Goal: Task Accomplishment & Management: Manage account settings

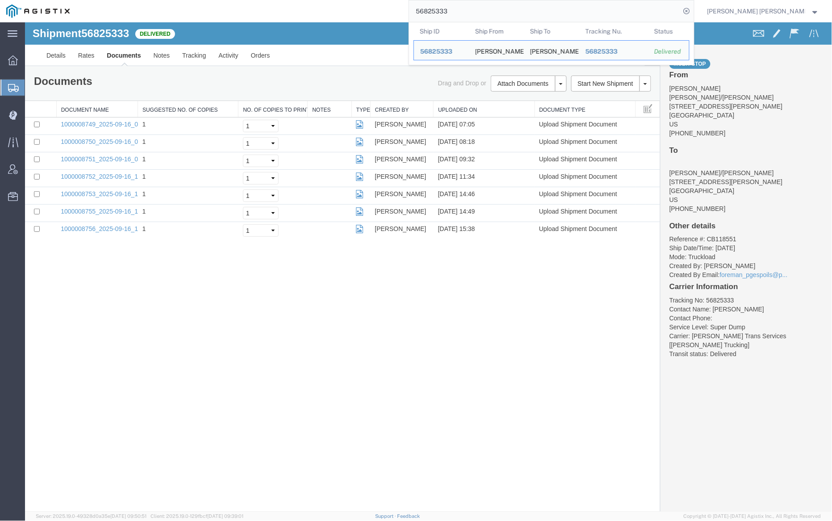
click at [470, 9] on input "56825333" at bounding box center [544, 10] width 271 height 21
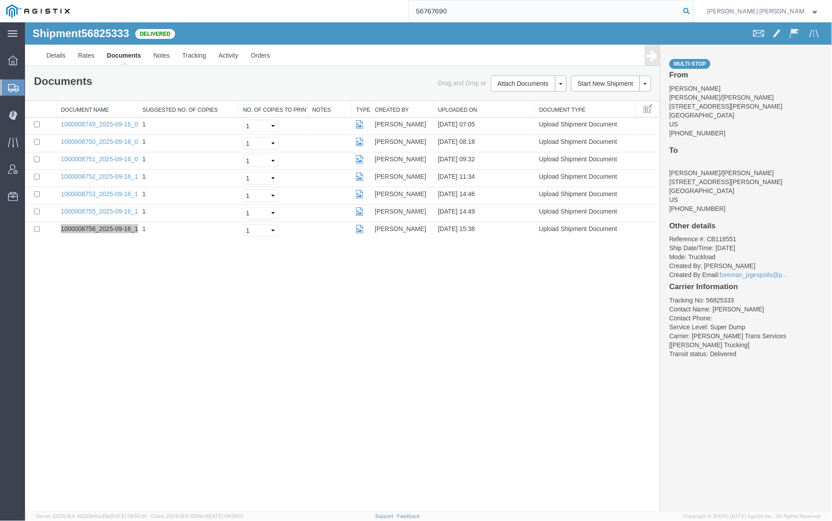
click at [693, 9] on icon at bounding box center [686, 11] width 12 height 12
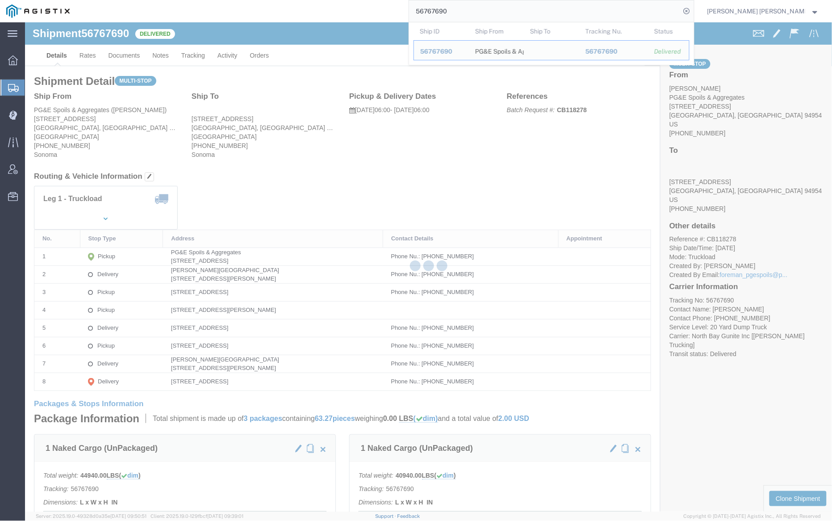
click at [138, 54] on div at bounding box center [428, 266] width 807 height 489
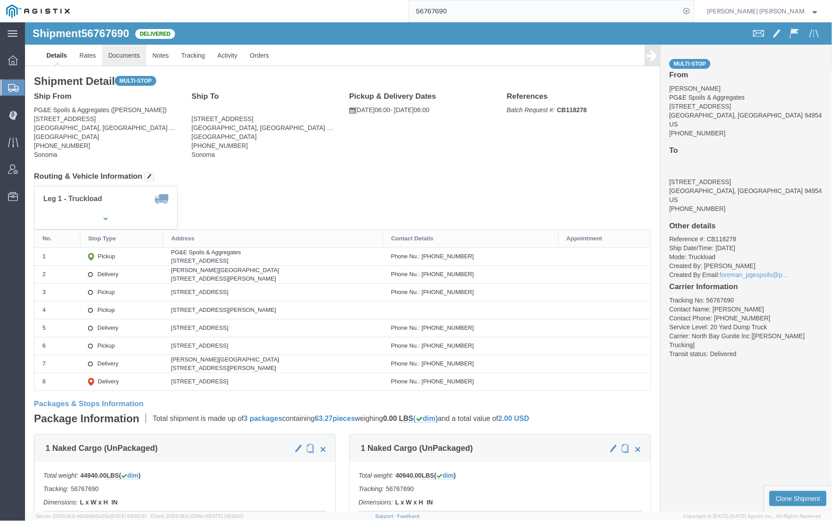
click link "Documents"
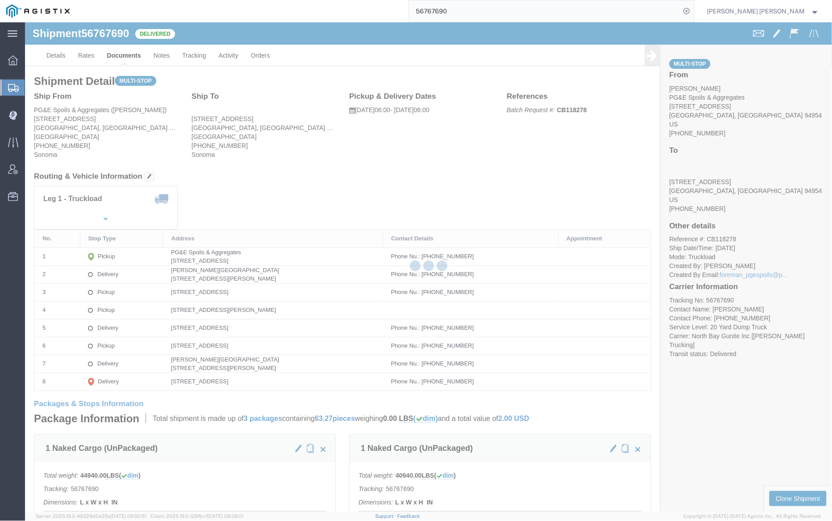
click at [125, 55] on div at bounding box center [428, 266] width 807 height 489
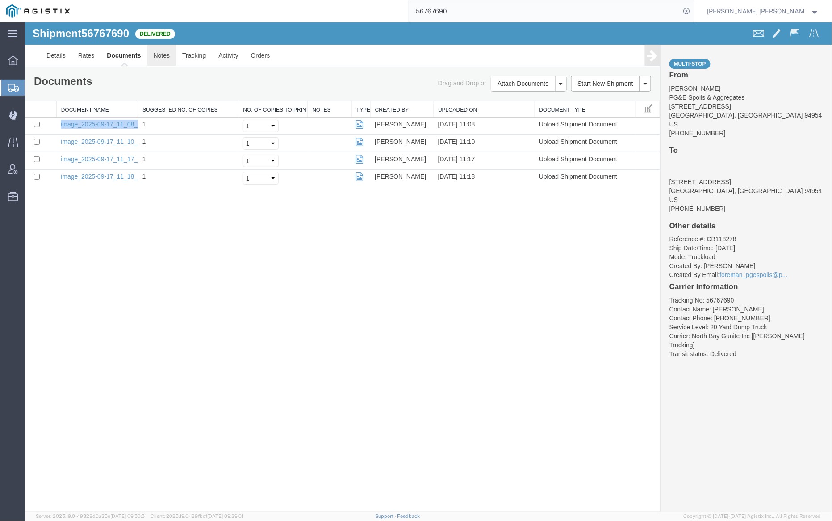
click at [162, 55] on link "Notes" at bounding box center [161, 54] width 29 height 21
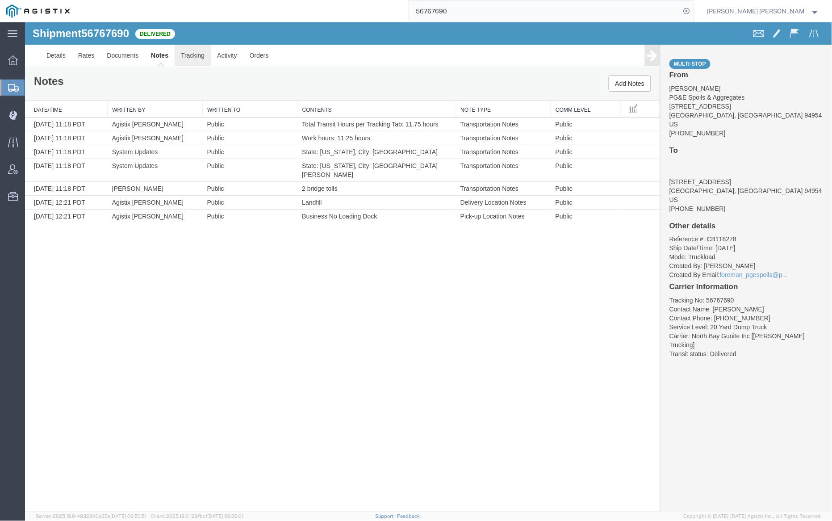
click at [190, 54] on link "Tracking" at bounding box center [192, 54] width 36 height 21
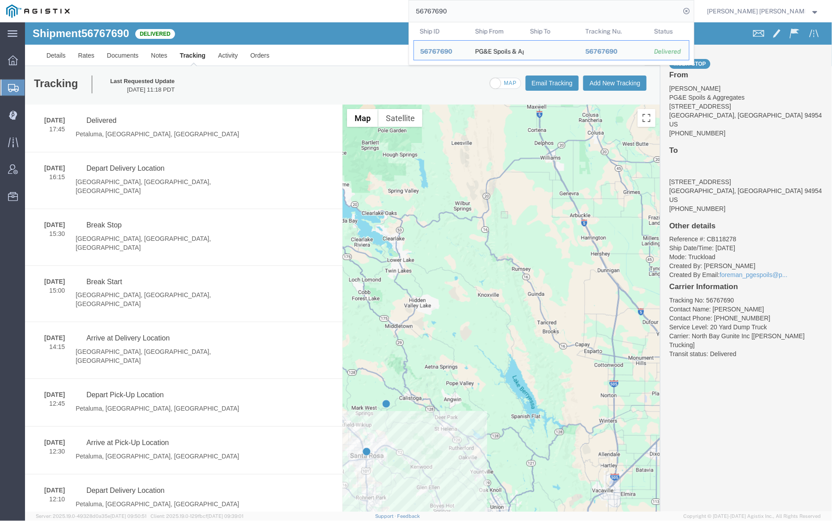
click at [473, 9] on input "56767690" at bounding box center [544, 10] width 271 height 21
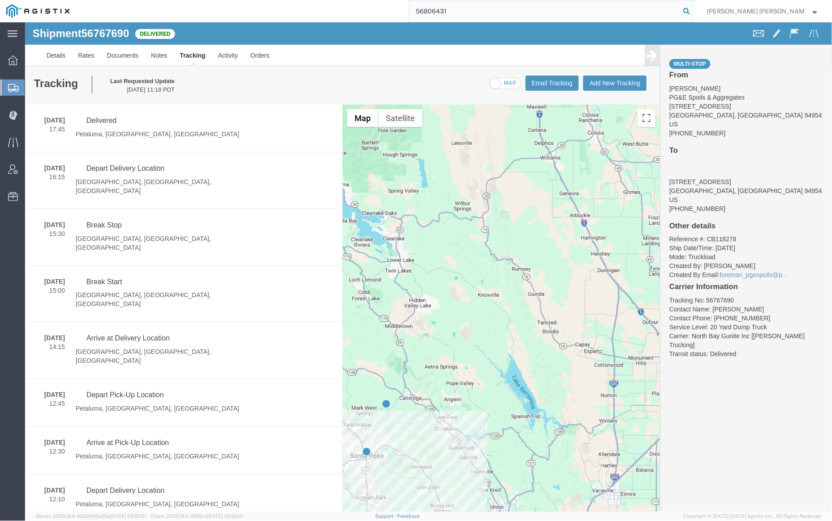
click at [693, 9] on icon at bounding box center [686, 11] width 12 height 12
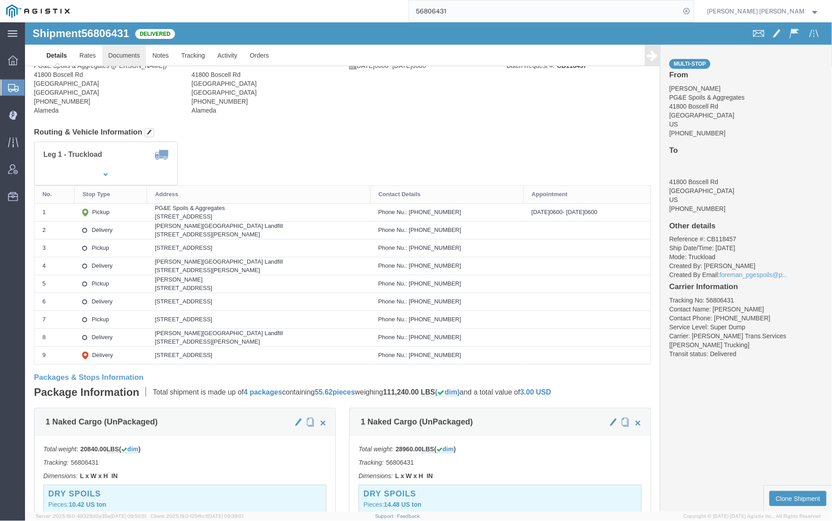
click body "Shipment 56806431 Delivered Details Rates Documents Notes Tracking Activity Ord…"
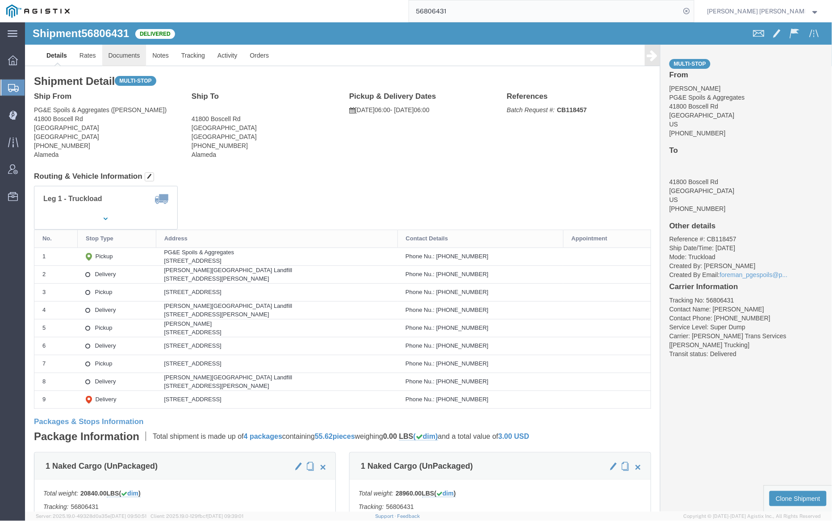
click link "Documents"
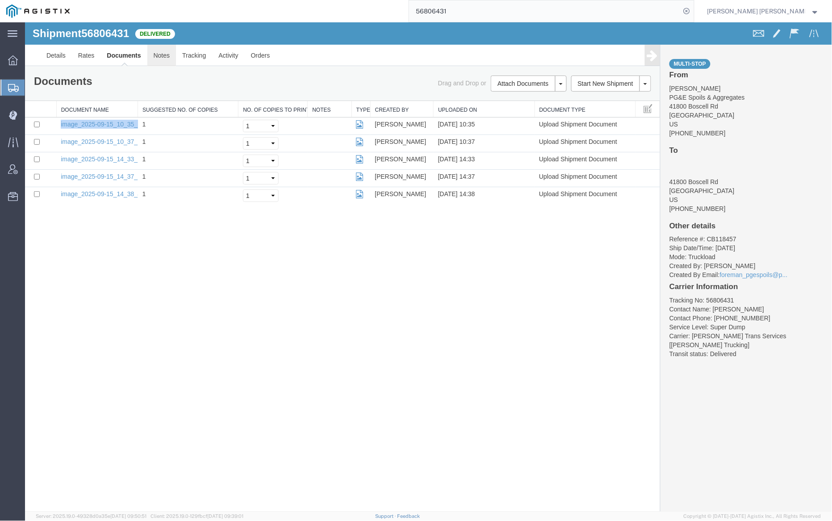
click at [158, 60] on link "Notes" at bounding box center [161, 54] width 29 height 21
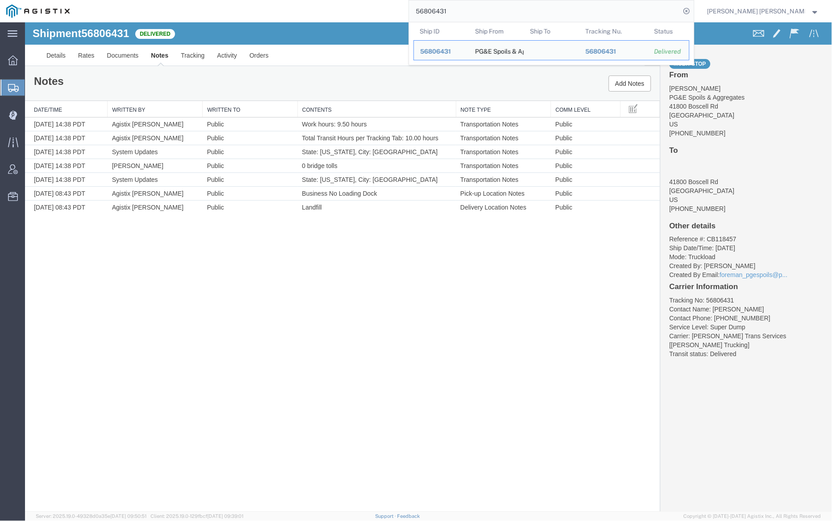
click at [473, 7] on input "56806431" at bounding box center [544, 10] width 271 height 21
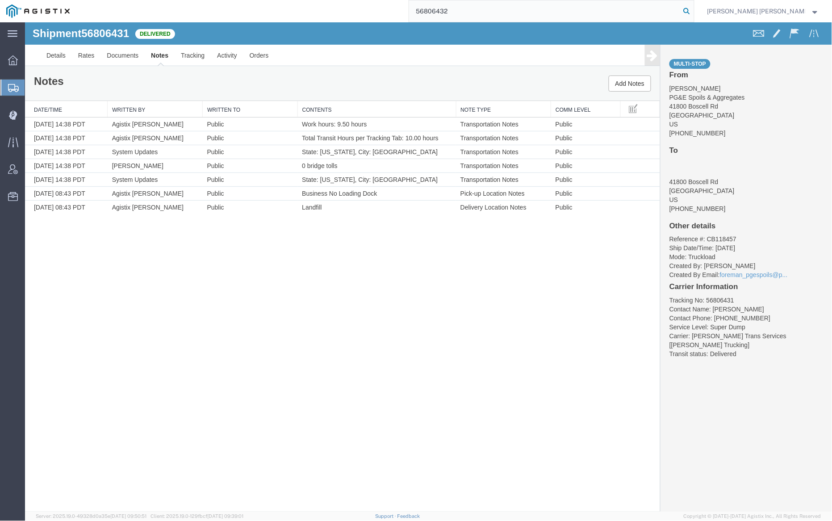
click at [693, 11] on icon at bounding box center [686, 11] width 12 height 12
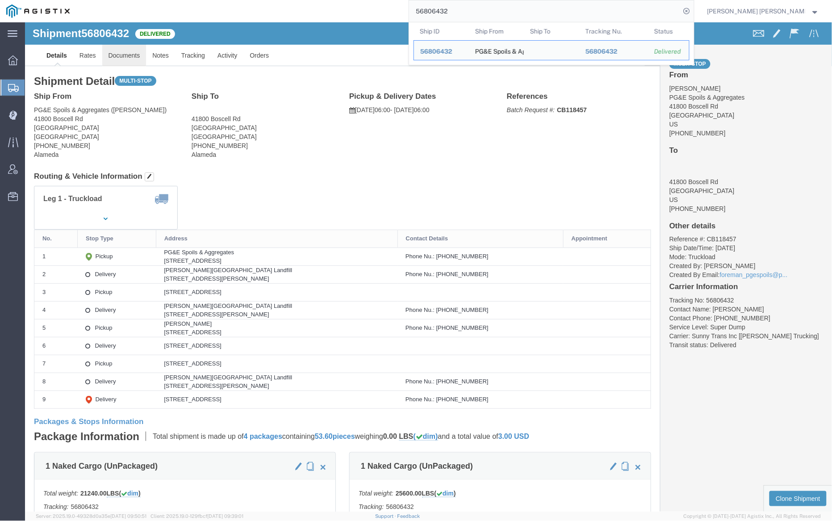
click link "Documents"
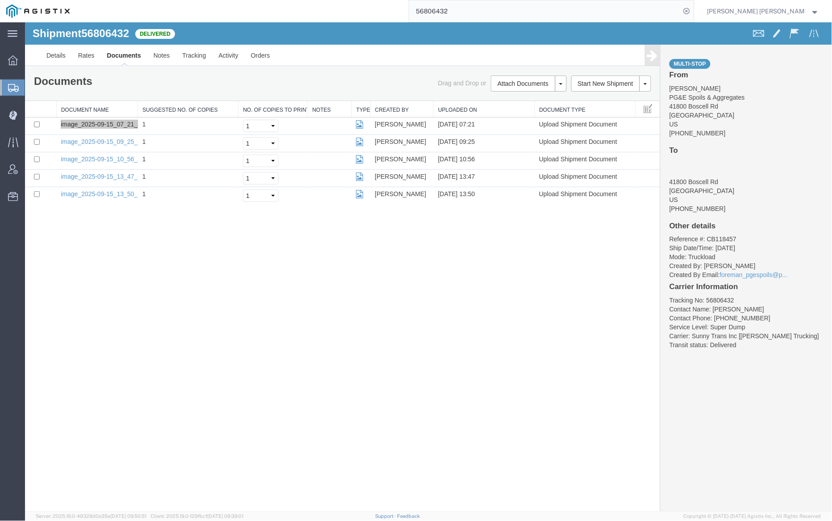
click at [474, 7] on input "56806432" at bounding box center [544, 10] width 271 height 21
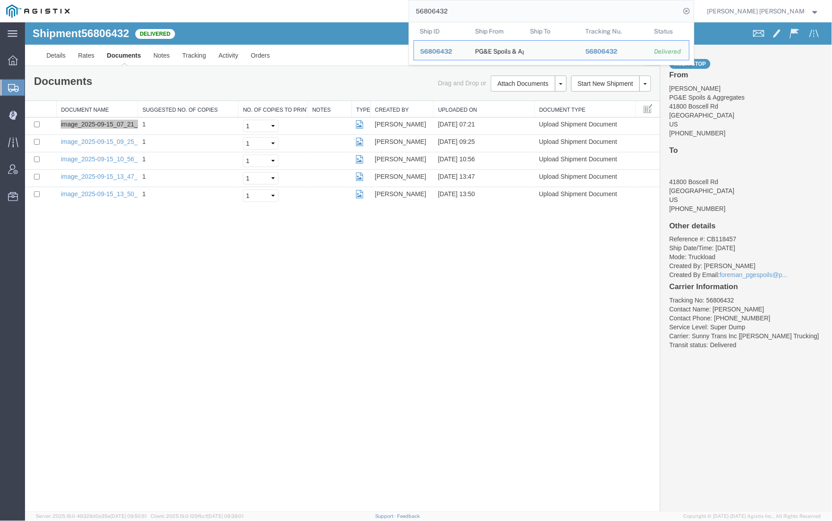
click at [474, 7] on input "56806432" at bounding box center [544, 10] width 271 height 21
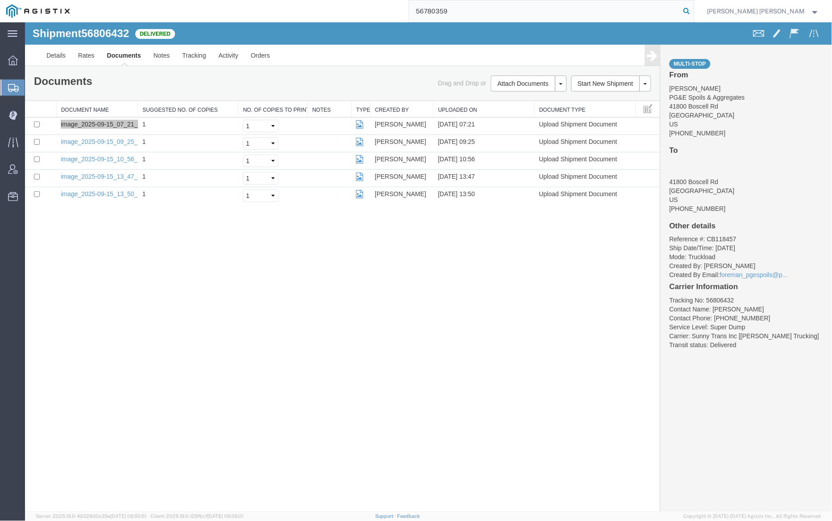
click at [693, 10] on icon at bounding box center [686, 11] width 12 height 12
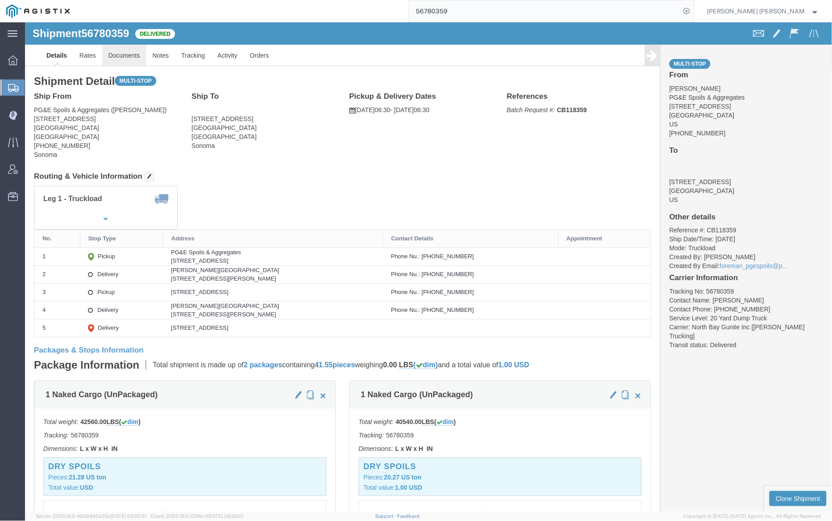
click link "Documents"
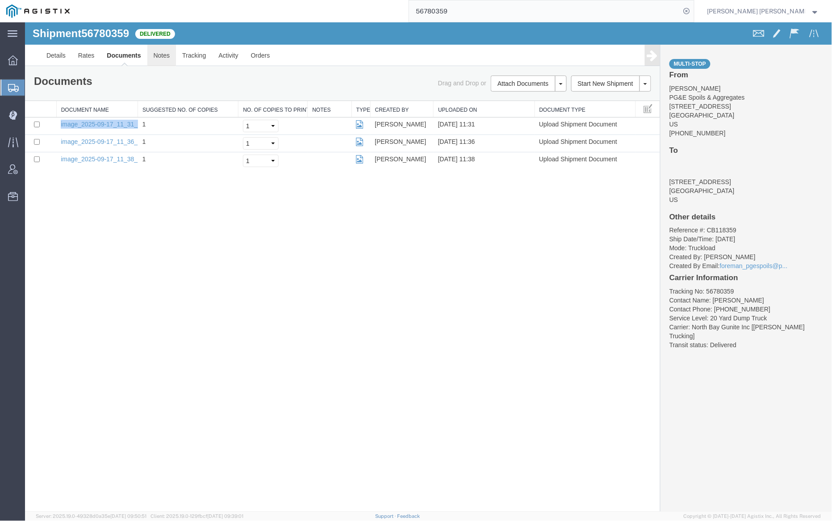
click at [160, 54] on link "Notes" at bounding box center [161, 54] width 29 height 21
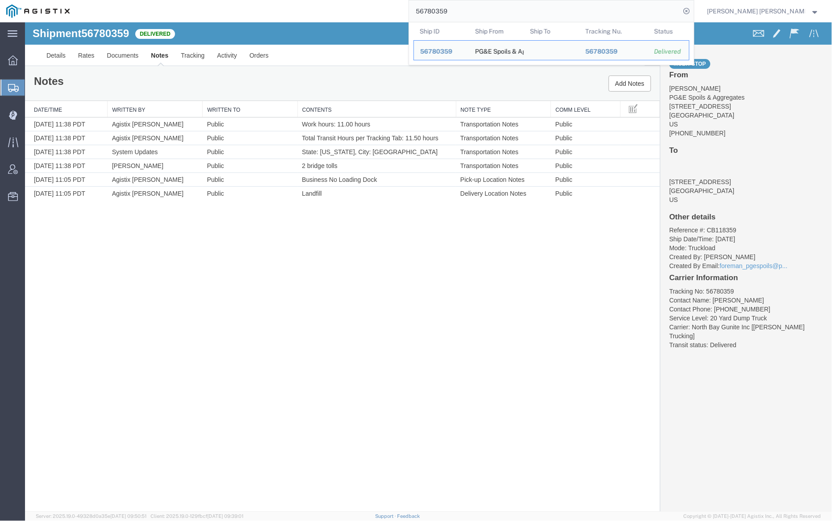
click at [473, 9] on input "56780359" at bounding box center [544, 10] width 271 height 21
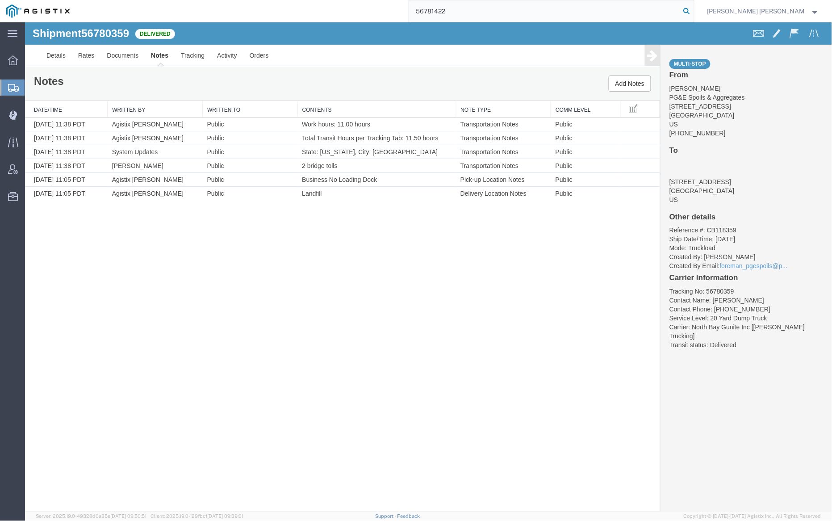
click at [693, 7] on icon at bounding box center [686, 11] width 12 height 12
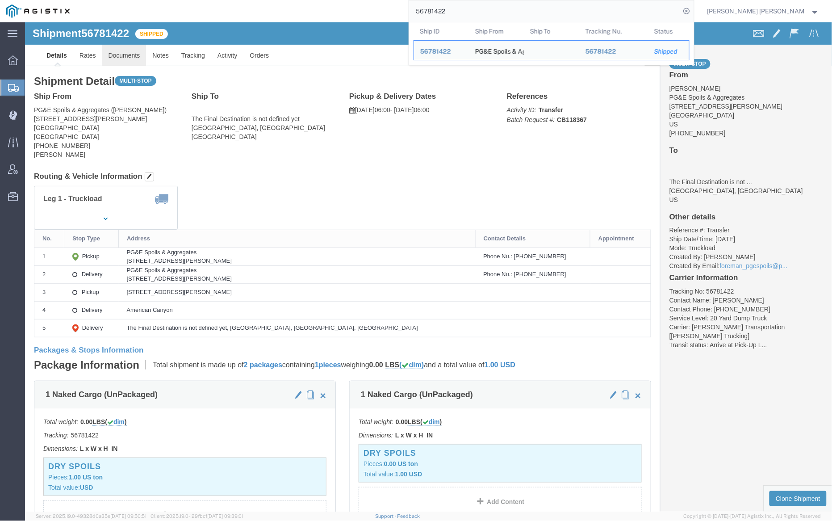
click link "Documents"
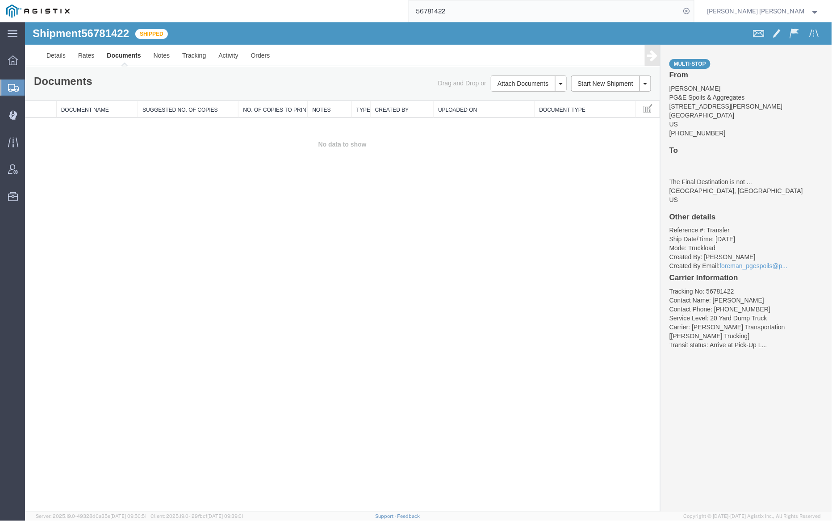
click at [477, 8] on input "56781422" at bounding box center [544, 10] width 271 height 21
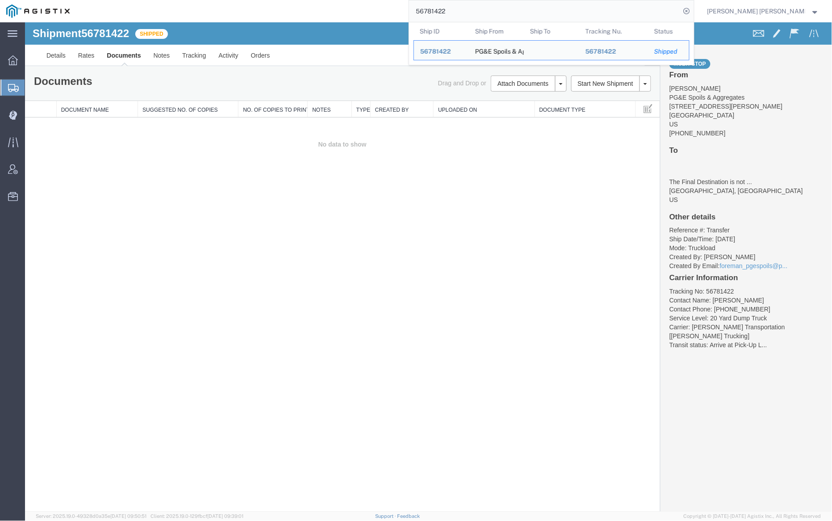
click at [477, 8] on input "56781422" at bounding box center [544, 10] width 271 height 21
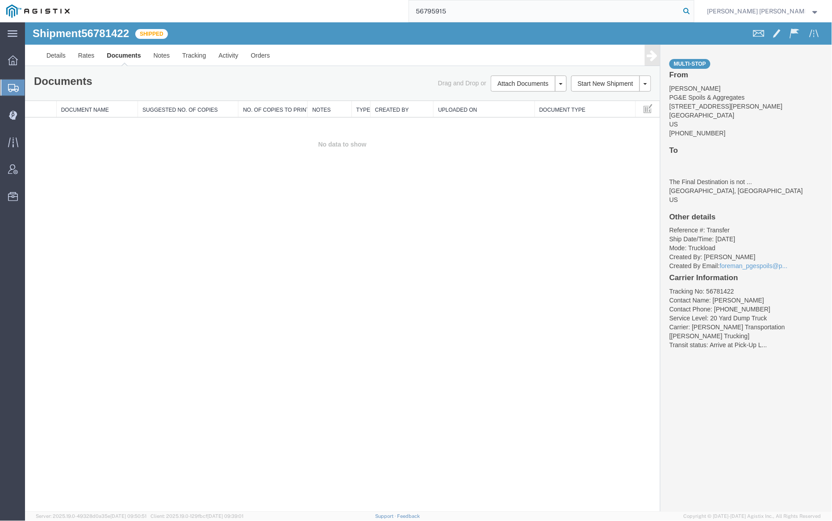
type input "56795915"
click at [693, 11] on icon at bounding box center [686, 11] width 12 height 12
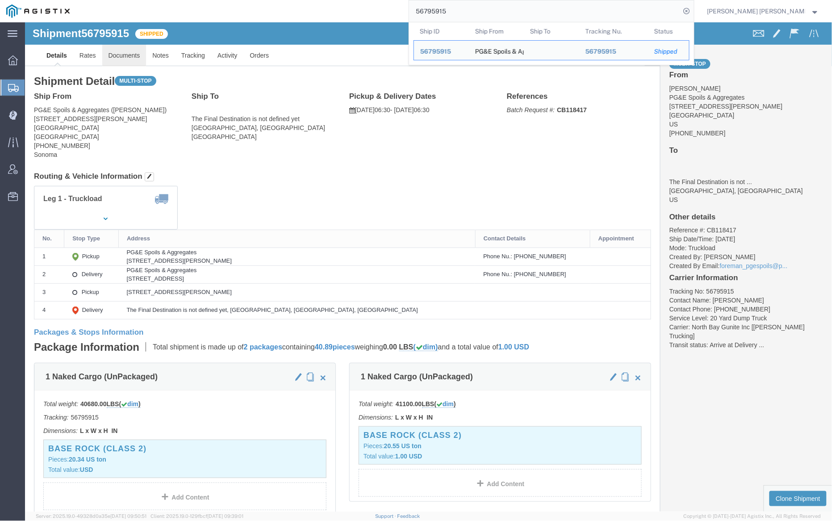
click link "Documents"
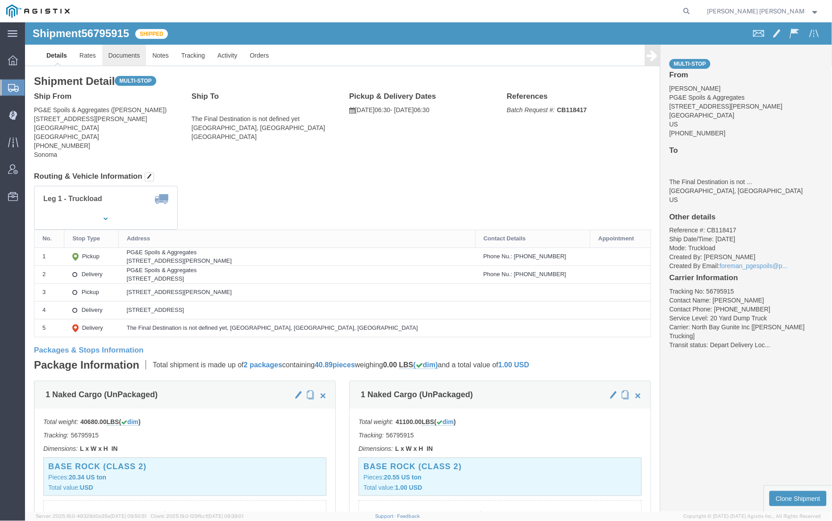
click link "Documents"
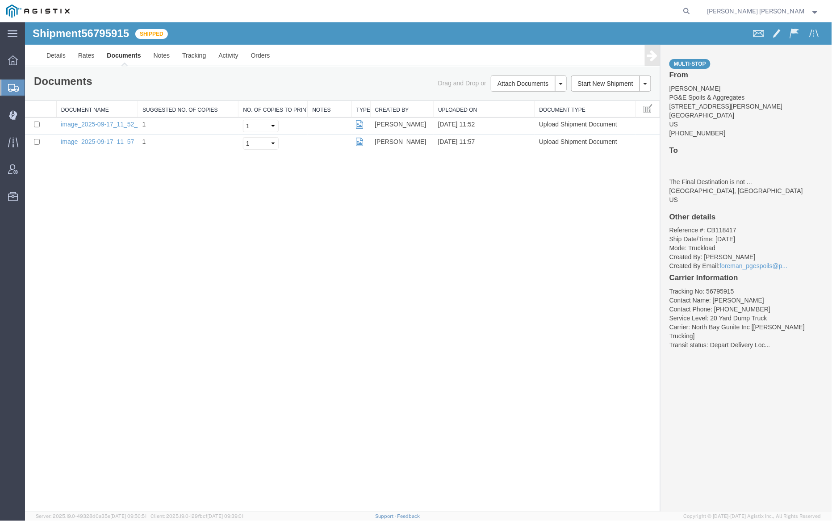
click at [380, 49] on ul "Details Rates Documents Notes Tracking Activity Orders" at bounding box center [428, 54] width 776 height 21
click at [693, 10] on icon at bounding box center [686, 11] width 12 height 12
click at [598, 12] on input "search" at bounding box center [544, 10] width 271 height 21
paste input "56806432"
click at [693, 11] on icon at bounding box center [686, 11] width 12 height 12
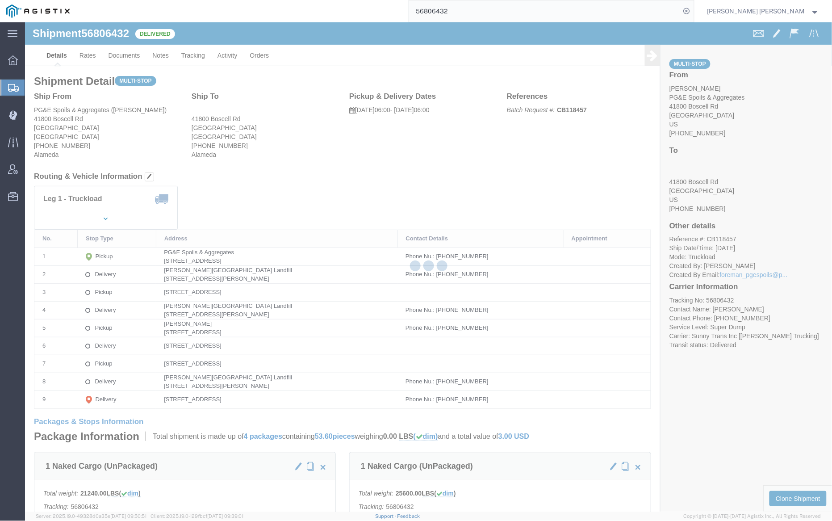
click at [113, 56] on div at bounding box center [428, 266] width 807 height 489
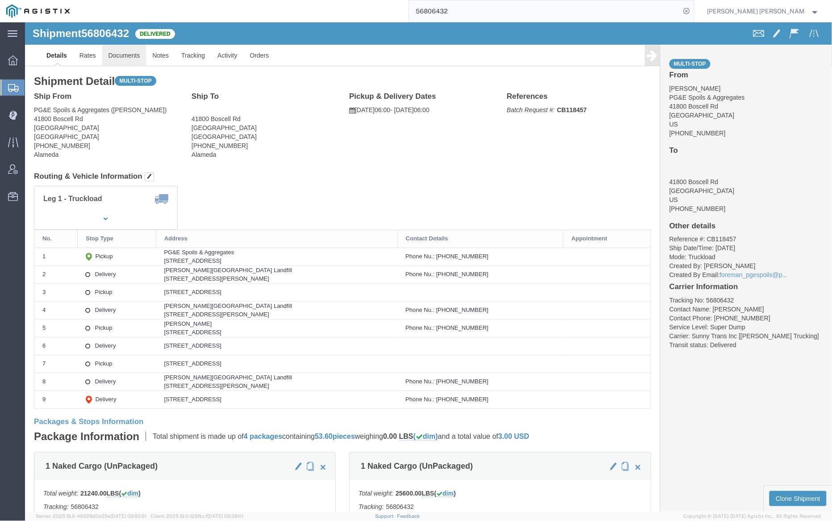
click link "Documents"
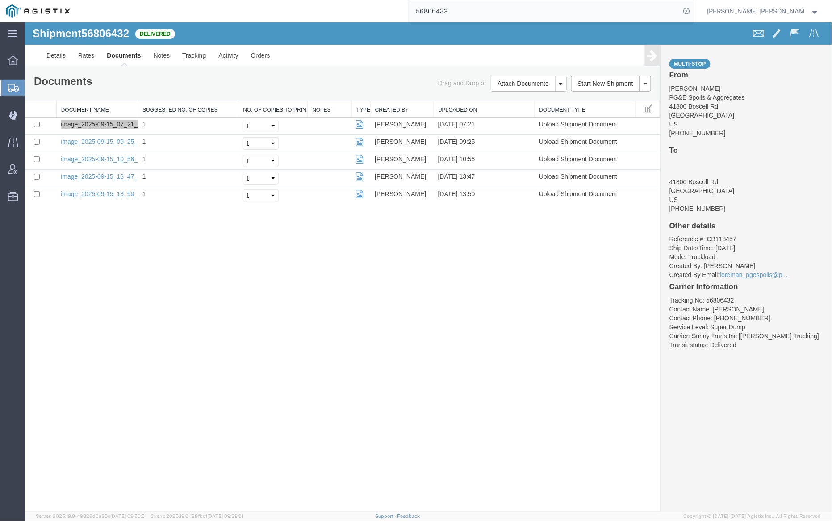
click at [479, 13] on input "56806432" at bounding box center [544, 10] width 271 height 21
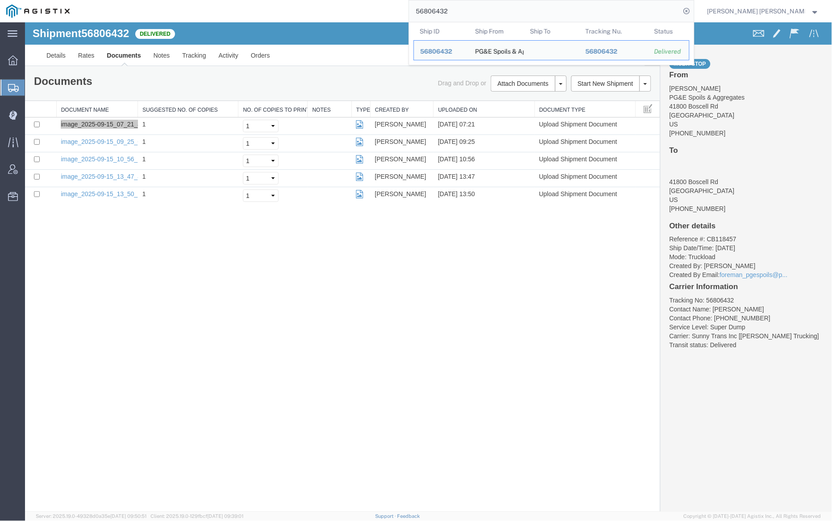
click at [479, 13] on input "56806432" at bounding box center [544, 10] width 271 height 21
paste input "3"
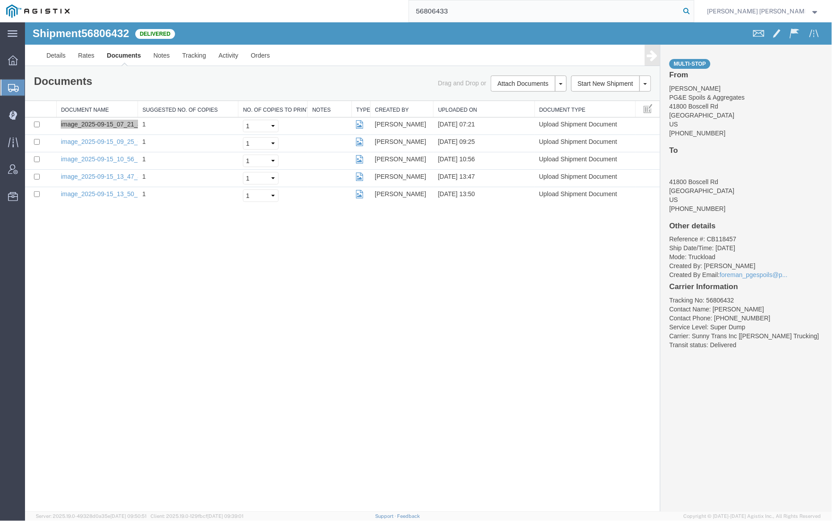
click at [693, 11] on icon at bounding box center [686, 11] width 12 height 12
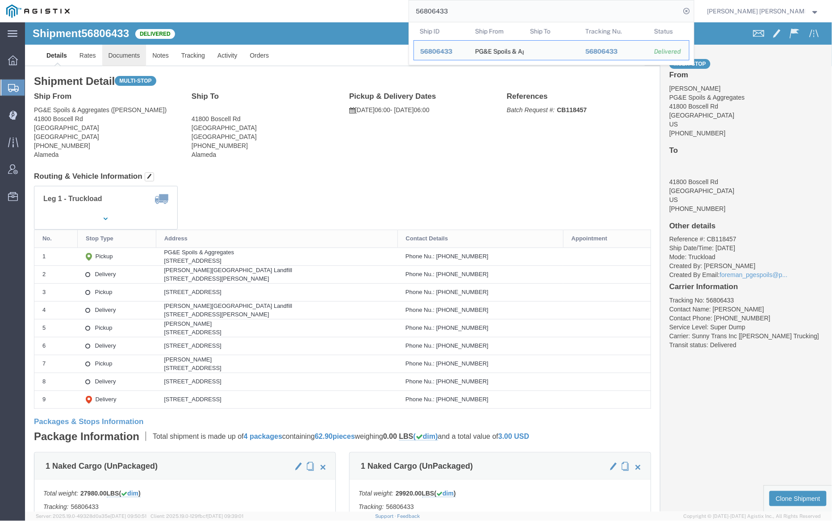
click link "Documents"
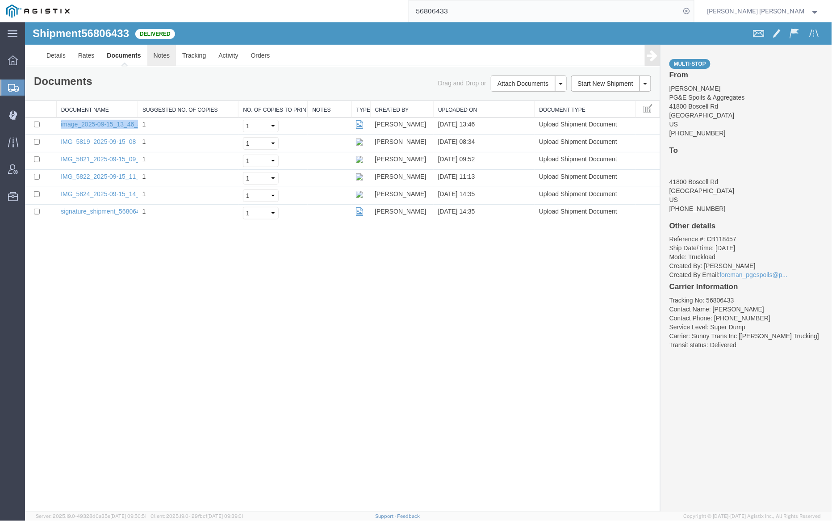
click at [157, 51] on link "Notes" at bounding box center [161, 54] width 29 height 21
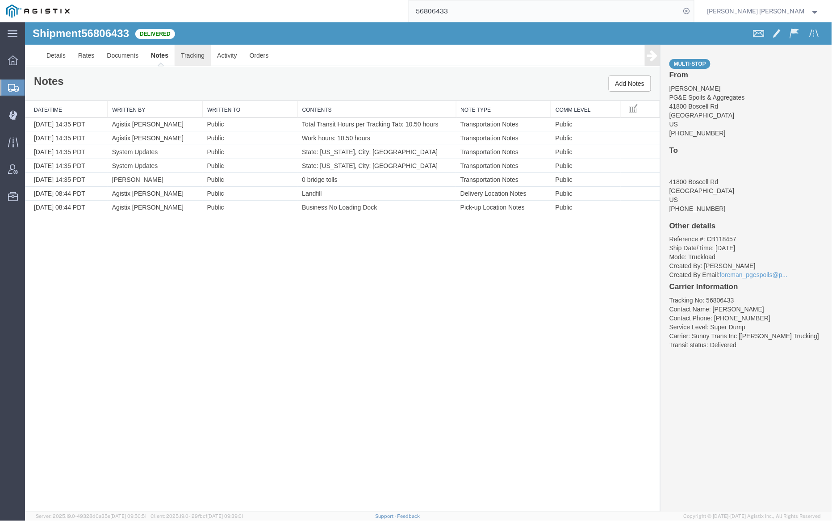
click at [195, 55] on link "Tracking" at bounding box center [192, 54] width 36 height 21
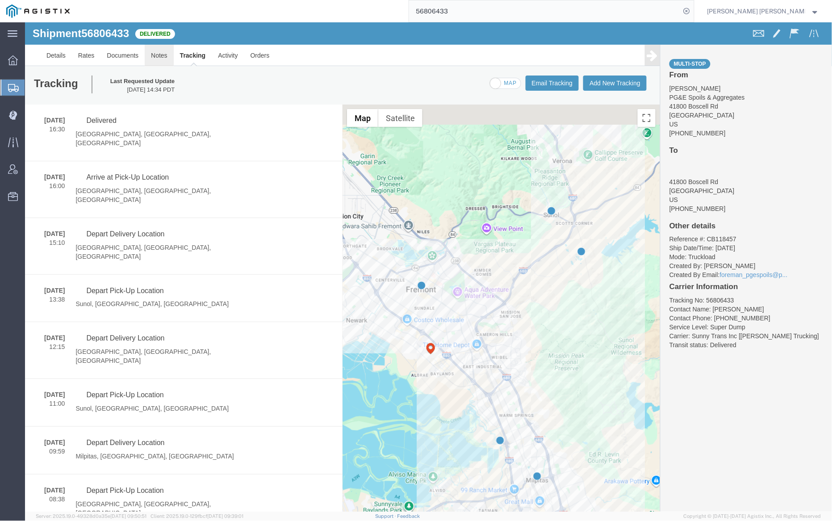
click at [161, 52] on link "Notes" at bounding box center [158, 54] width 29 height 21
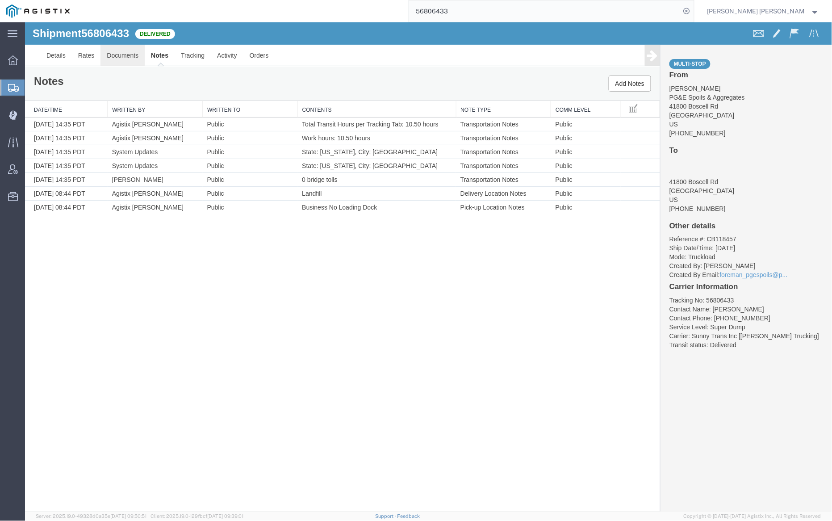
click at [126, 55] on link "Documents" at bounding box center [122, 54] width 44 height 21
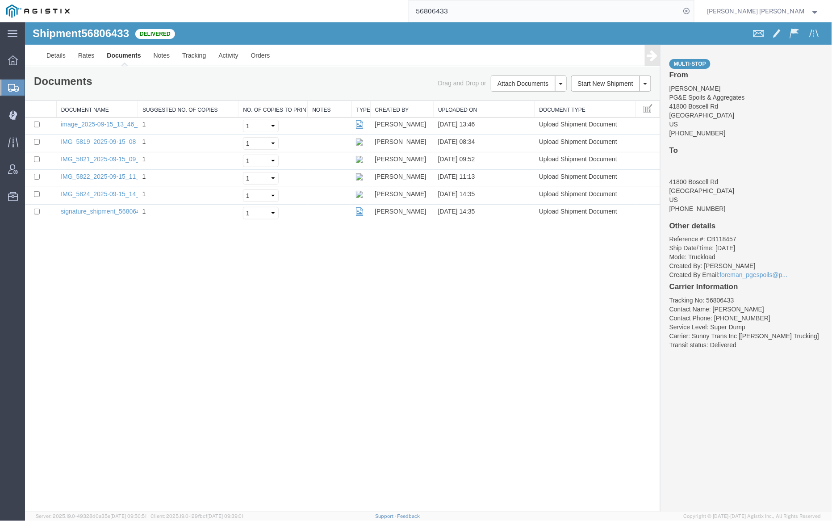
click at [483, 14] on input "56806433" at bounding box center [544, 10] width 271 height 21
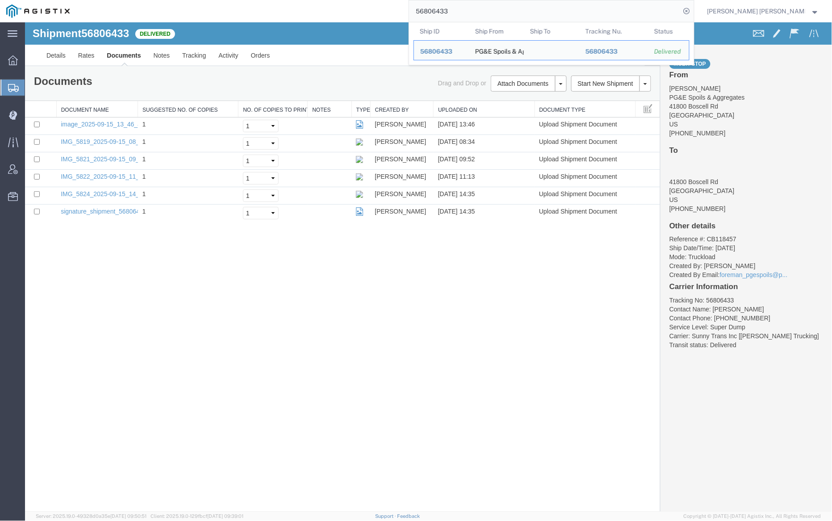
click at [483, 14] on input "56806433" at bounding box center [544, 10] width 271 height 21
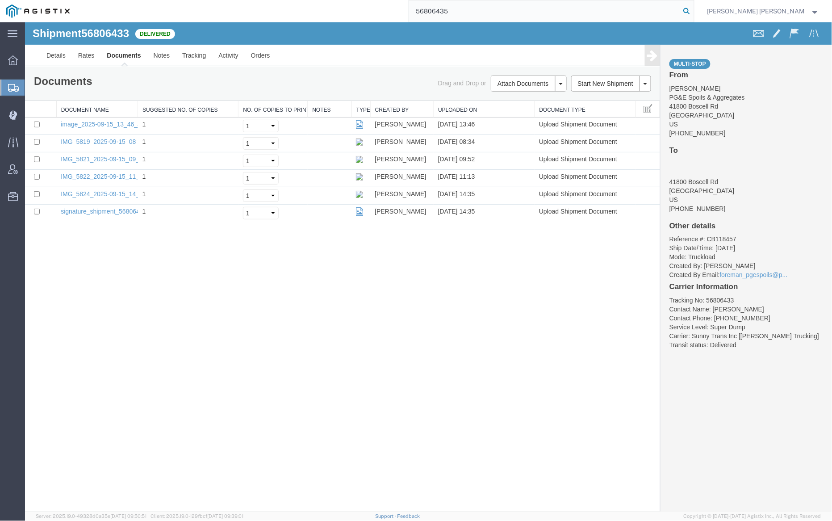
click at [693, 9] on icon at bounding box center [686, 11] width 12 height 12
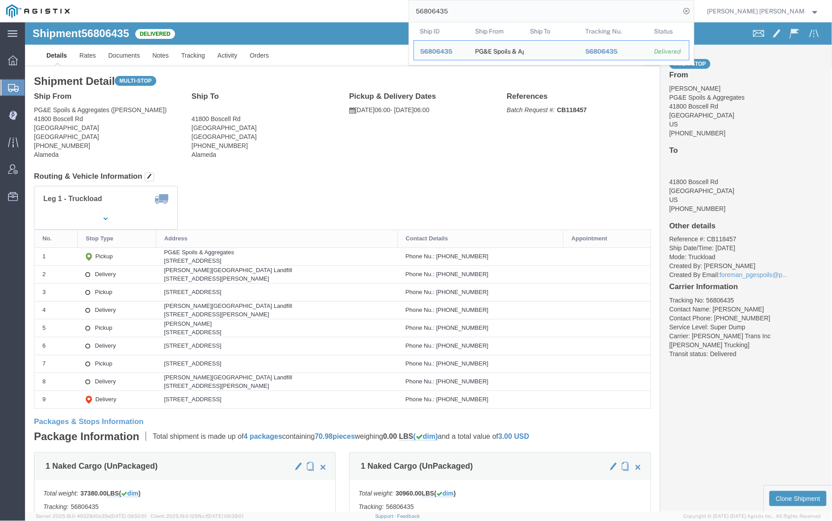
click at [483, 15] on input "56806435" at bounding box center [544, 10] width 271 height 21
paste input "79591"
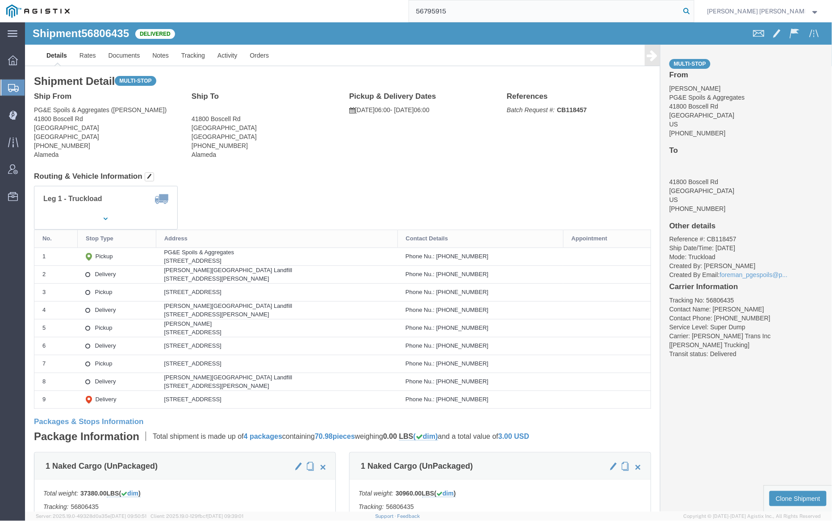
type input "56795915"
click at [693, 10] on icon at bounding box center [686, 11] width 12 height 12
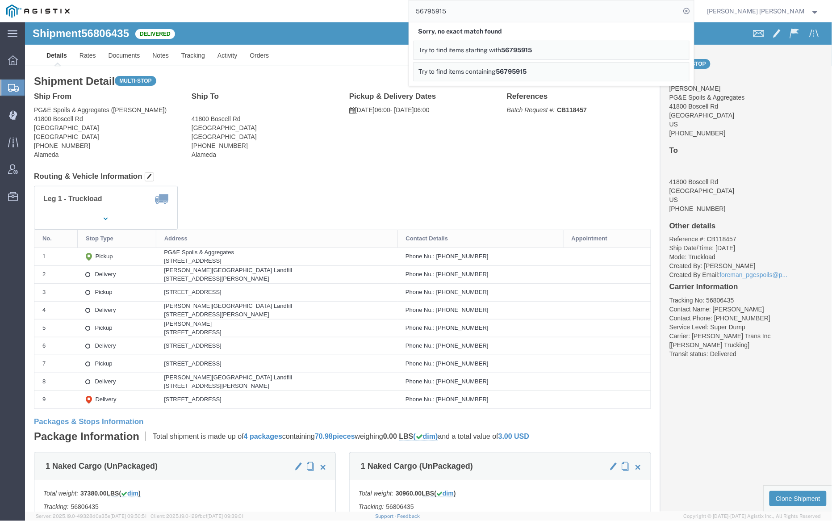
click at [468, 7] on input "56795915" at bounding box center [544, 10] width 271 height 21
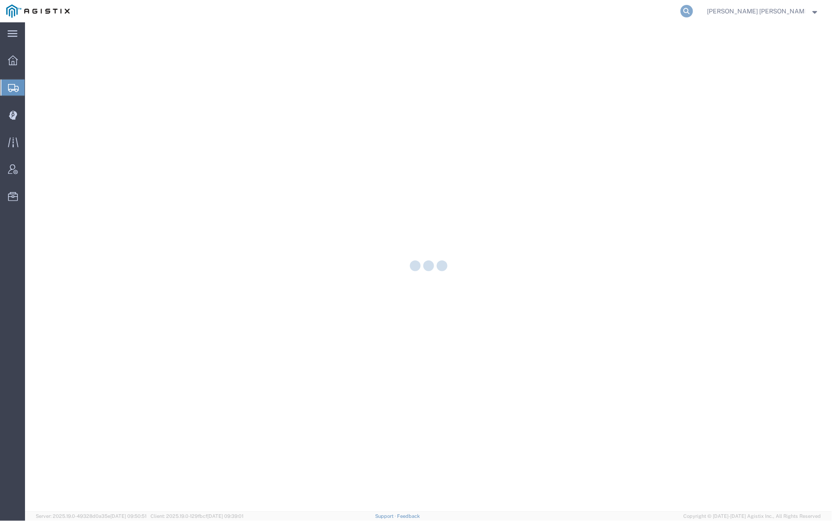
click at [693, 9] on icon at bounding box center [686, 11] width 12 height 12
click at [585, 7] on input "search" at bounding box center [544, 10] width 271 height 21
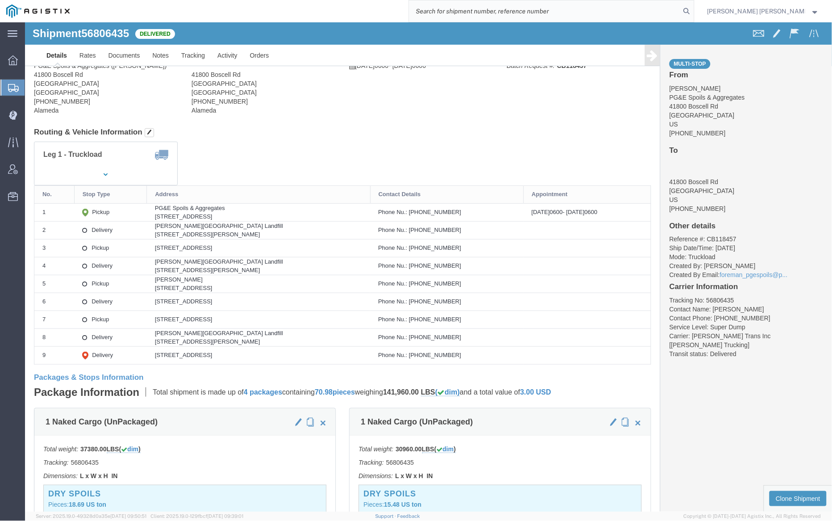
paste input "56795915"
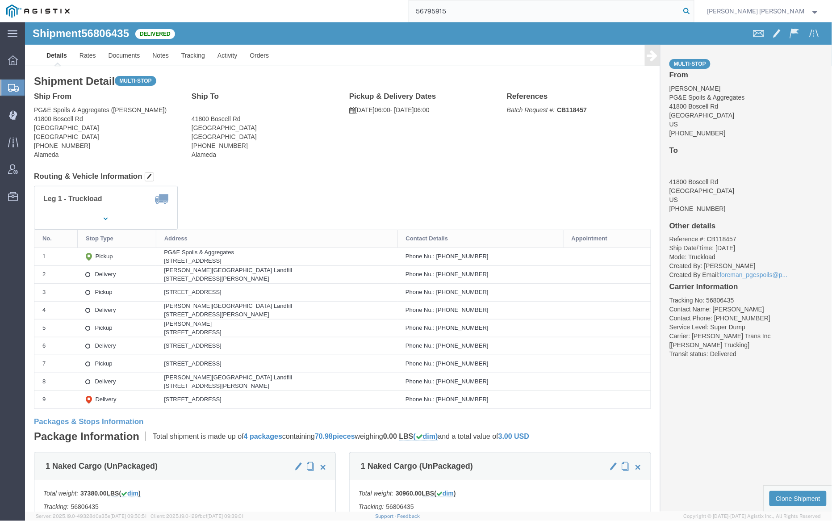
click at [693, 10] on icon at bounding box center [686, 11] width 12 height 12
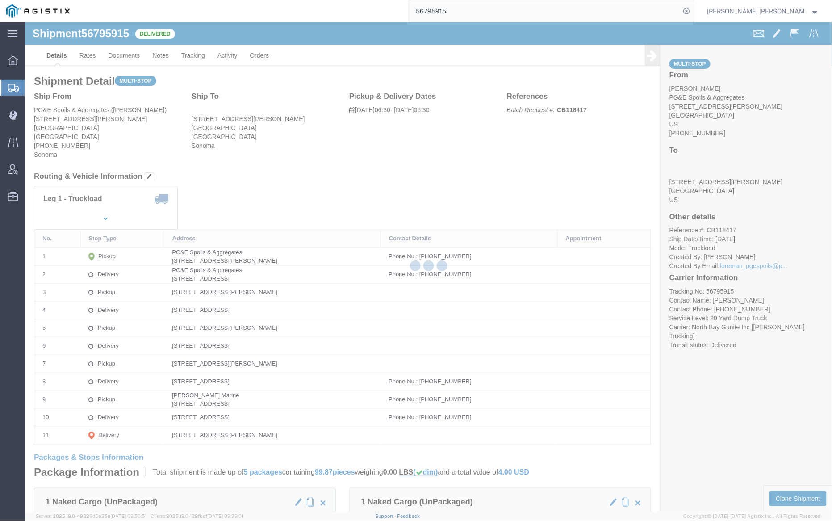
click at [121, 54] on div at bounding box center [428, 266] width 807 height 489
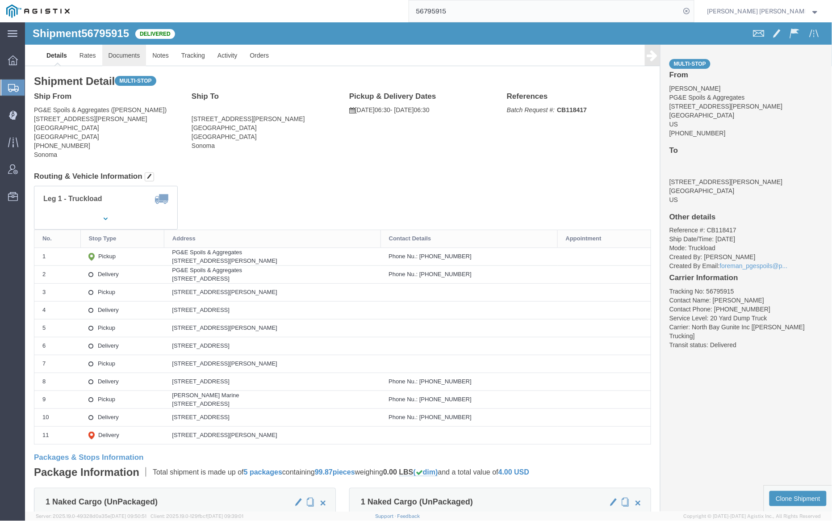
click link "Documents"
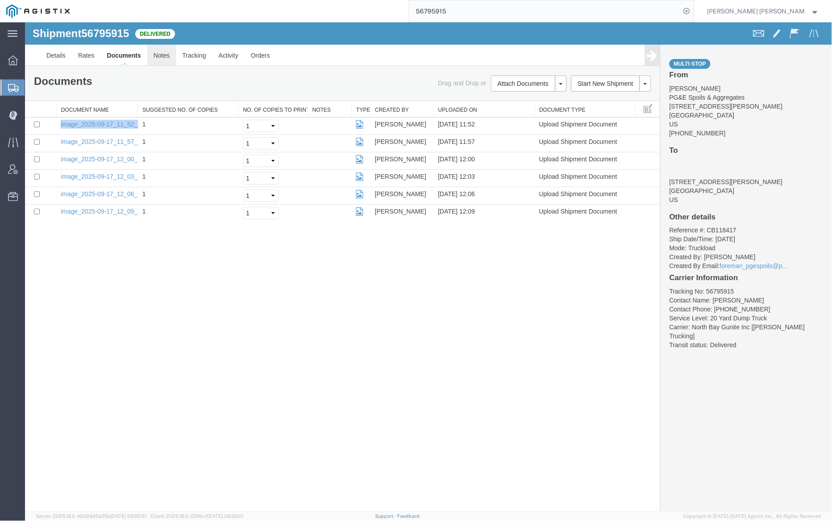
click at [167, 50] on link "Notes" at bounding box center [161, 54] width 29 height 21
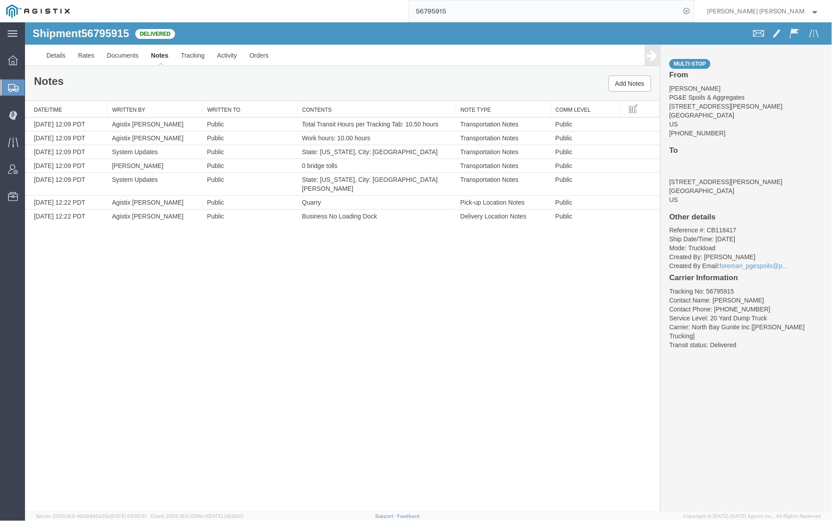
click at [481, 15] on input "56795915" at bounding box center [544, 10] width 271 height 21
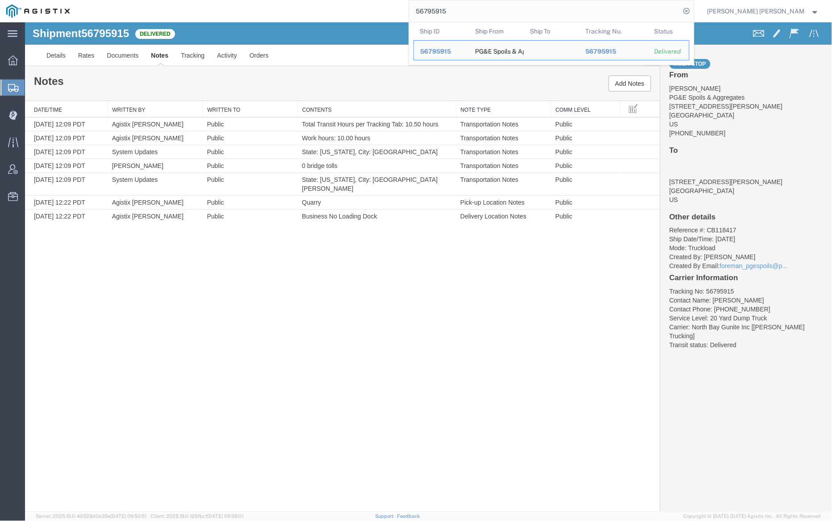
click at [481, 15] on input "56795915" at bounding box center [544, 10] width 271 height 21
paste input "775"
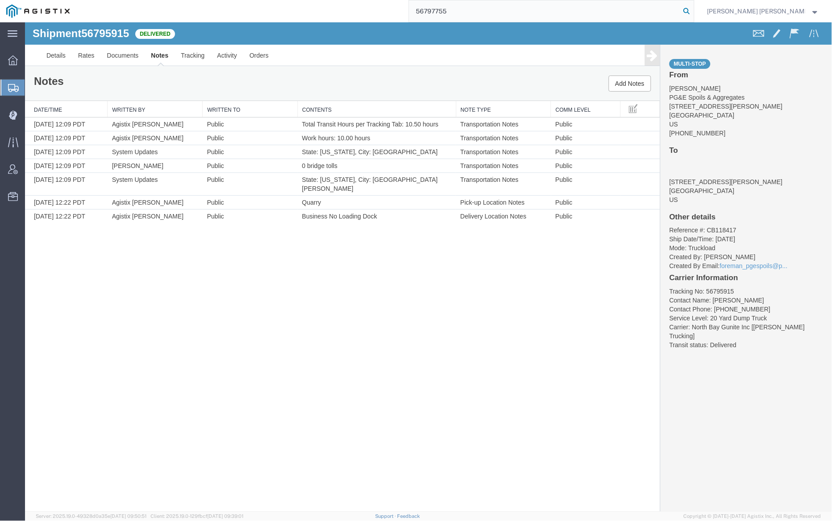
click at [693, 9] on icon at bounding box center [686, 11] width 12 height 12
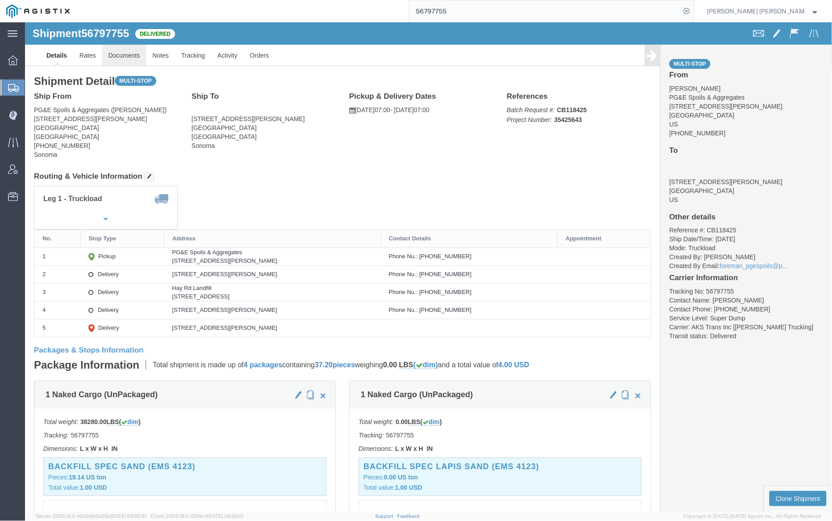
click link "Documents"
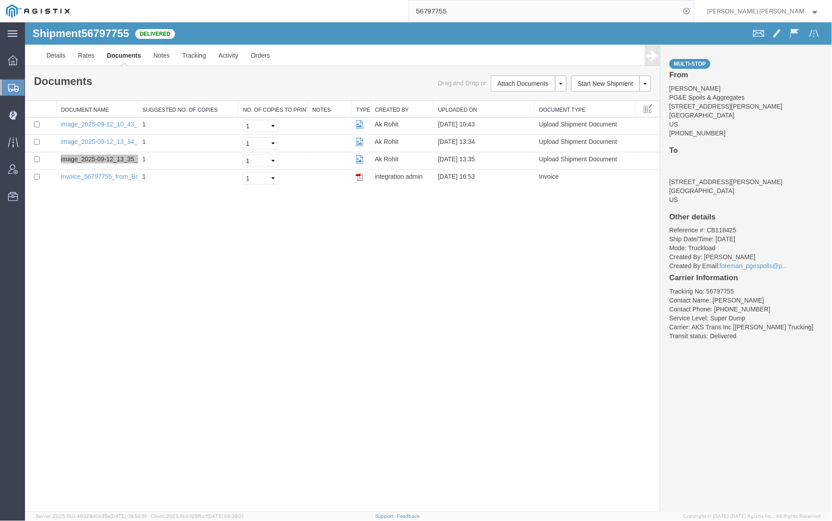
click at [467, 16] on input "56797755" at bounding box center [544, 10] width 271 height 21
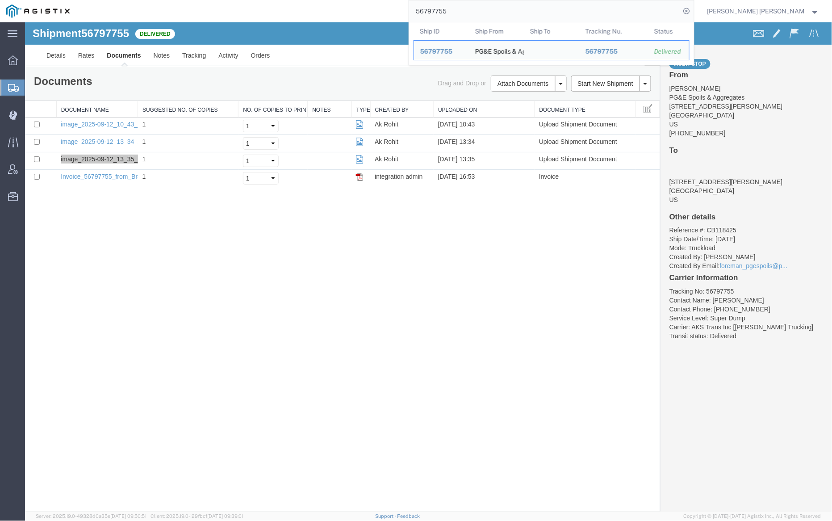
click at [467, 16] on input "56797755" at bounding box center [544, 10] width 271 height 21
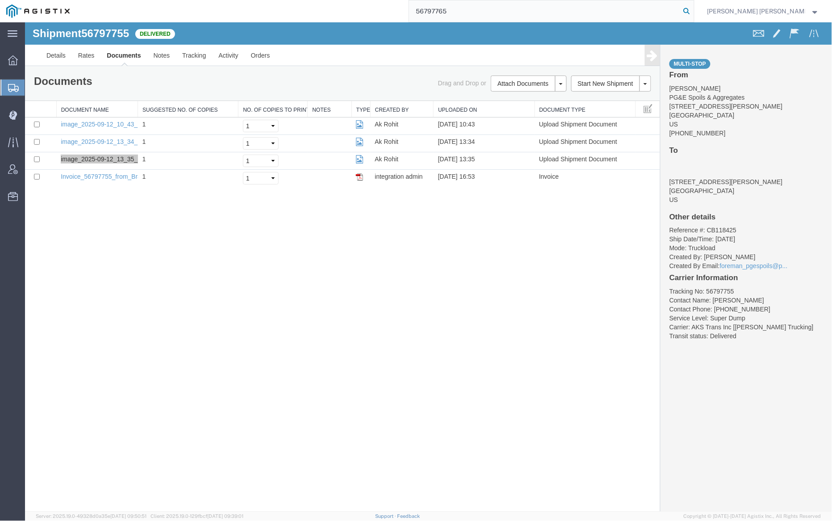
click at [693, 9] on icon at bounding box center [686, 11] width 12 height 12
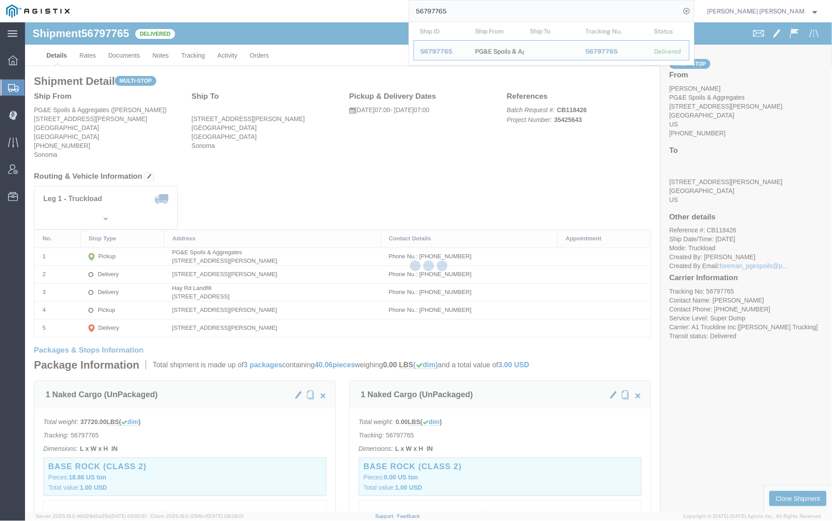
click at [120, 53] on div at bounding box center [428, 266] width 807 height 489
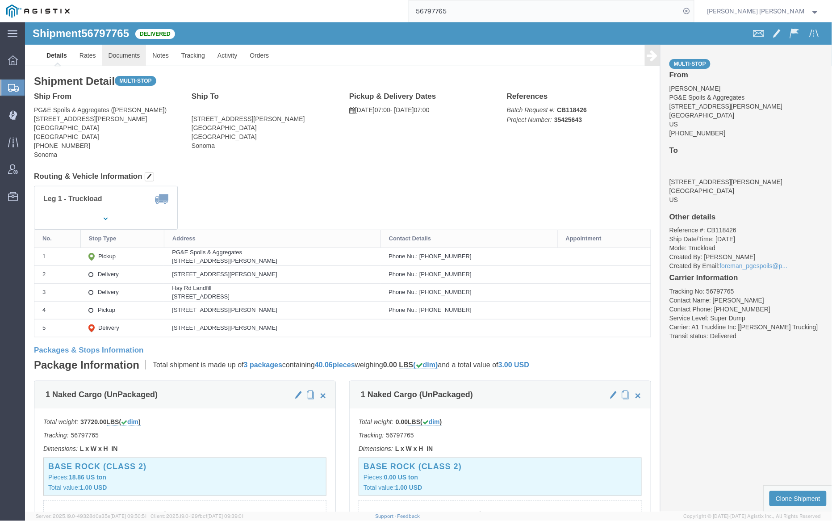
click link "Documents"
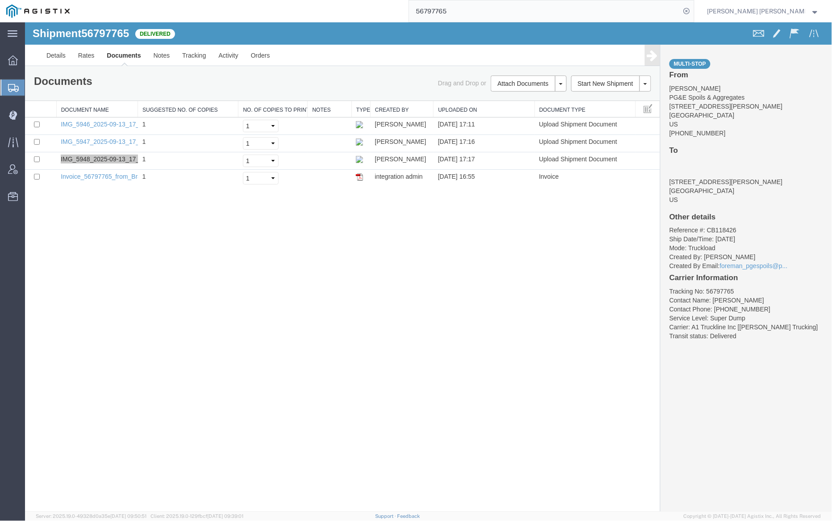
click at [481, 10] on input "56797765" at bounding box center [544, 10] width 271 height 21
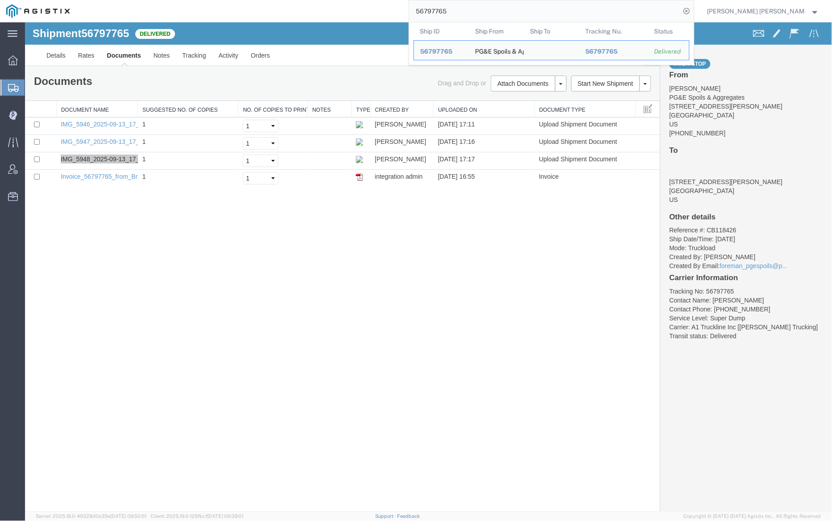
click at [481, 10] on input "56797765" at bounding box center [544, 10] width 271 height 21
paste input "71"
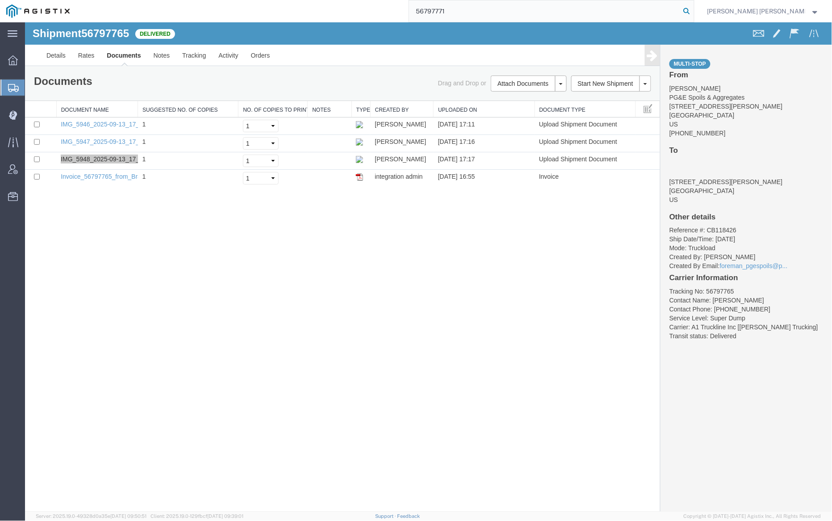
click at [693, 8] on icon at bounding box center [686, 11] width 12 height 12
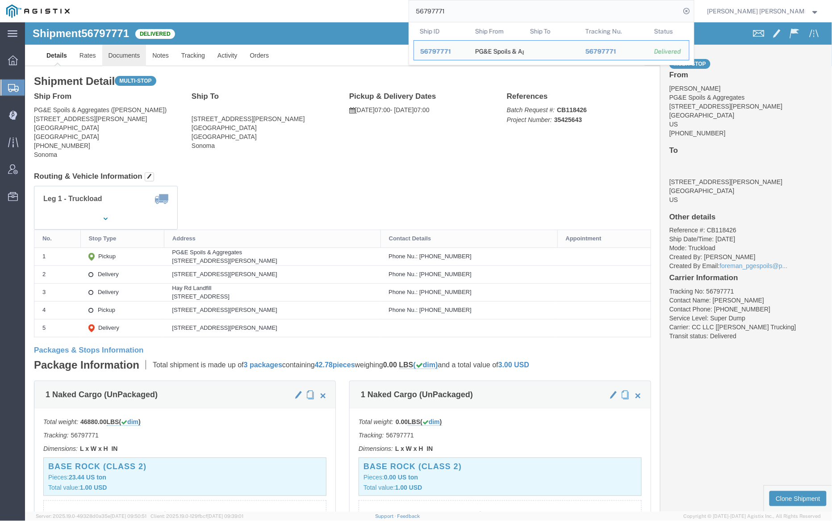
click link "Documents"
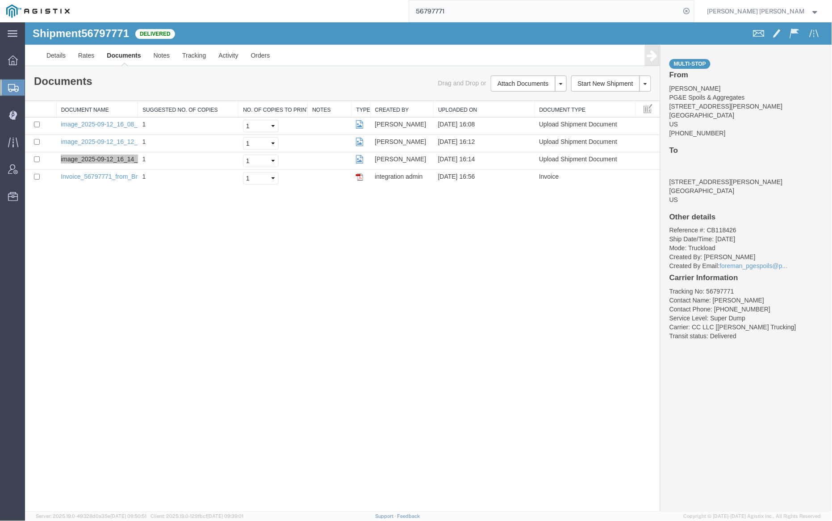
click at [483, 9] on input "56797771" at bounding box center [544, 10] width 271 height 21
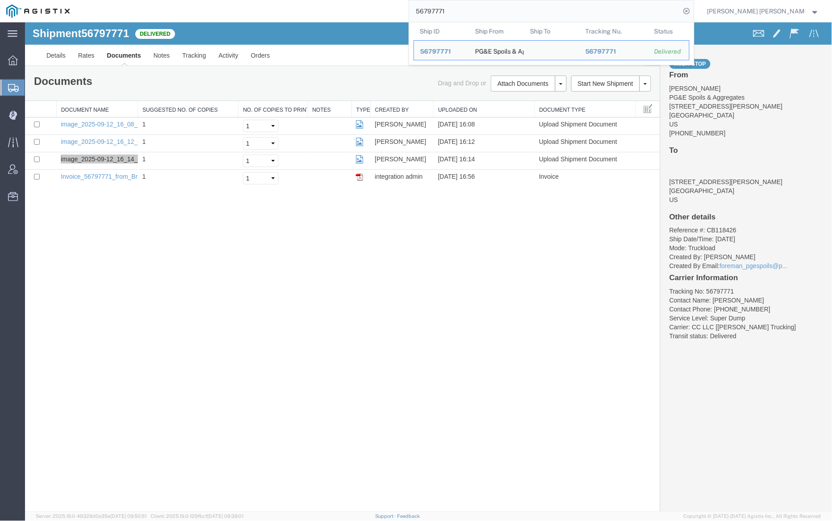
click at [483, 9] on input "56797771" at bounding box center [544, 10] width 271 height 21
paste input "866"
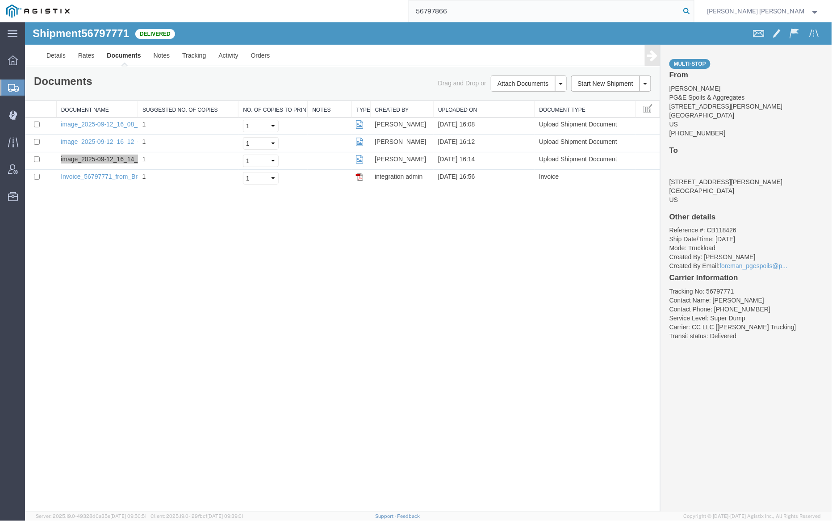
click at [693, 7] on icon at bounding box center [686, 11] width 12 height 12
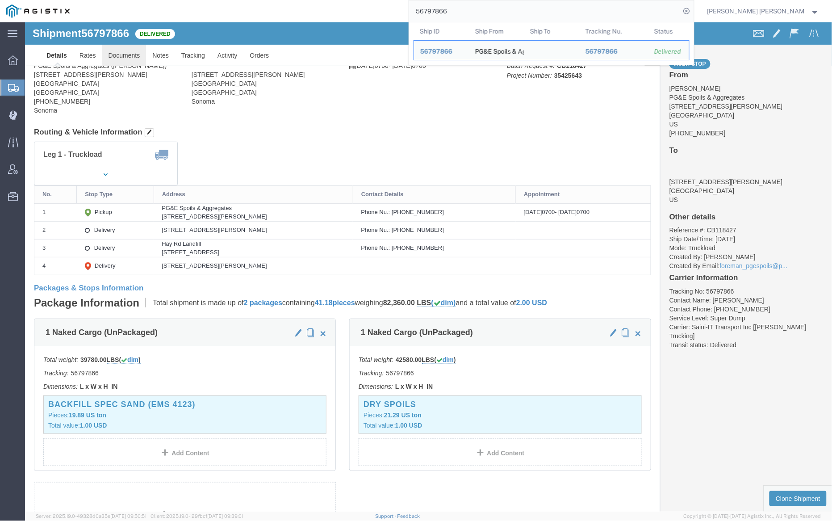
click link "Documents"
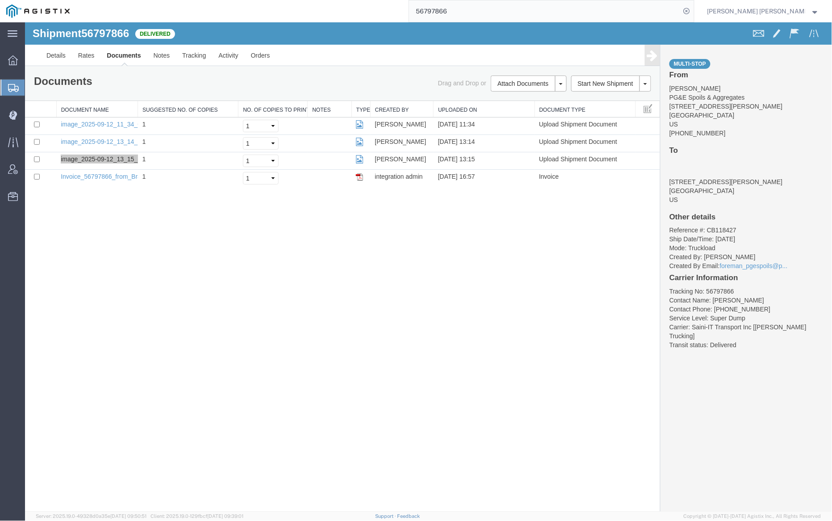
click at [472, 11] on input "56797866" at bounding box center [544, 10] width 271 height 21
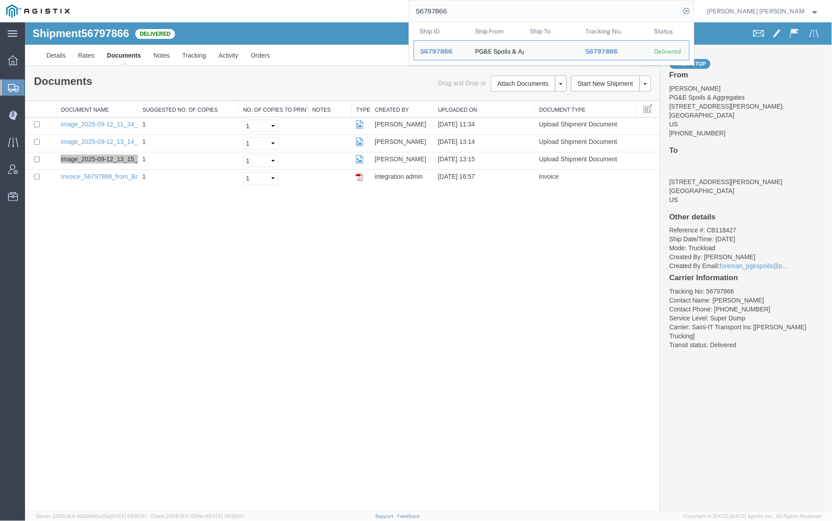
click at [472, 11] on input "56797866" at bounding box center [544, 10] width 271 height 21
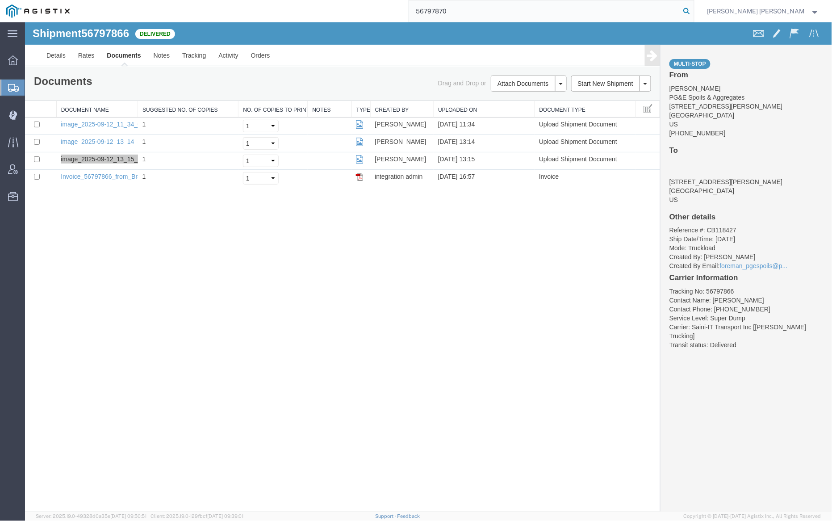
click at [693, 10] on icon at bounding box center [686, 11] width 12 height 12
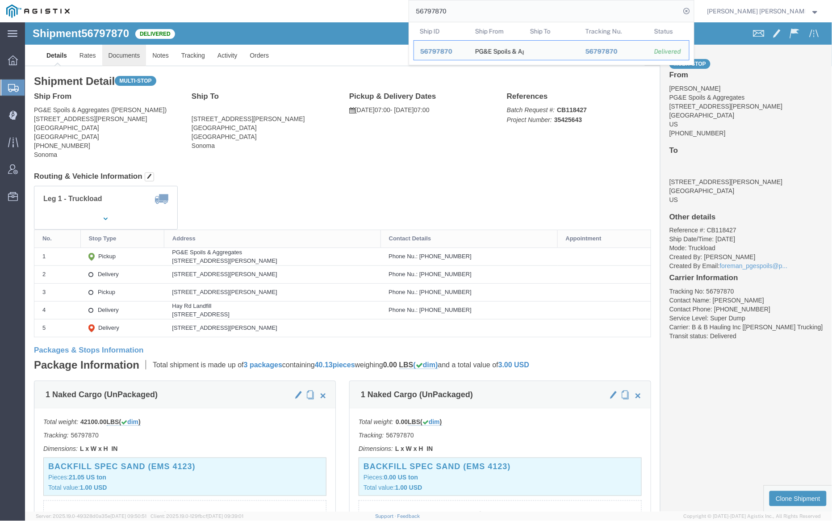
click link "Documents"
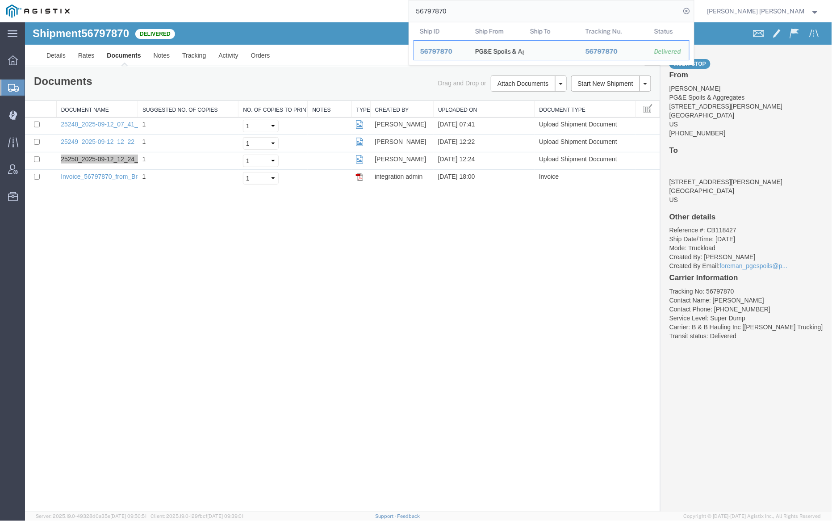
click at [478, 6] on input "56797870" at bounding box center [544, 10] width 271 height 21
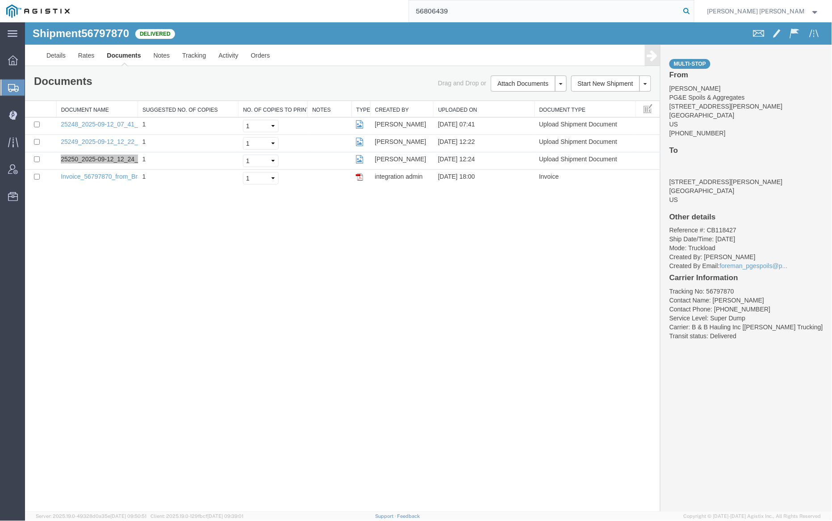
type input "56806439"
click at [693, 8] on icon at bounding box center [686, 11] width 12 height 12
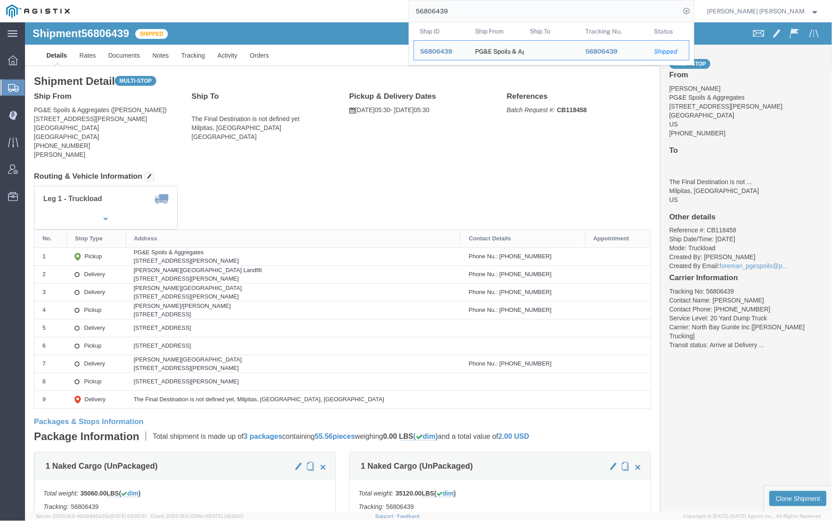
click at [475, 11] on input "56806439" at bounding box center [544, 10] width 271 height 21
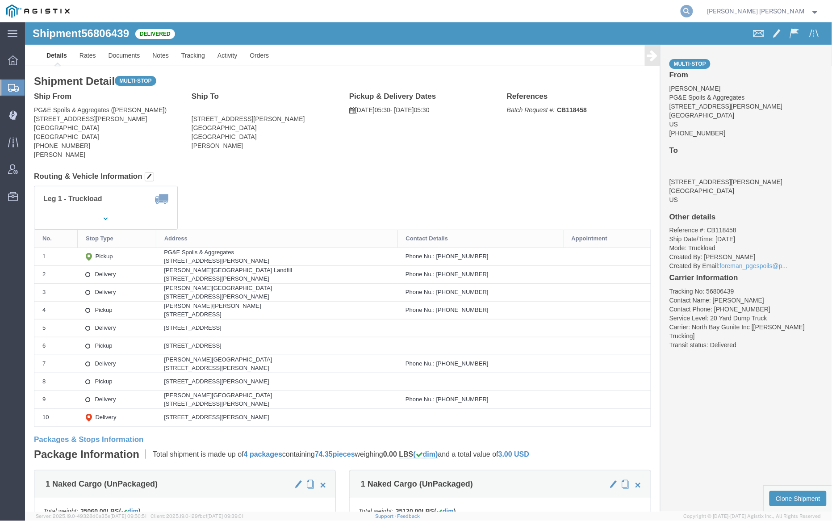
click at [693, 12] on icon at bounding box center [686, 11] width 12 height 12
click at [530, 10] on input "search" at bounding box center [544, 10] width 271 height 21
paste input "56823481"
type input "56823481"
click at [693, 11] on icon at bounding box center [686, 11] width 12 height 12
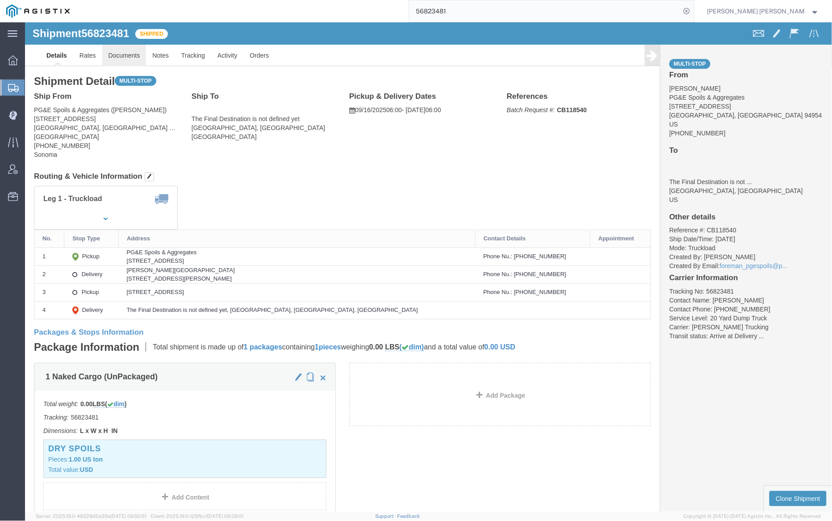
click link "Documents"
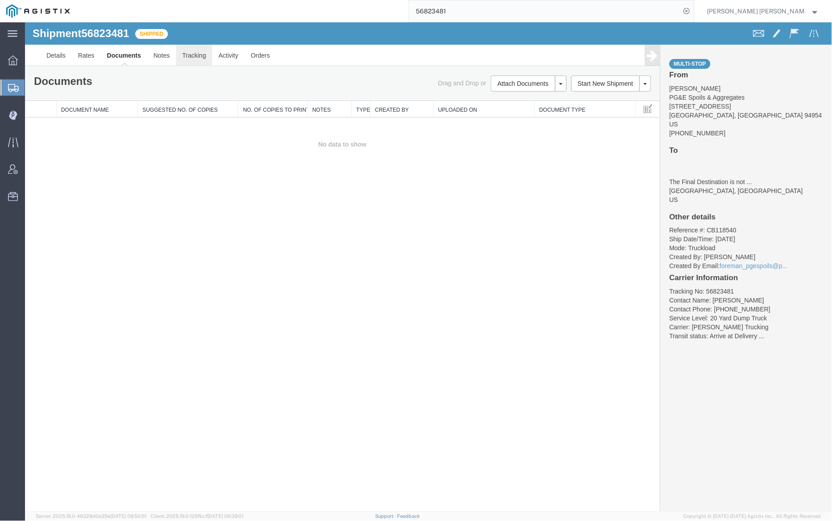
click at [195, 59] on link "Tracking" at bounding box center [193, 54] width 36 height 21
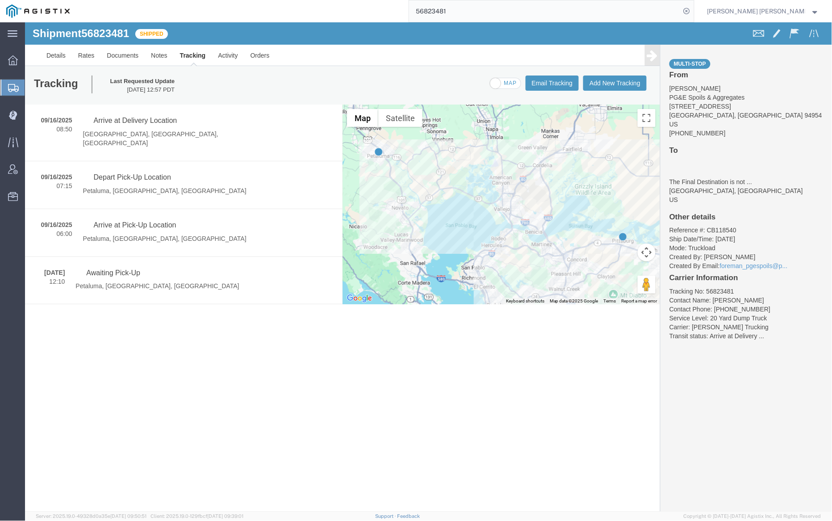
click at [510, 81] on span at bounding box center [505, 83] width 30 height 11
checkbox input "true"
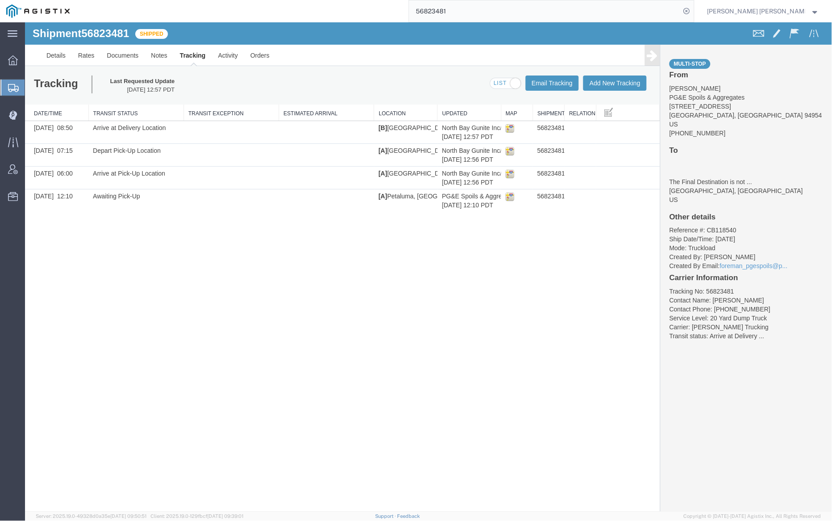
click at [481, 7] on input "56823481" at bounding box center [544, 10] width 271 height 21
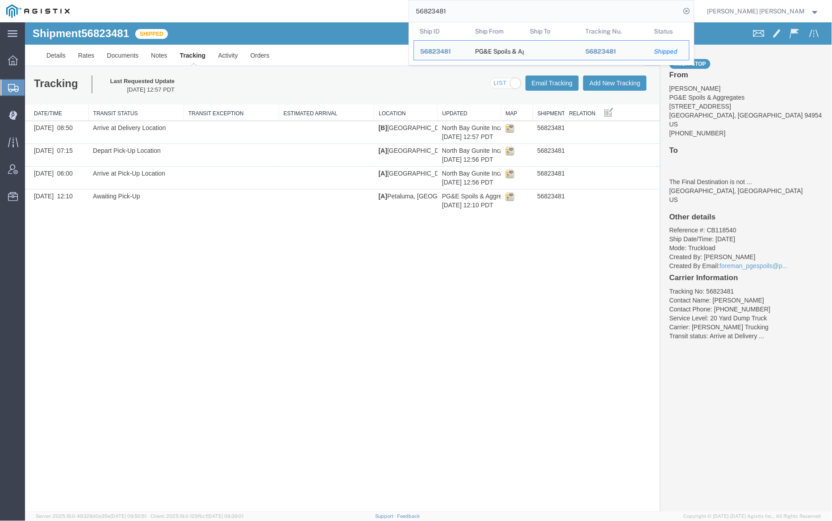
click at [481, 7] on input "56823481" at bounding box center [544, 10] width 271 height 21
paste input "06435"
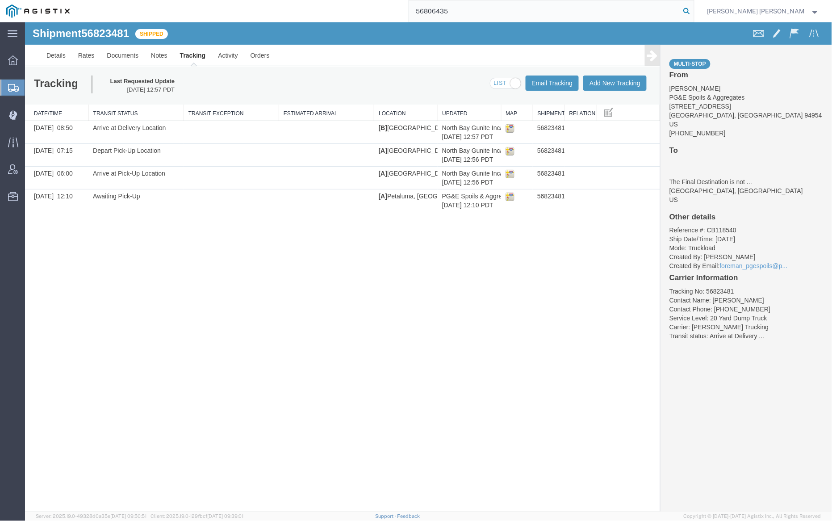
click at [693, 11] on icon at bounding box center [686, 11] width 12 height 12
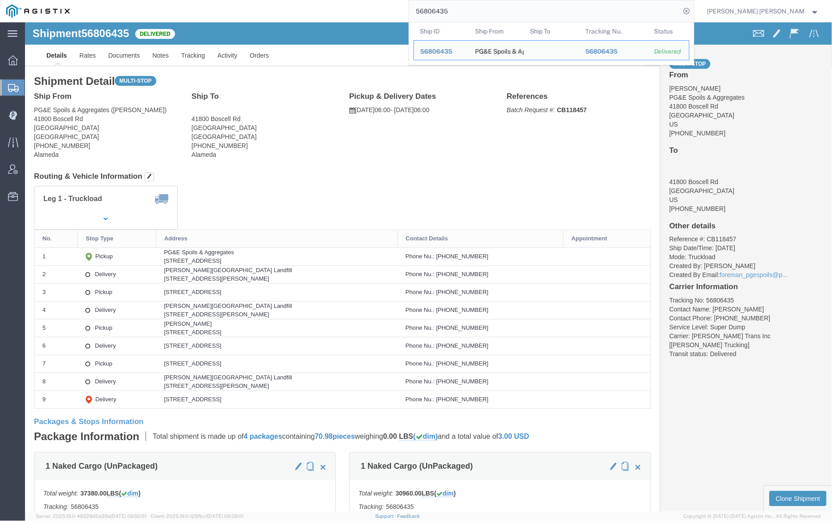
click at [482, 15] on input "56806435" at bounding box center [544, 10] width 271 height 21
paste input "597667"
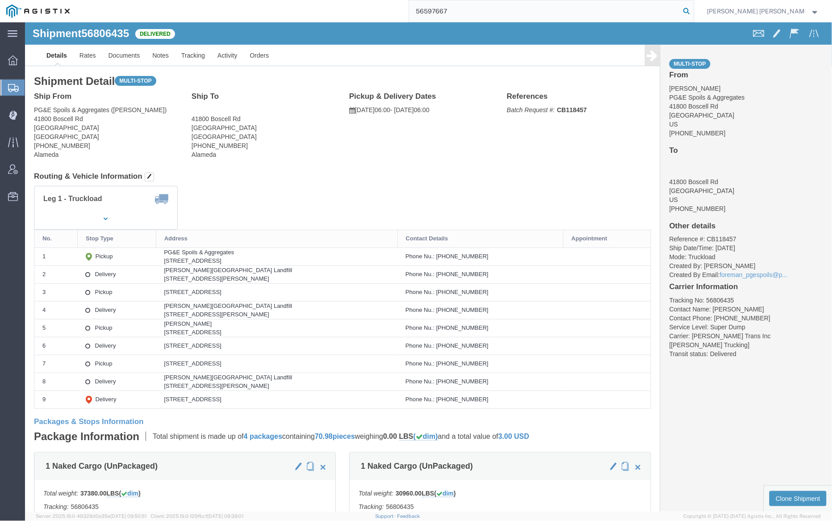
click at [693, 8] on icon at bounding box center [686, 11] width 12 height 12
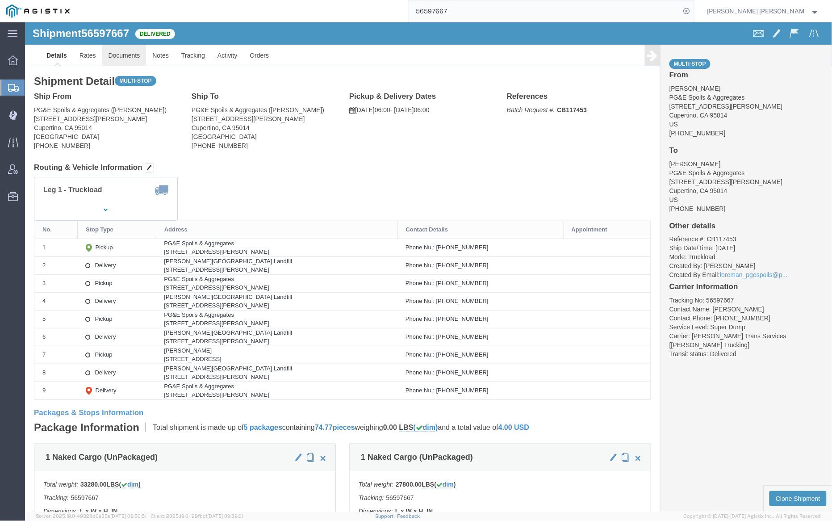
click link "Documents"
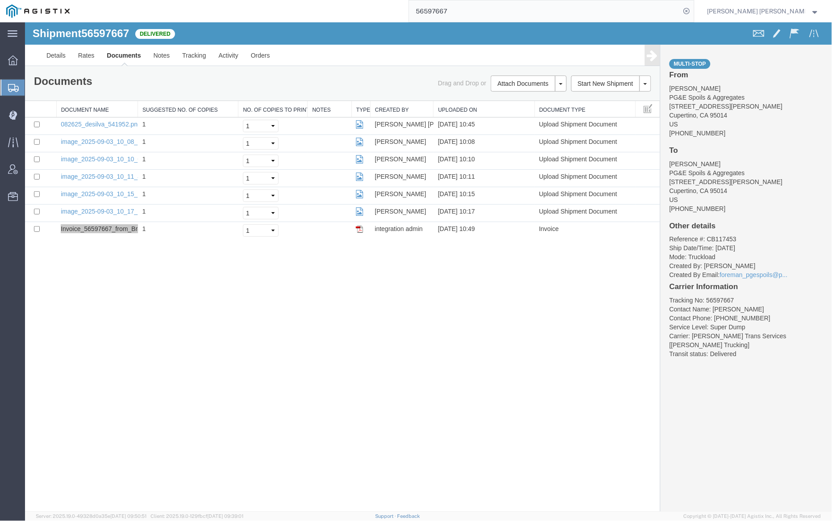
click at [469, 8] on input "56597667" at bounding box center [544, 10] width 271 height 21
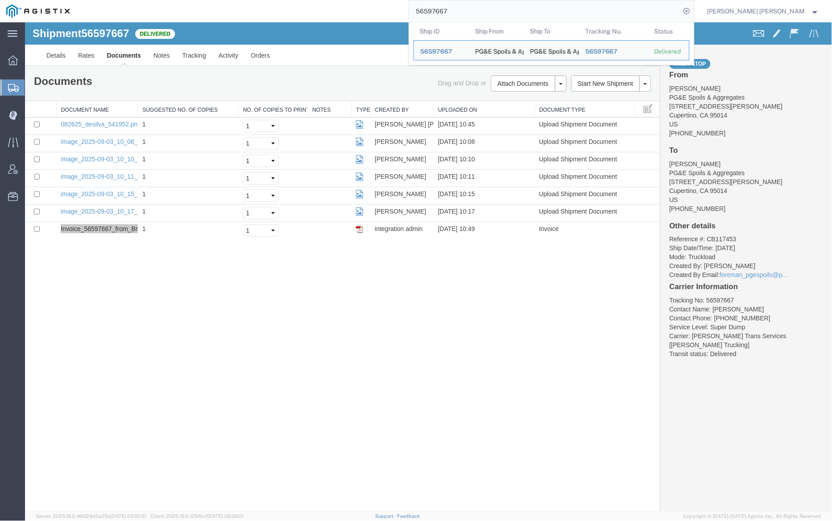
click at [469, 8] on input "56597667" at bounding box center [544, 10] width 271 height 21
paste input "691446"
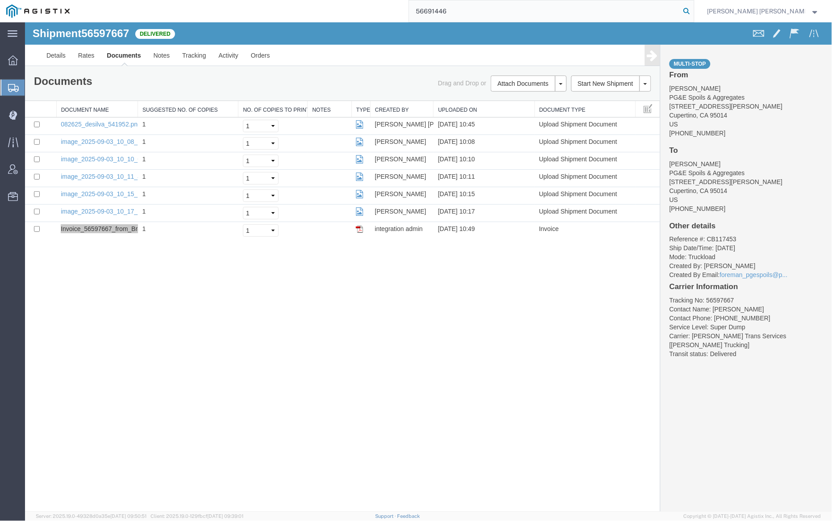
click at [693, 11] on icon at bounding box center [686, 11] width 12 height 12
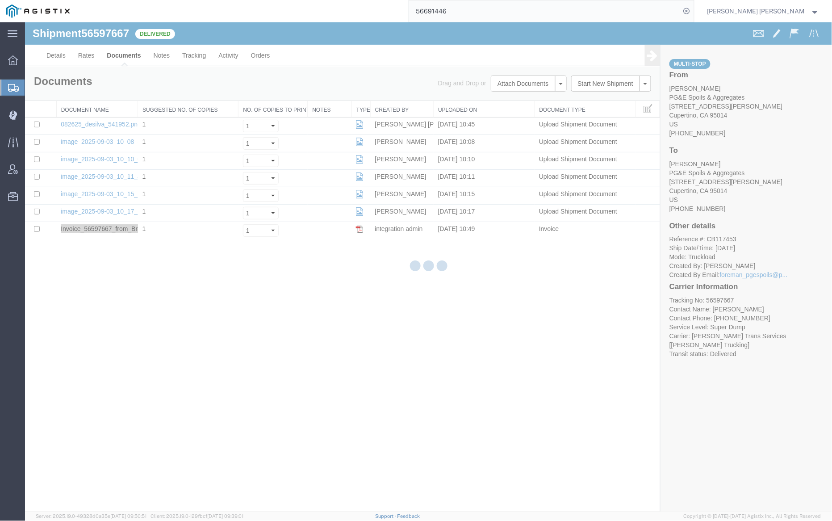
click at [428, 29] on div at bounding box center [428, 266] width 807 height 489
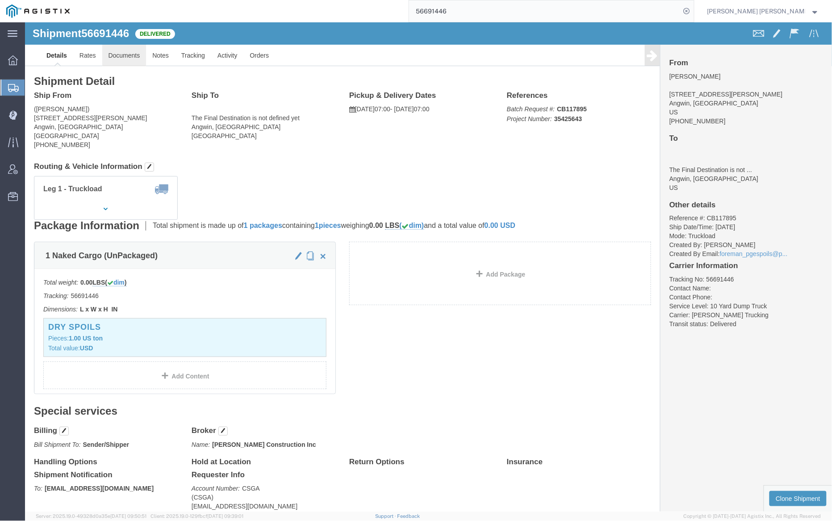
click link "Documents"
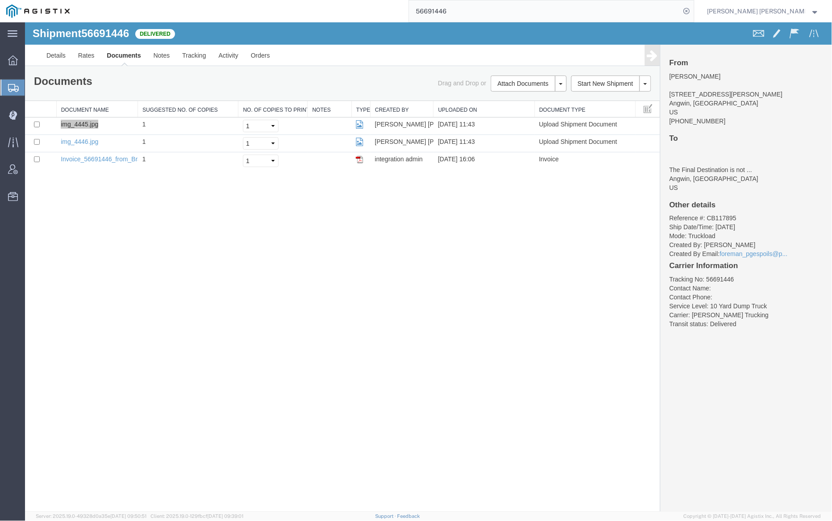
click at [487, 14] on input "56691446" at bounding box center [544, 10] width 271 height 21
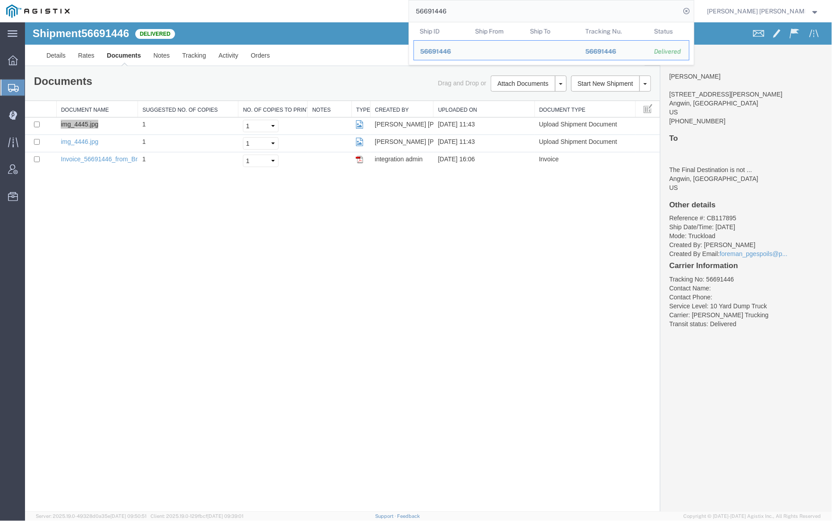
click at [487, 13] on input "56691446" at bounding box center [544, 10] width 271 height 21
paste input "806435"
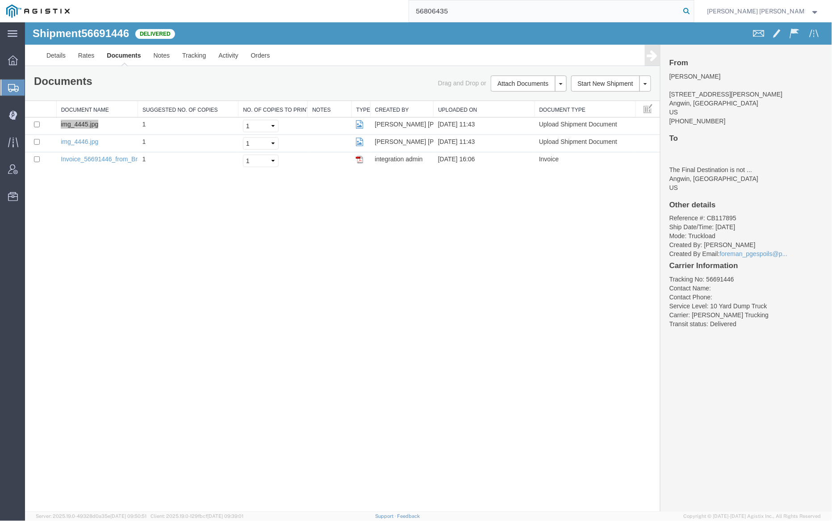
click at [693, 8] on icon at bounding box center [686, 11] width 12 height 12
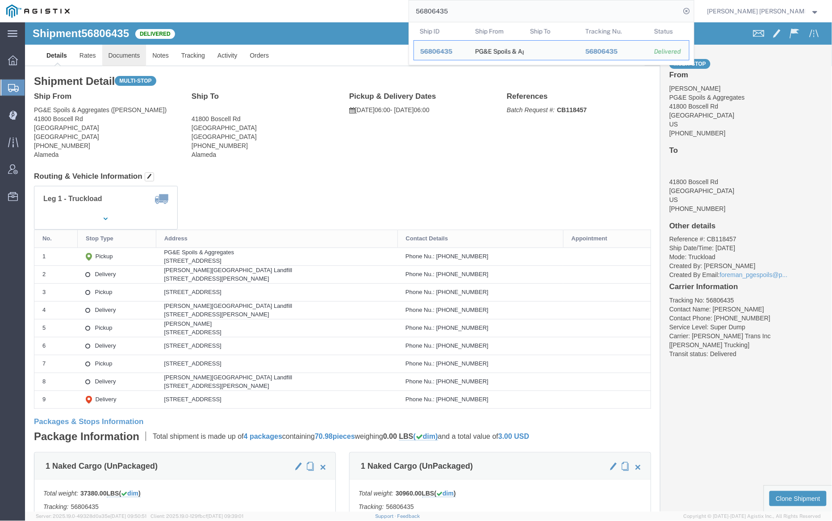
click link "Documents"
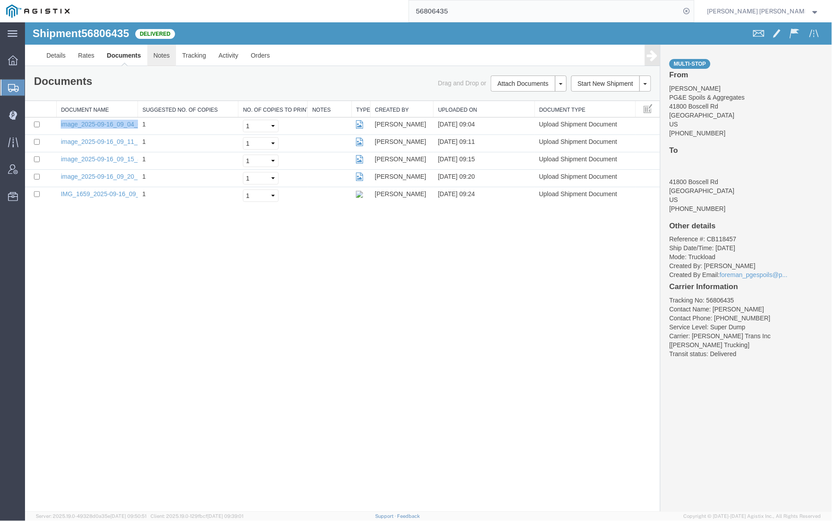
click at [158, 53] on link "Notes" at bounding box center [161, 54] width 29 height 21
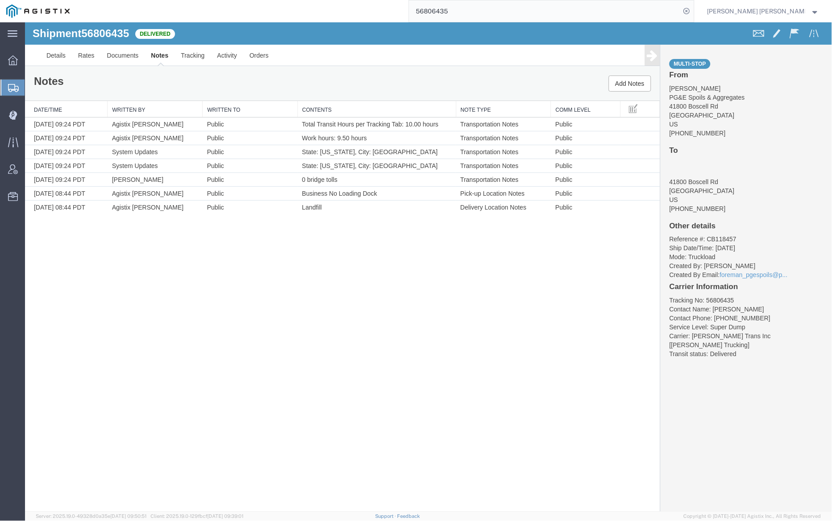
click at [481, 10] on input "56806435" at bounding box center [544, 10] width 271 height 21
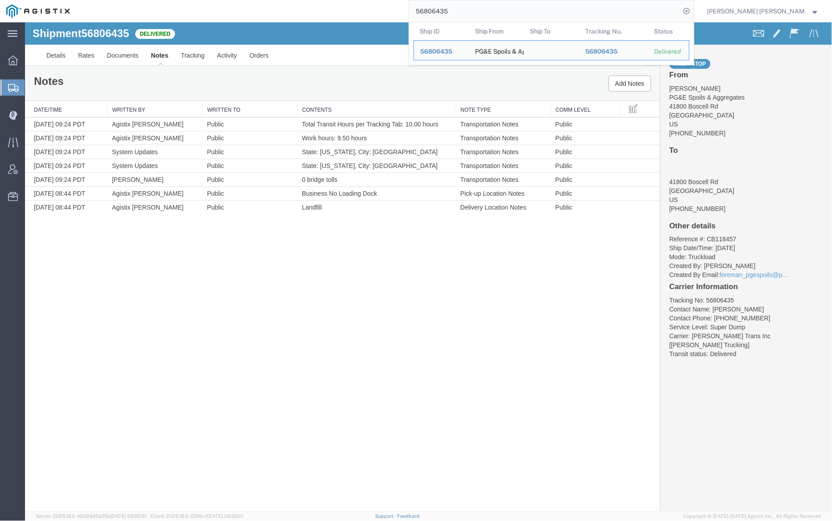
click at [481, 10] on input "56806435" at bounding box center [544, 10] width 271 height 21
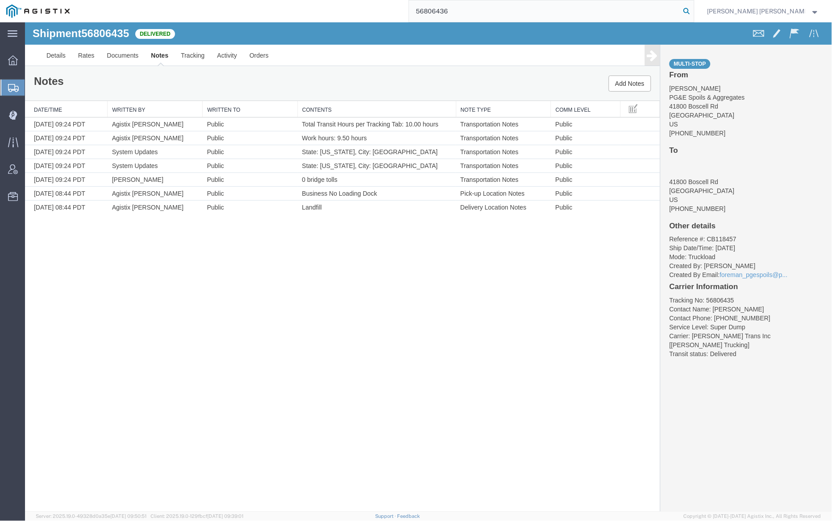
click at [693, 11] on icon at bounding box center [686, 11] width 12 height 12
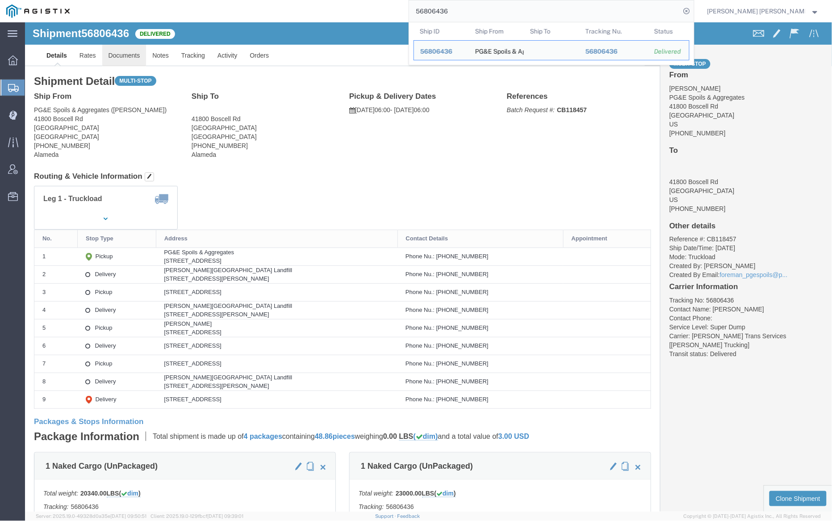
click link "Documents"
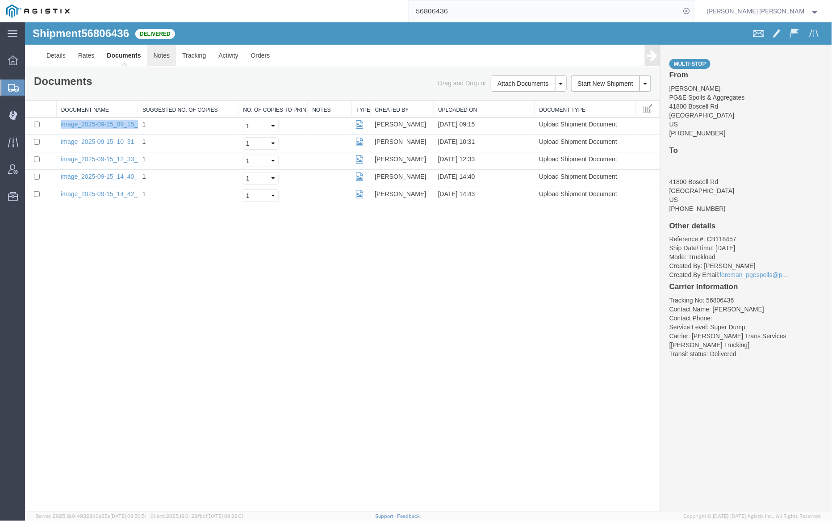
click at [160, 54] on link "Notes" at bounding box center [161, 54] width 29 height 21
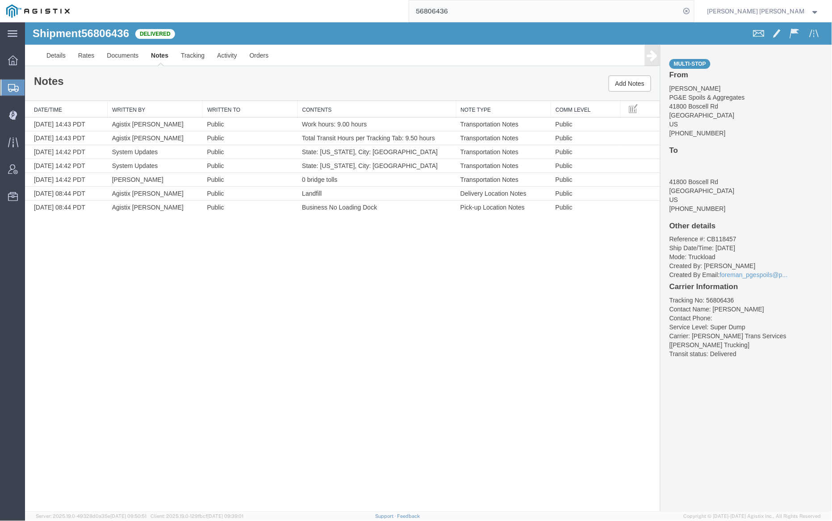
click at [476, 15] on input "56806436" at bounding box center [544, 10] width 271 height 21
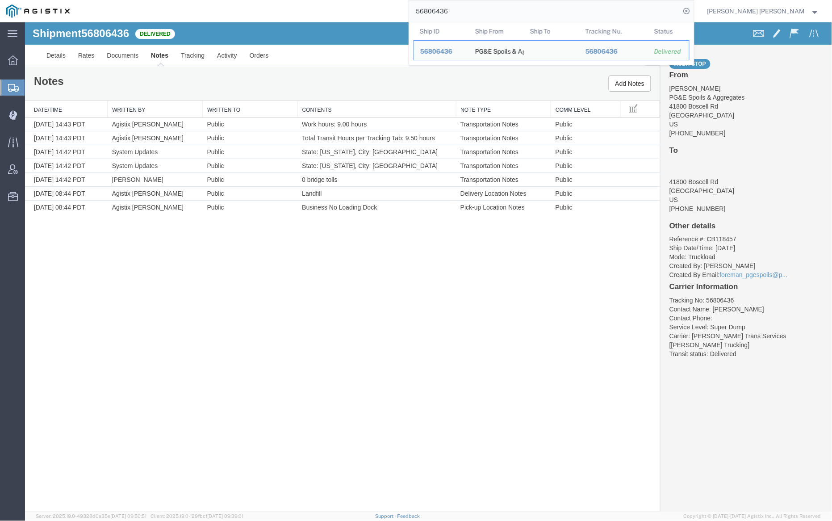
click at [476, 15] on input "56806436" at bounding box center [544, 10] width 271 height 21
paste input "8"
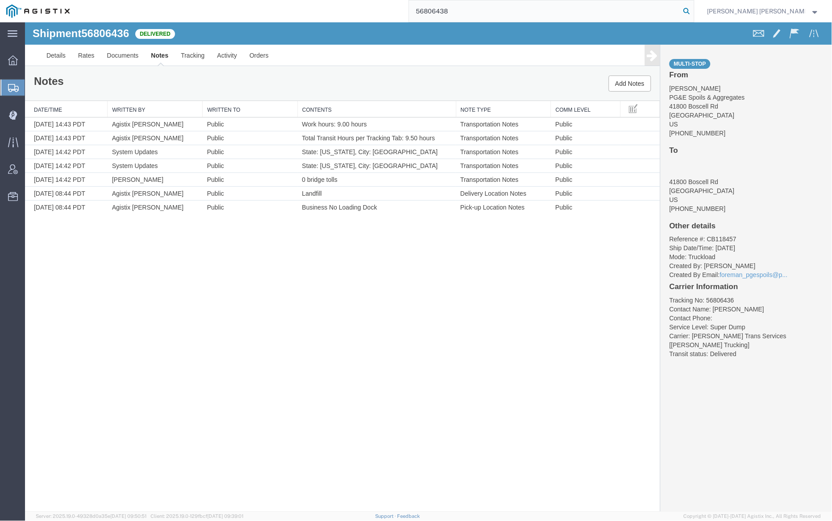
click at [693, 8] on icon at bounding box center [686, 11] width 12 height 12
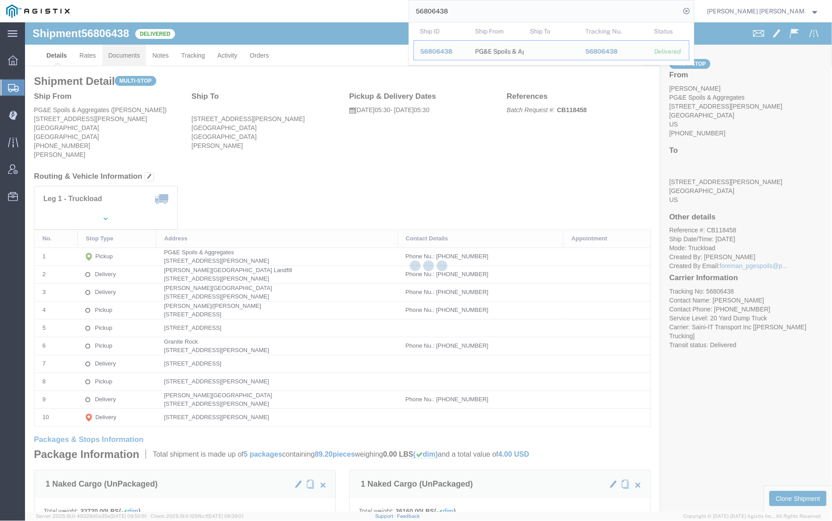
click link "Documents"
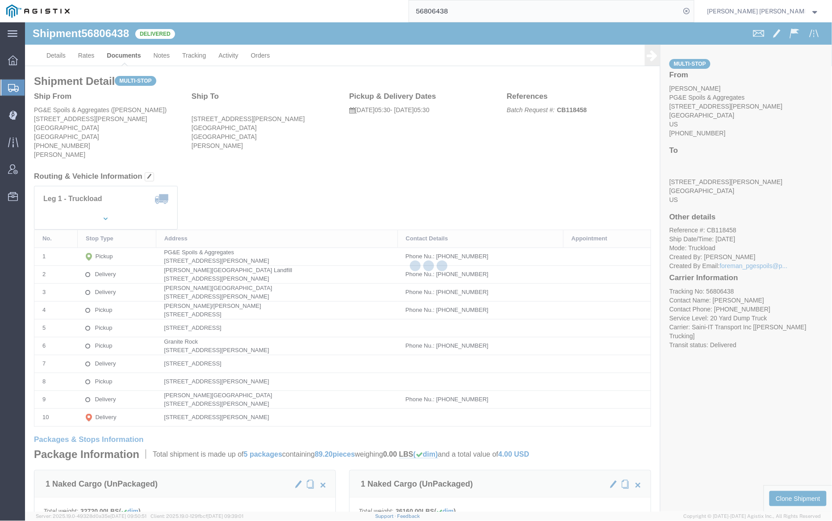
click at [130, 54] on div at bounding box center [428, 266] width 807 height 489
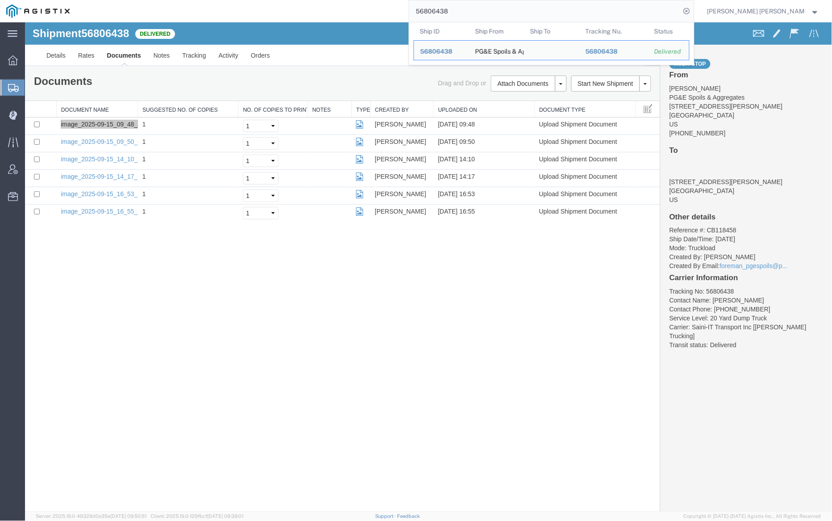
click at [477, 10] on input "56806438" at bounding box center [544, 10] width 271 height 21
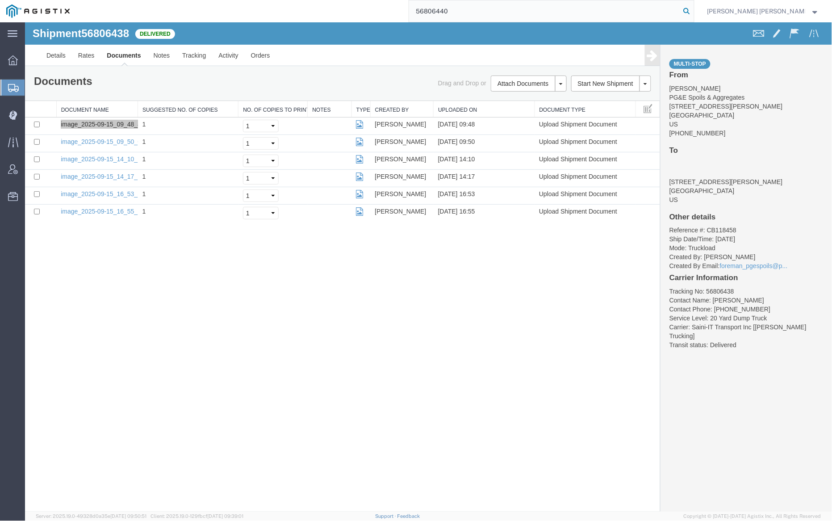
click at [693, 9] on icon at bounding box center [686, 11] width 12 height 12
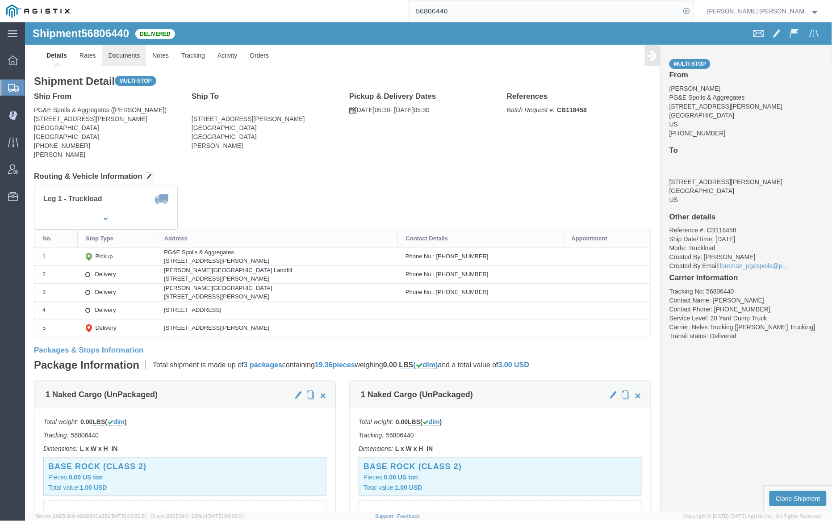
click link "Documents"
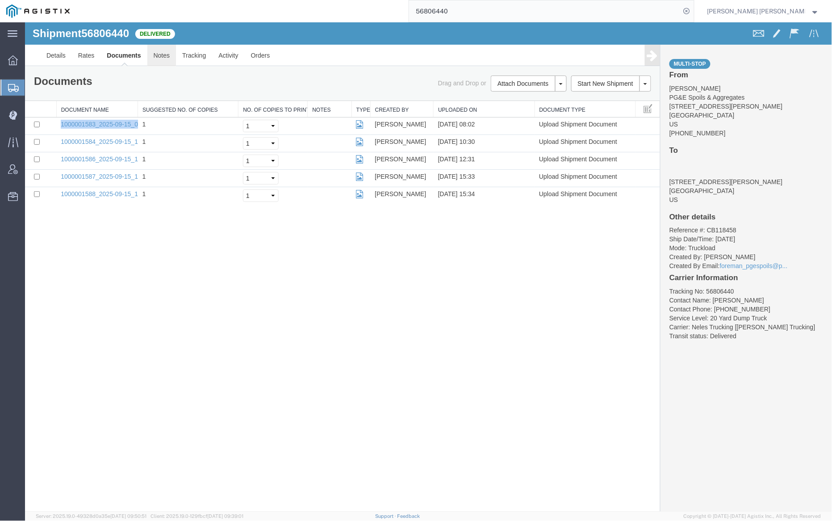
click at [155, 58] on link "Notes" at bounding box center [161, 54] width 29 height 21
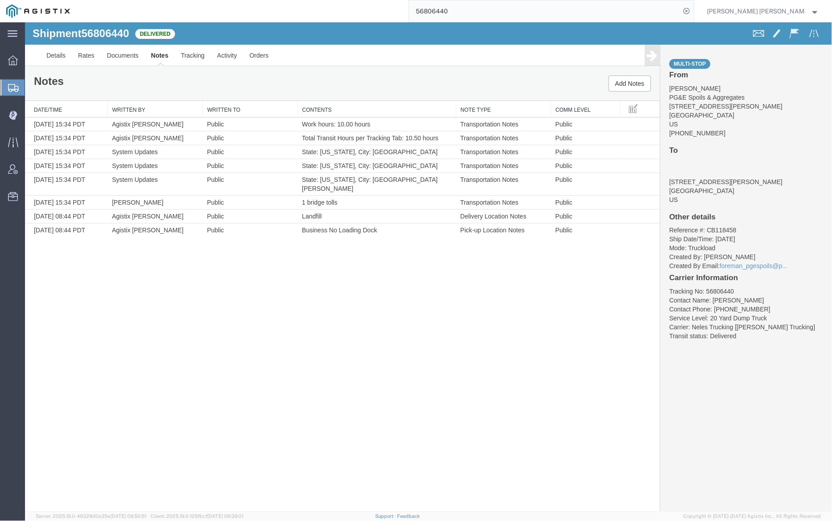
click at [461, 7] on input "56806440" at bounding box center [544, 10] width 271 height 21
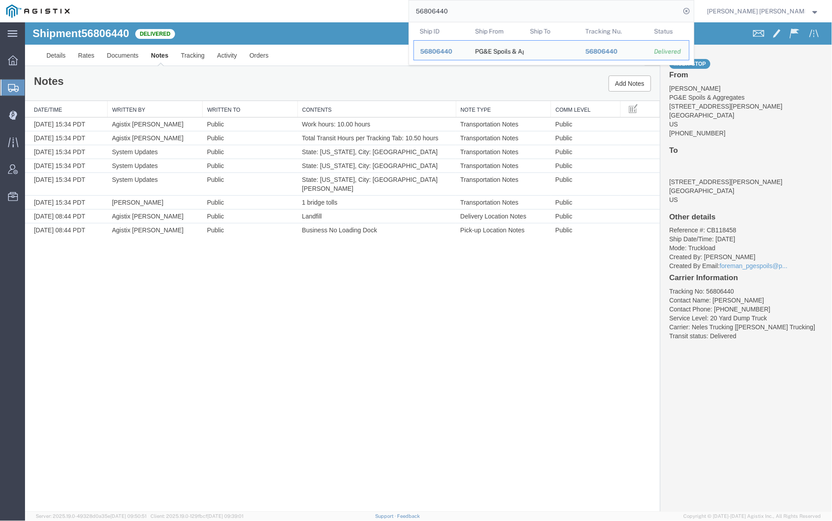
click at [461, 7] on input "56806440" at bounding box center [544, 10] width 271 height 21
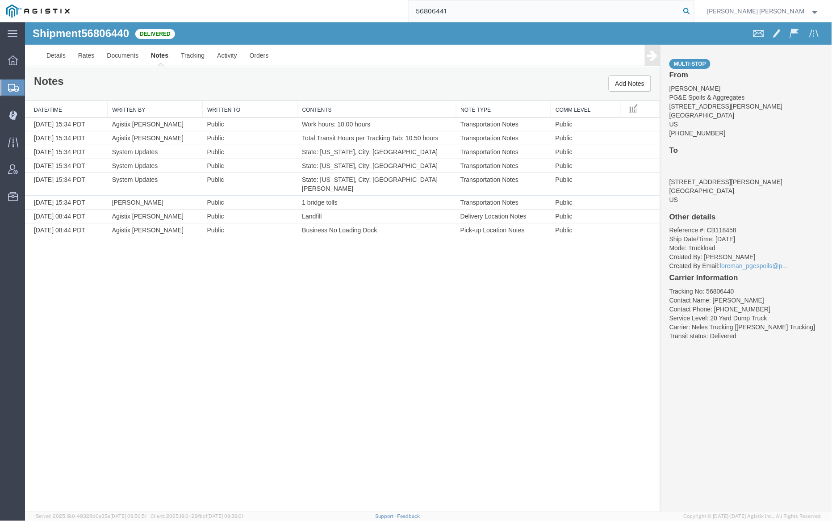
click at [693, 8] on icon at bounding box center [686, 11] width 12 height 12
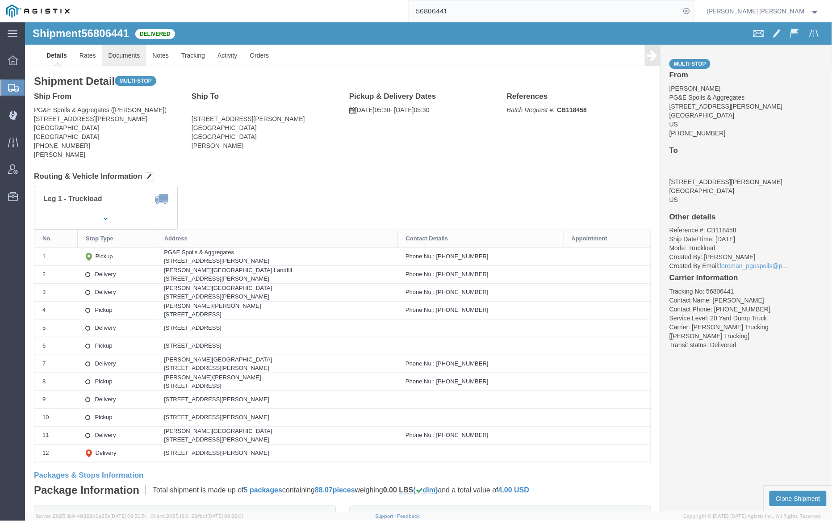
click link "Documents"
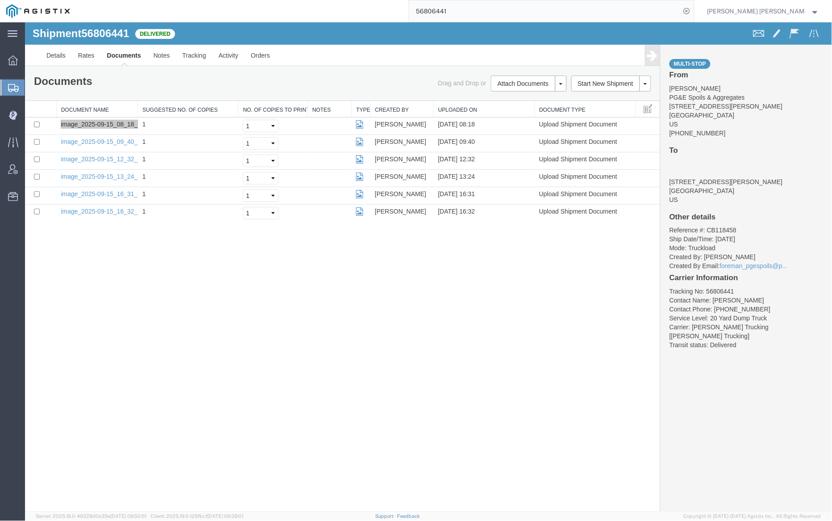
click at [478, 9] on input "56806441" at bounding box center [544, 10] width 271 height 21
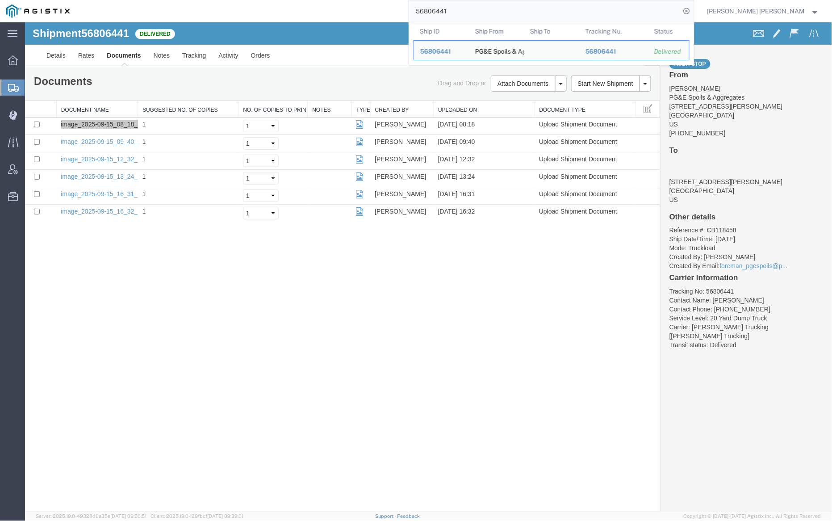
click at [478, 9] on input "56806441" at bounding box center [544, 10] width 271 height 21
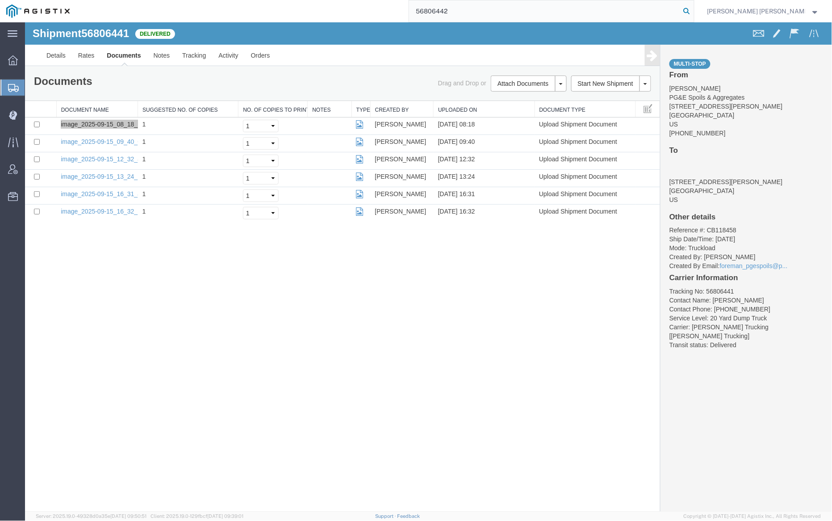
click at [693, 8] on icon at bounding box center [686, 11] width 12 height 12
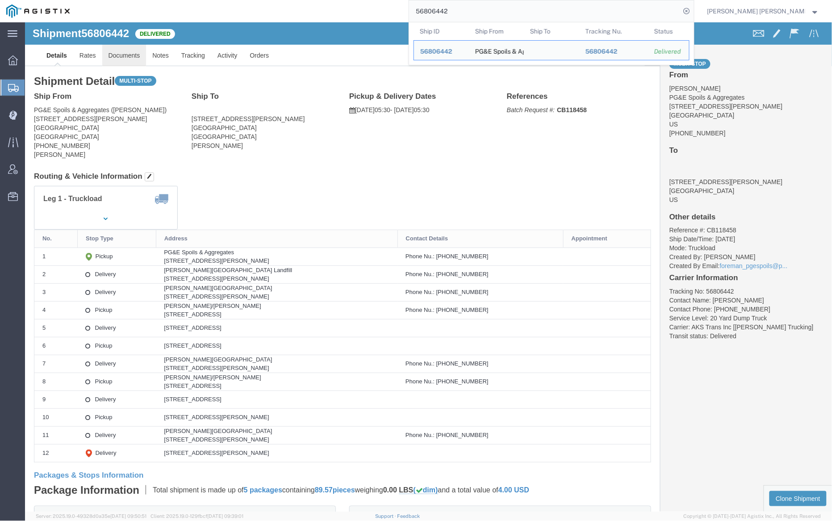
click link "Documents"
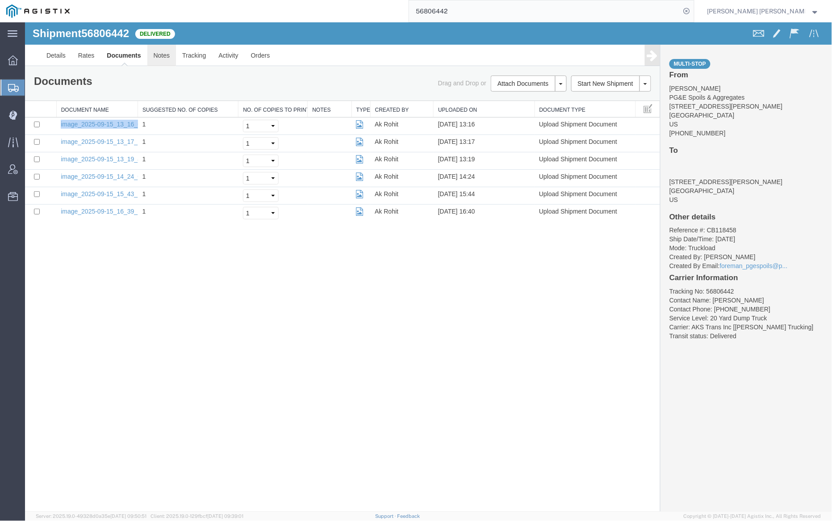
click at [162, 58] on link "Notes" at bounding box center [161, 54] width 29 height 21
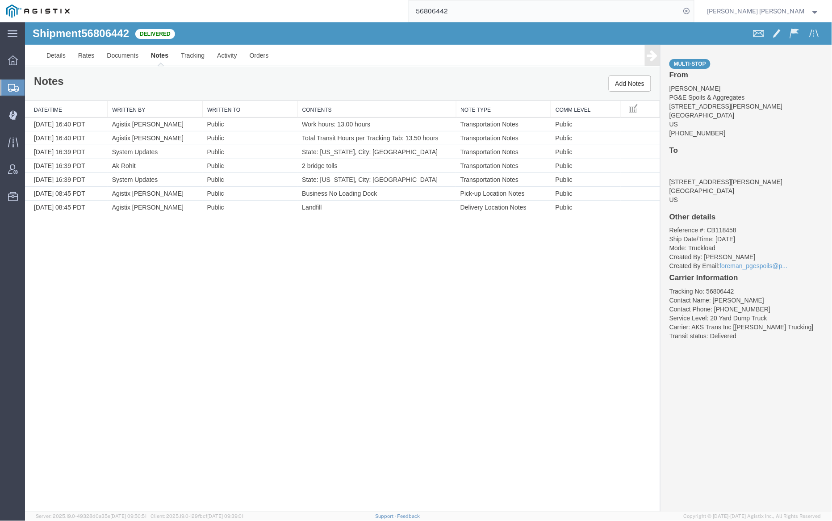
click at [480, 11] on input "56806442" at bounding box center [544, 10] width 271 height 21
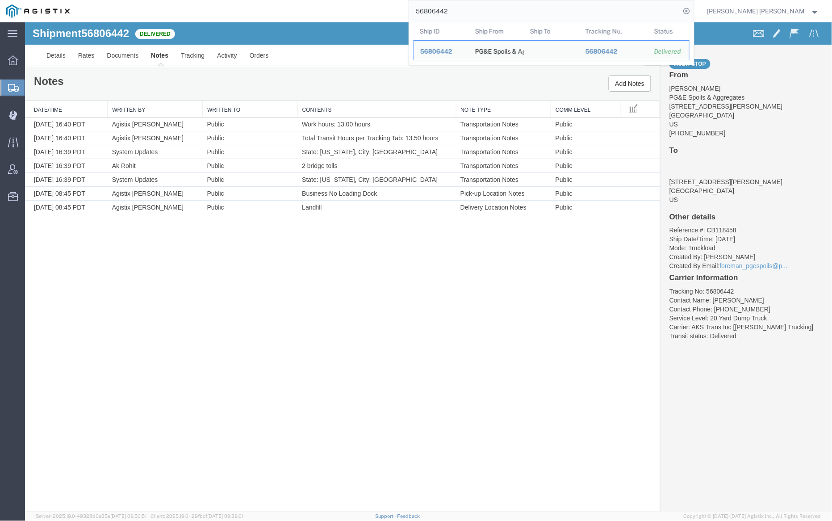
click at [480, 11] on input "56806442" at bounding box center [544, 10] width 271 height 21
paste input "5"
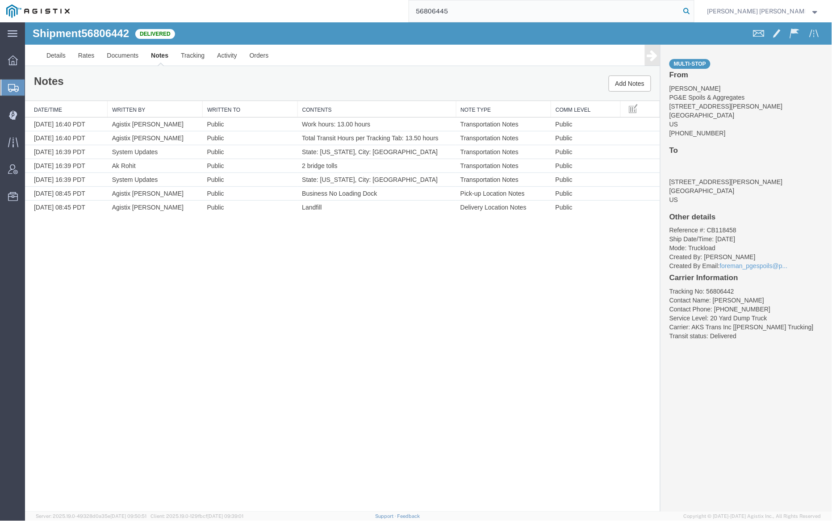
click at [693, 8] on icon at bounding box center [686, 11] width 12 height 12
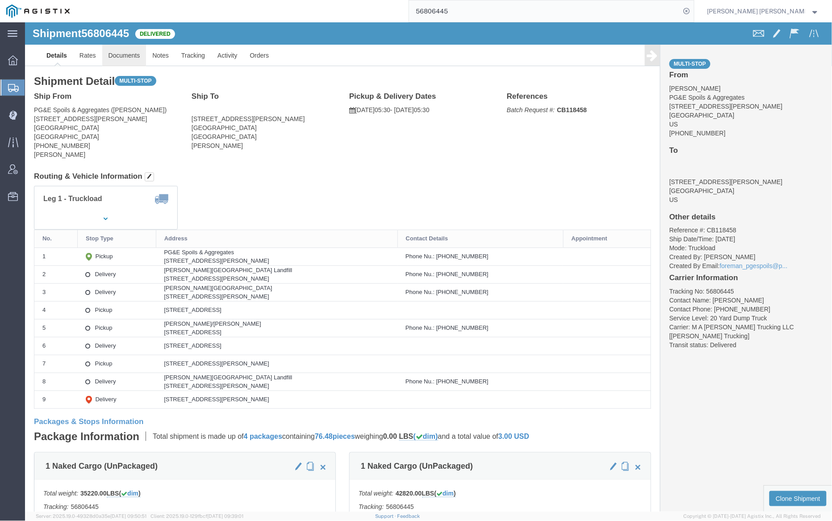
click link "Documents"
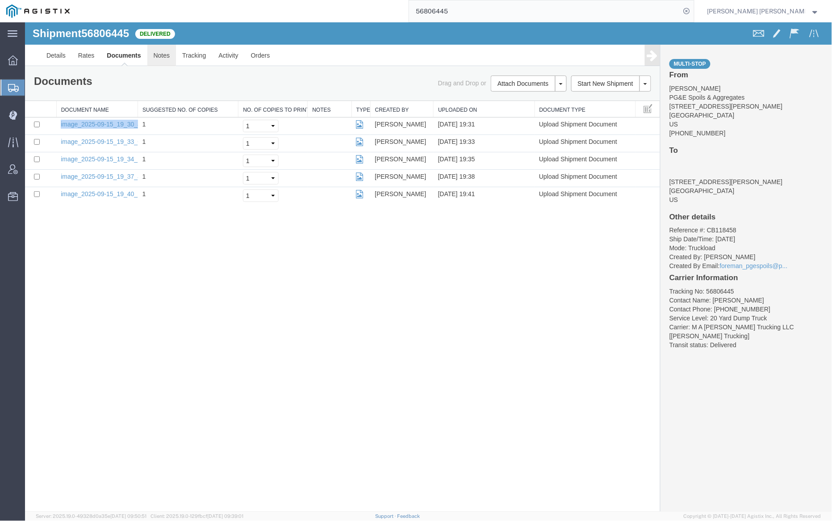
click at [165, 59] on link "Notes" at bounding box center [161, 54] width 29 height 21
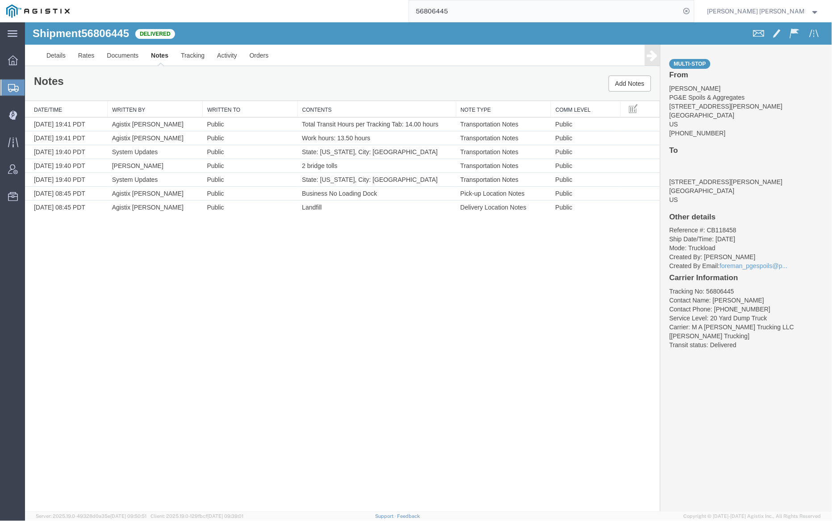
click at [488, 13] on input "56806445" at bounding box center [544, 10] width 271 height 21
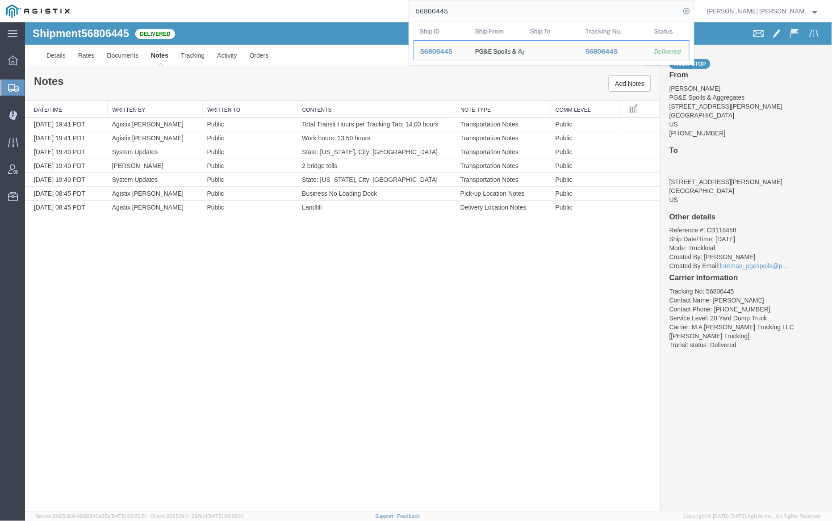
click at [488, 13] on input "56806445" at bounding box center [544, 10] width 271 height 21
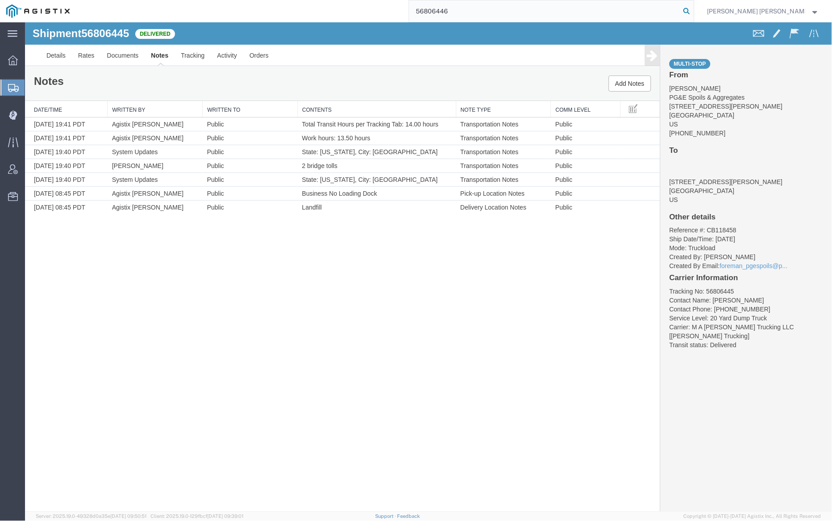
click at [693, 8] on icon at bounding box center [686, 11] width 12 height 12
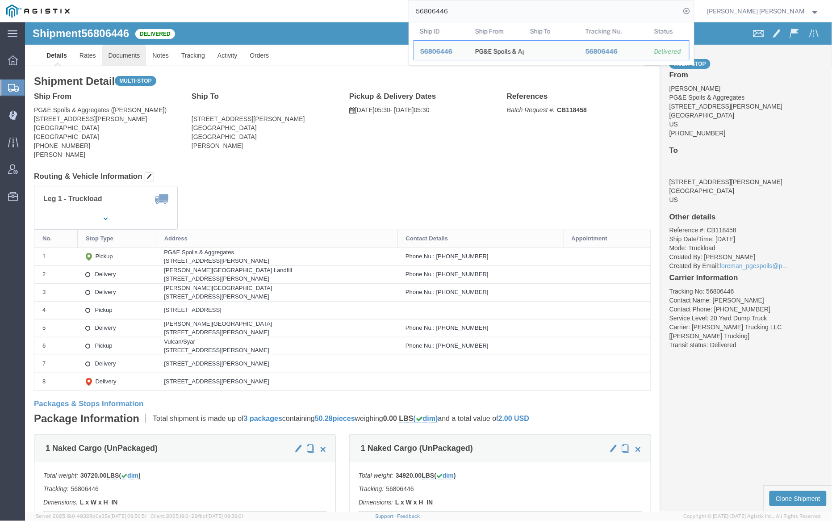
click link "Documents"
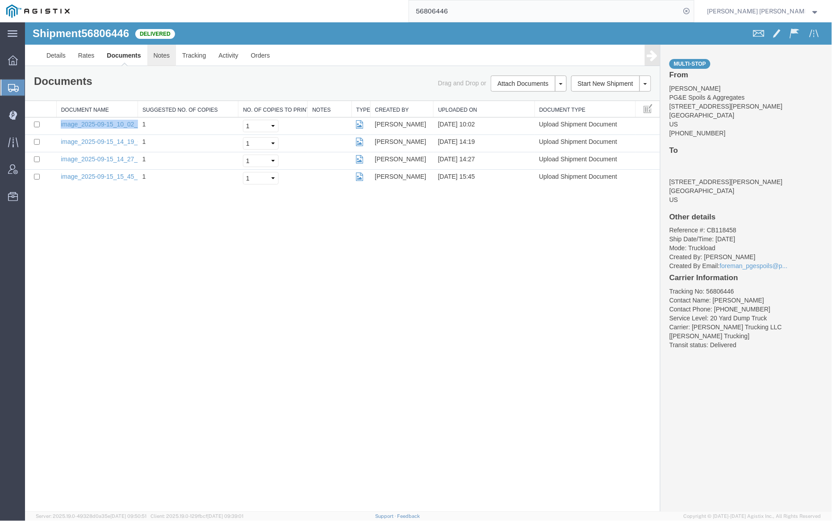
click at [162, 55] on link "Notes" at bounding box center [161, 54] width 29 height 21
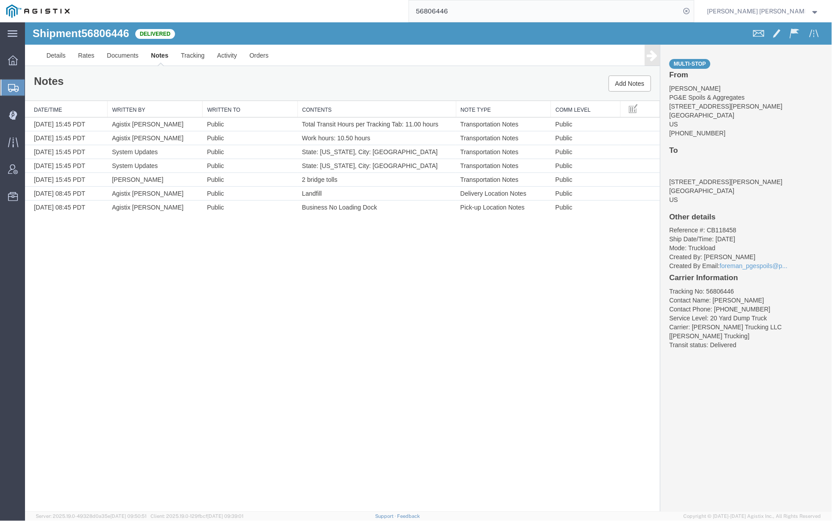
click at [479, 6] on input "56806446" at bounding box center [544, 10] width 271 height 21
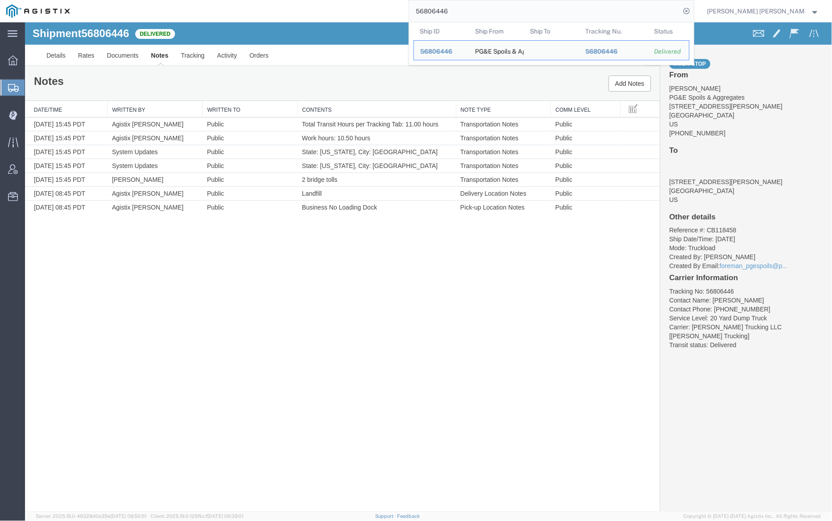
click at [479, 6] on input "56806446" at bounding box center [544, 10] width 271 height 21
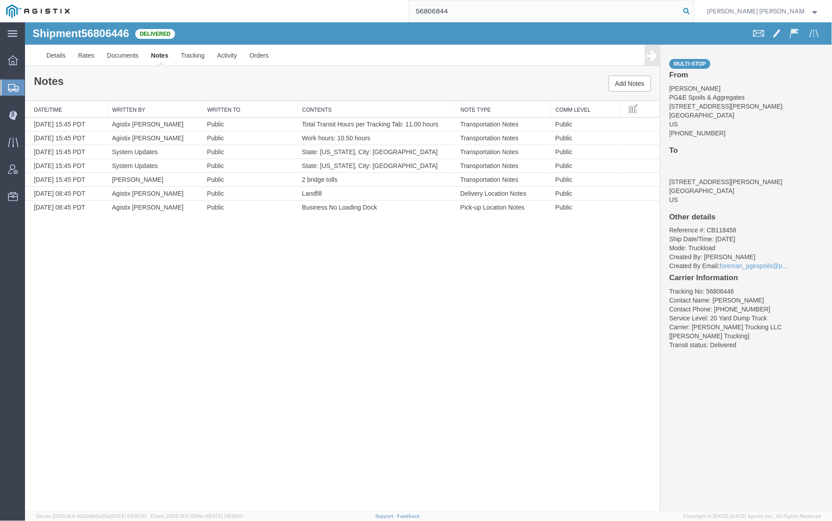
click at [693, 8] on icon at bounding box center [686, 11] width 12 height 12
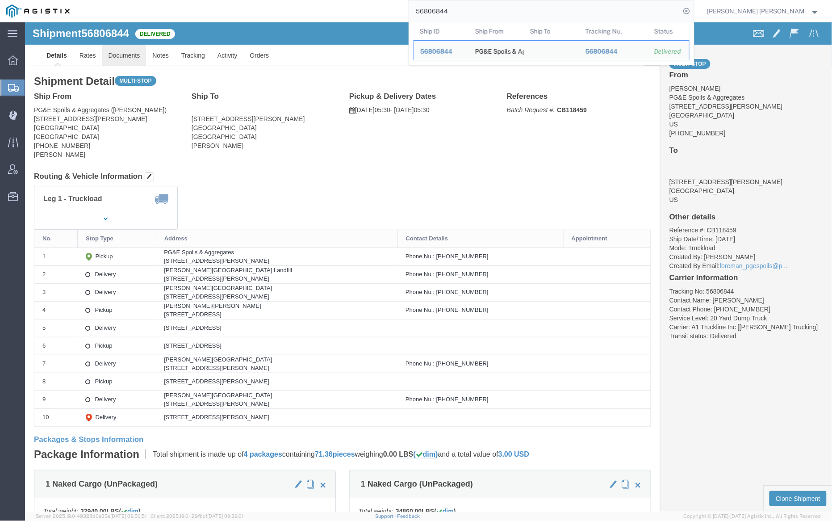
click link "Documents"
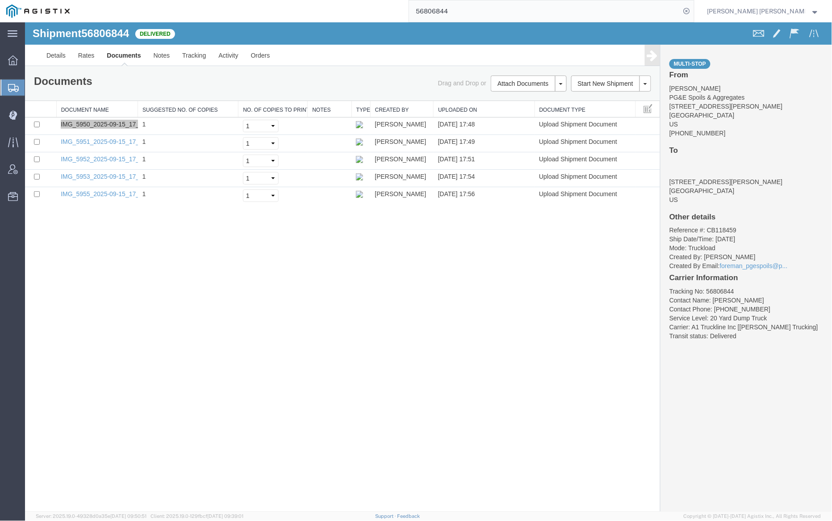
click at [468, 15] on input "56806844" at bounding box center [544, 10] width 271 height 21
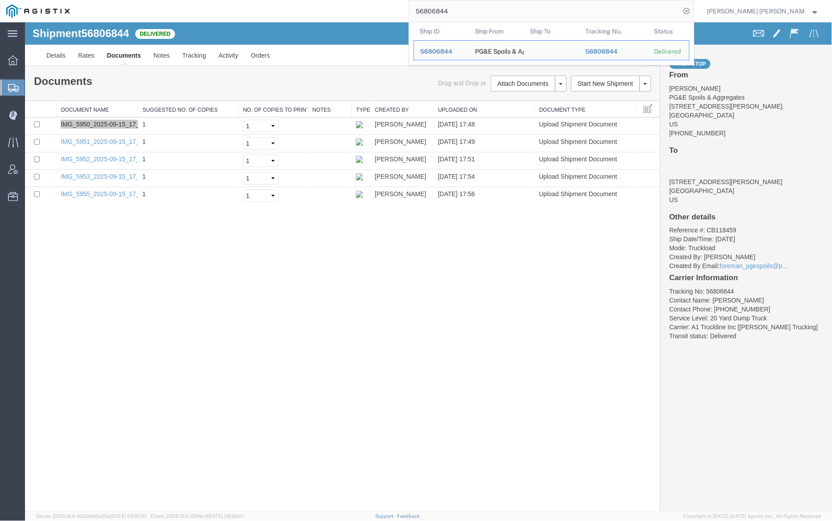
click at [468, 15] on input "56806844" at bounding box center [544, 10] width 271 height 21
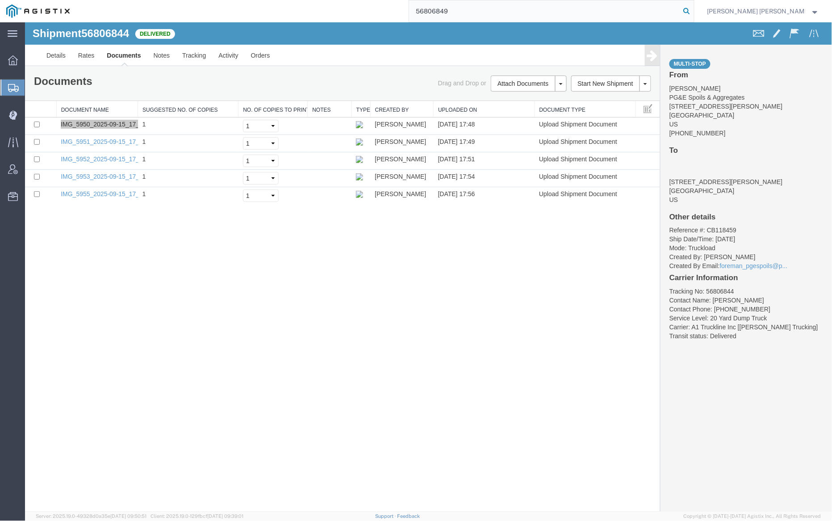
click at [693, 13] on icon at bounding box center [686, 11] width 12 height 12
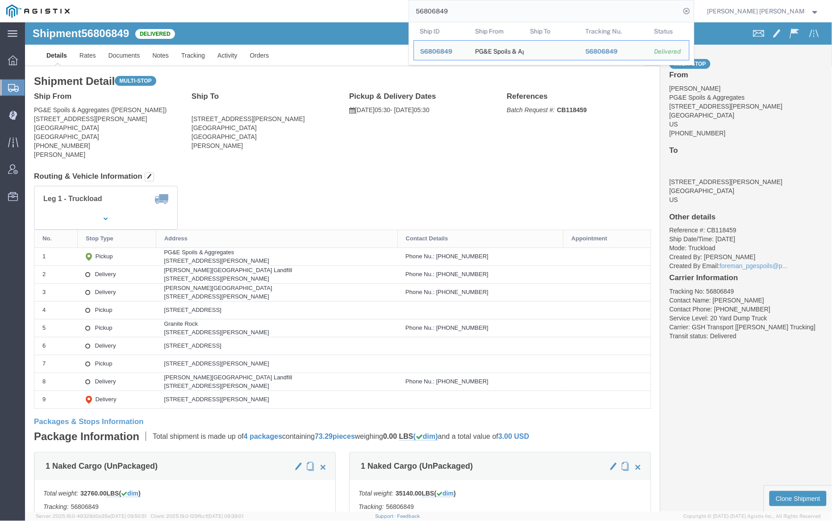
click div
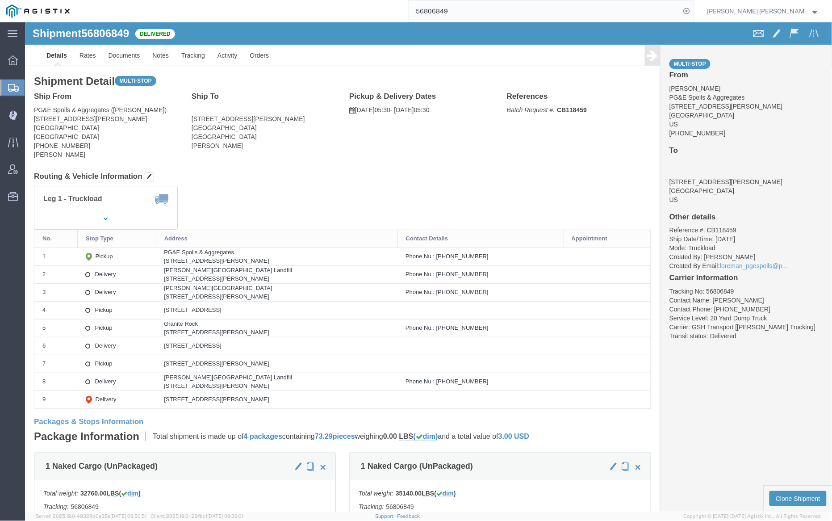
click div
click link "Documents"
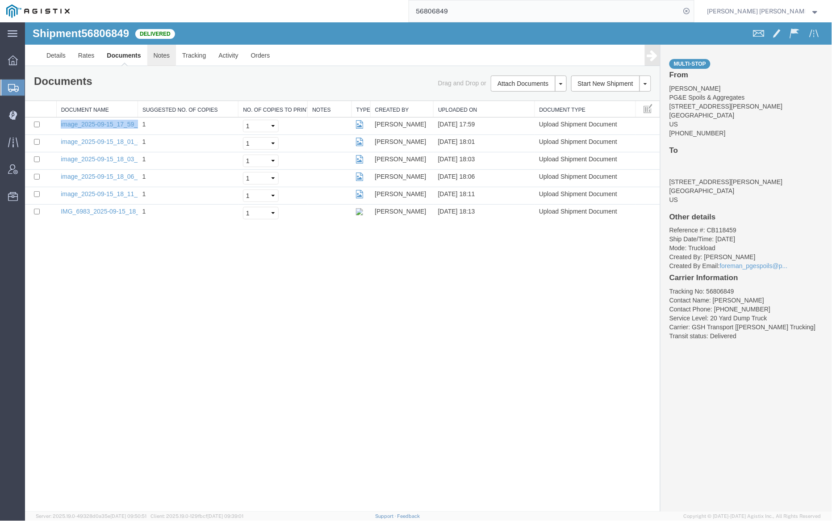
click at [161, 52] on link "Notes" at bounding box center [161, 54] width 29 height 21
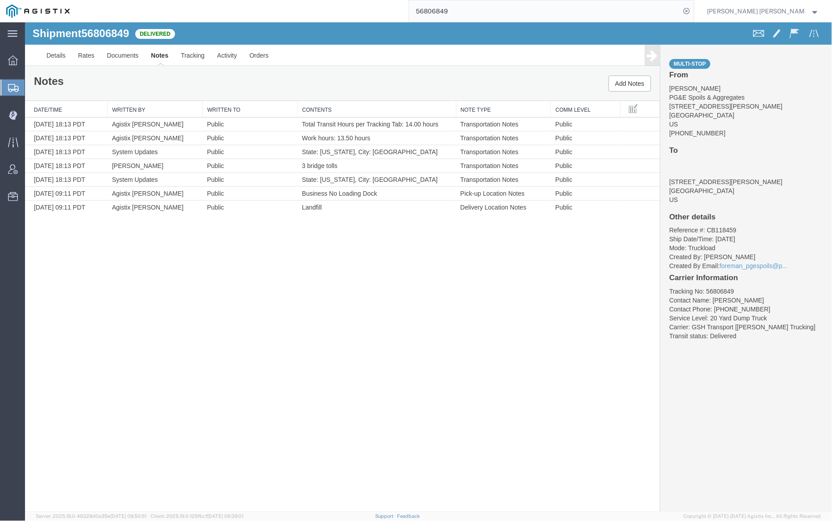
click at [473, 10] on input "56806849" at bounding box center [544, 10] width 271 height 21
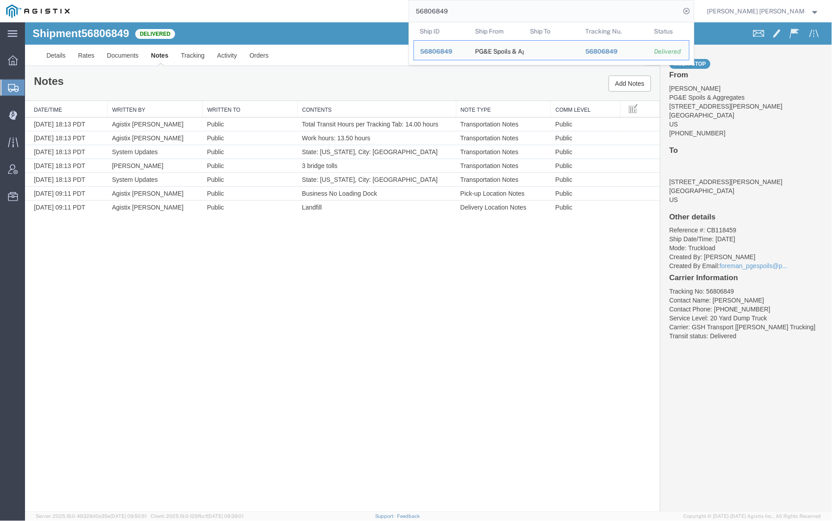
click at [473, 10] on input "56806849" at bounding box center [544, 10] width 271 height 21
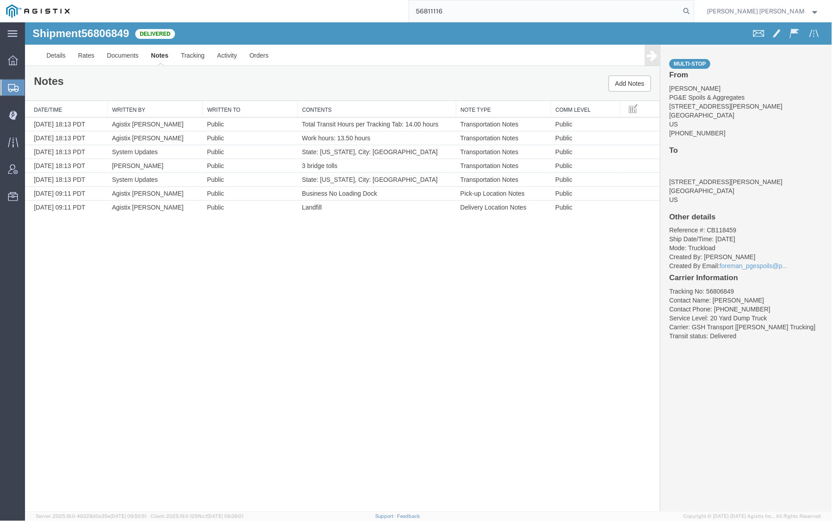
click at [693, 10] on icon at bounding box center [686, 11] width 12 height 12
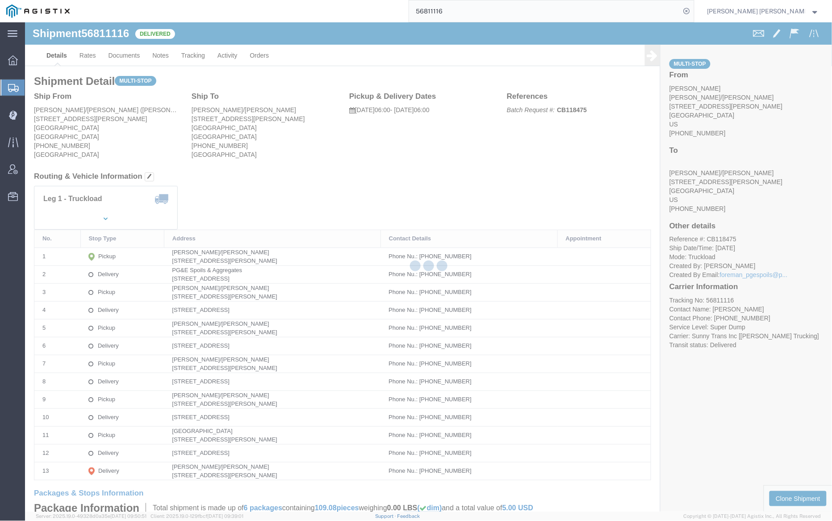
click div
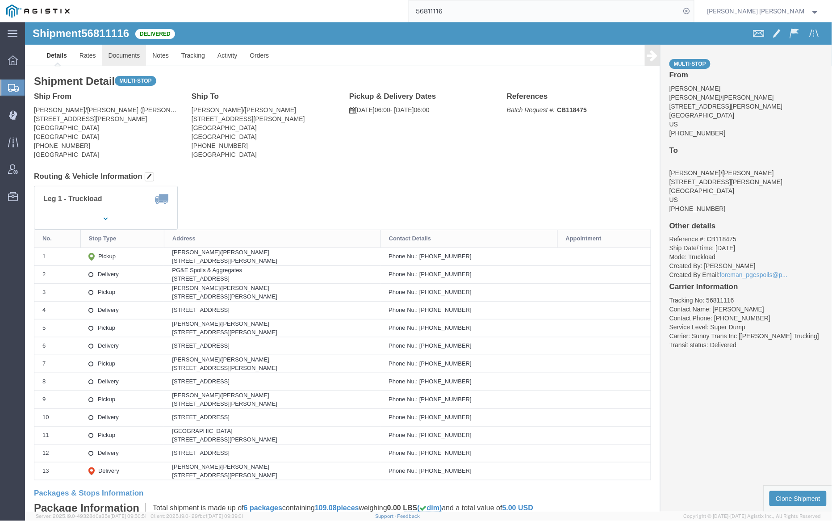
click link "Documents"
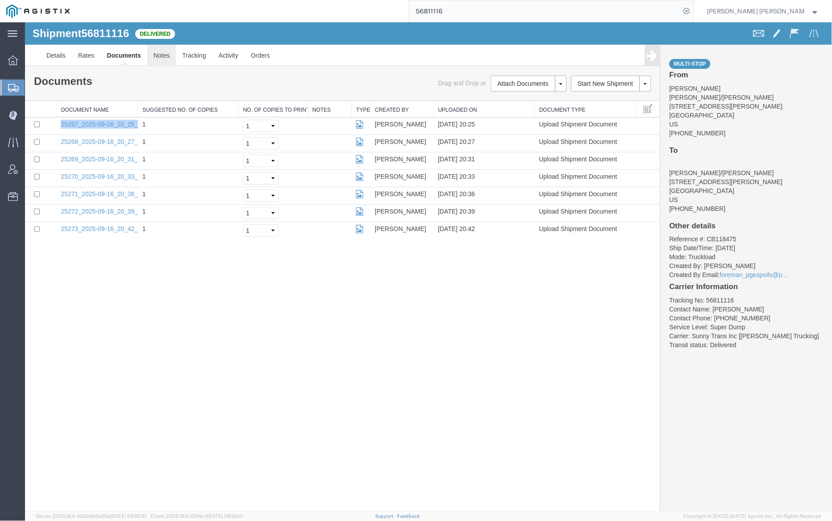
click at [163, 55] on link "Notes" at bounding box center [161, 54] width 29 height 21
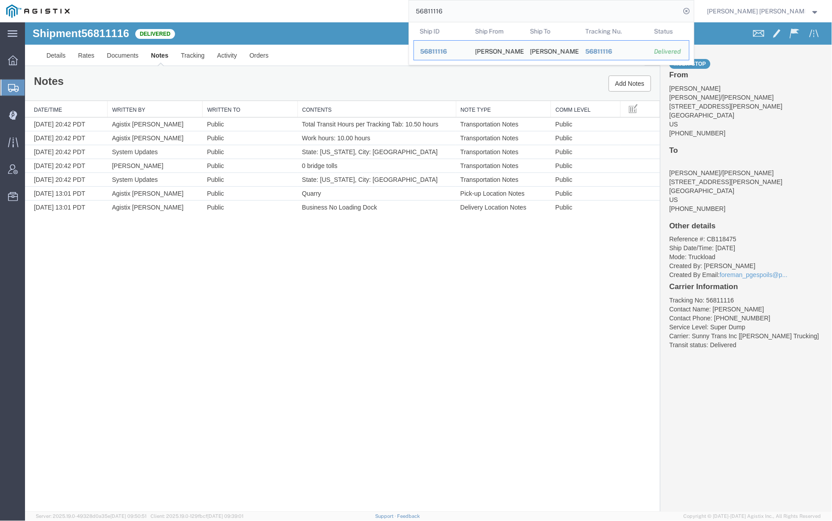
click at [479, 6] on input "56811116" at bounding box center [544, 10] width 271 height 21
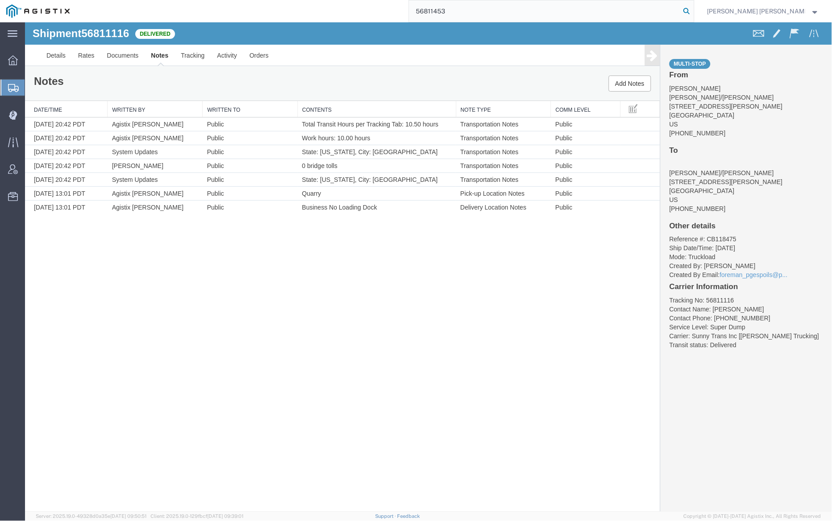
click at [693, 10] on icon at bounding box center [686, 11] width 12 height 12
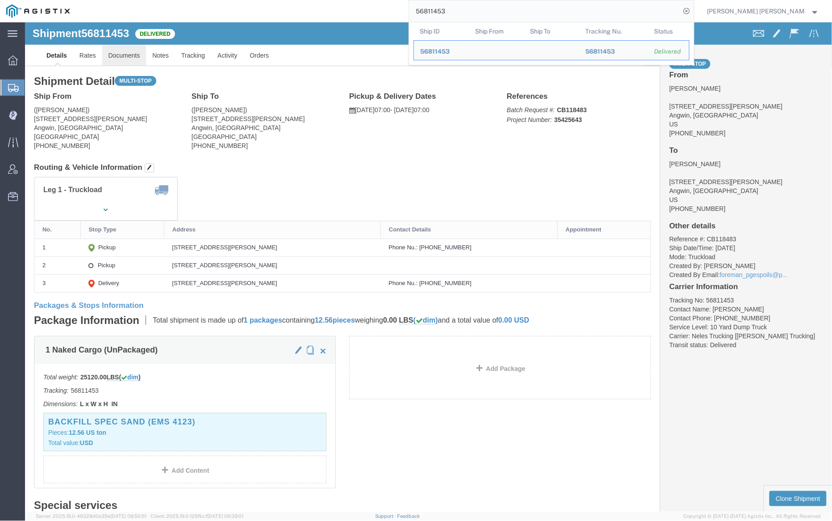
click link "Documents"
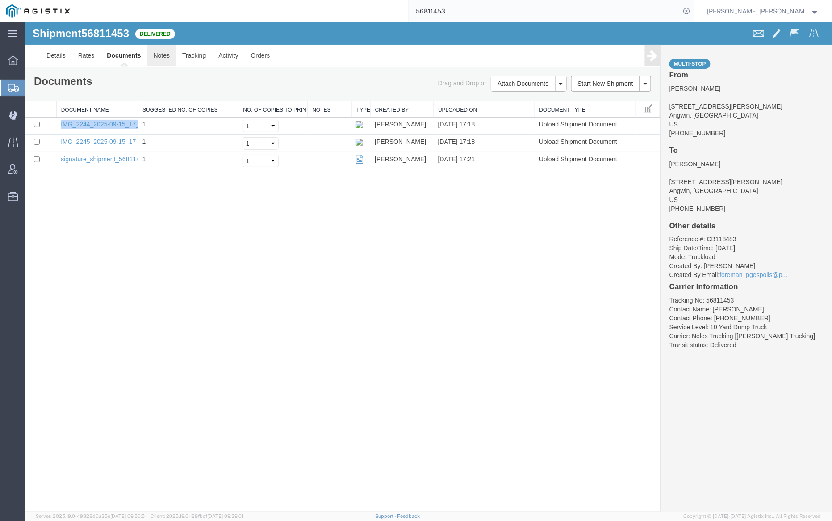
click at [170, 54] on link "Notes" at bounding box center [161, 54] width 29 height 21
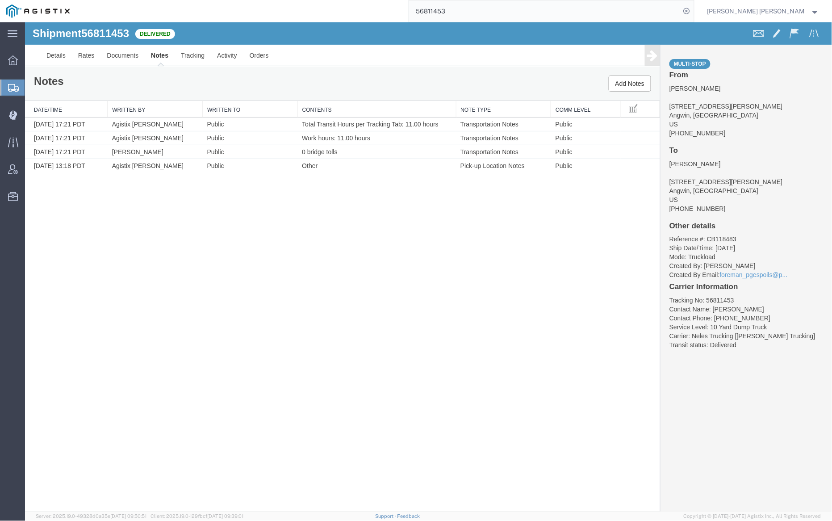
click at [475, 13] on input "56811453" at bounding box center [544, 10] width 271 height 21
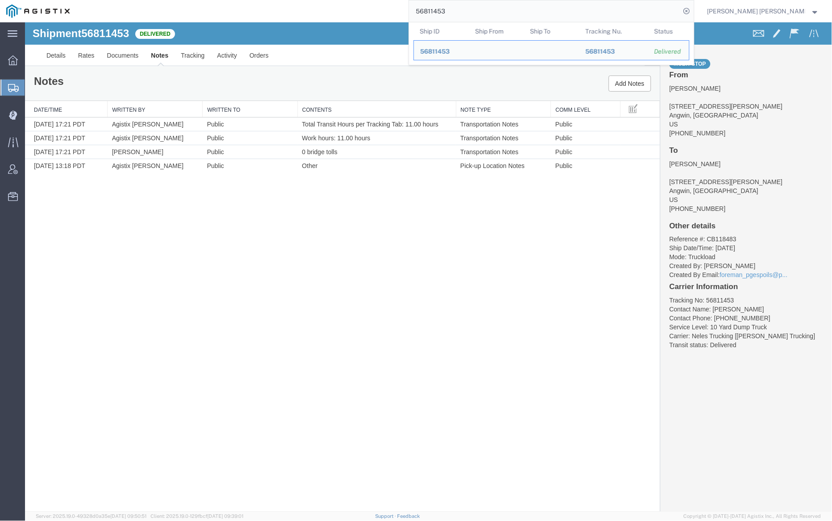
click at [475, 13] on input "56811453" at bounding box center [544, 10] width 271 height 21
paste input "7"
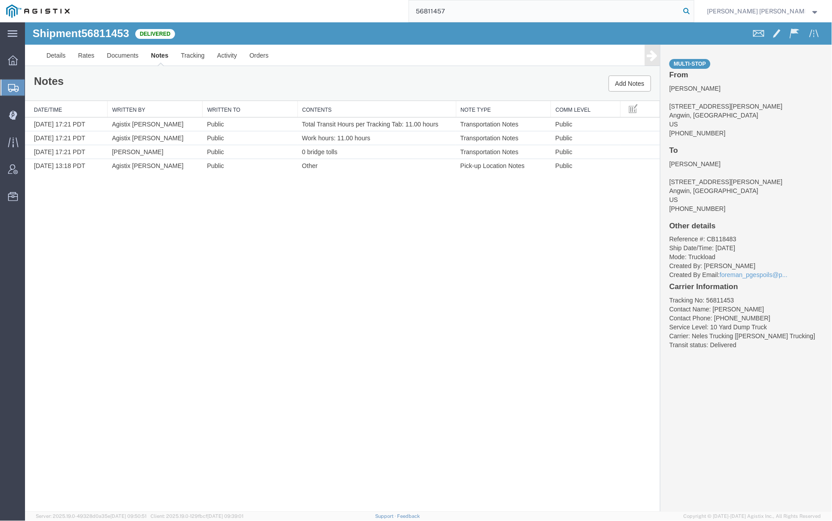
type input "56811457"
drag, startPoint x: 732, startPoint y: 10, endPoint x: 725, endPoint y: 10, distance: 7.2
click at [693, 10] on icon at bounding box center [686, 11] width 12 height 12
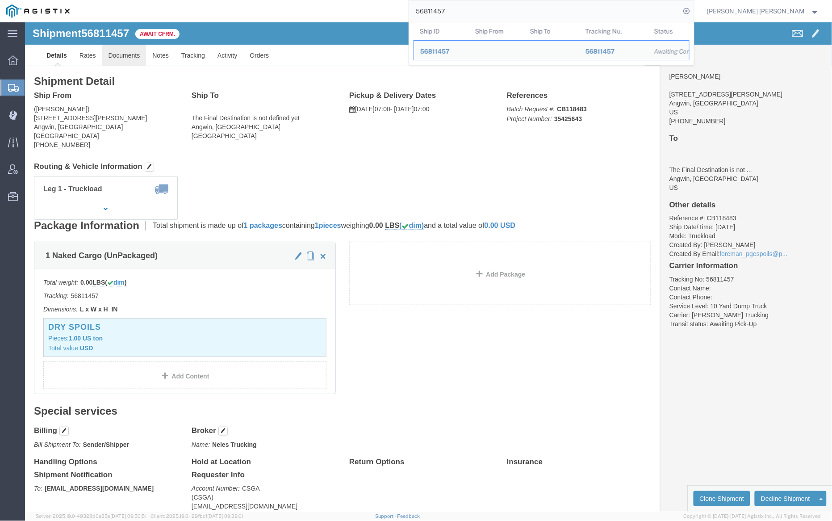
click link "Documents"
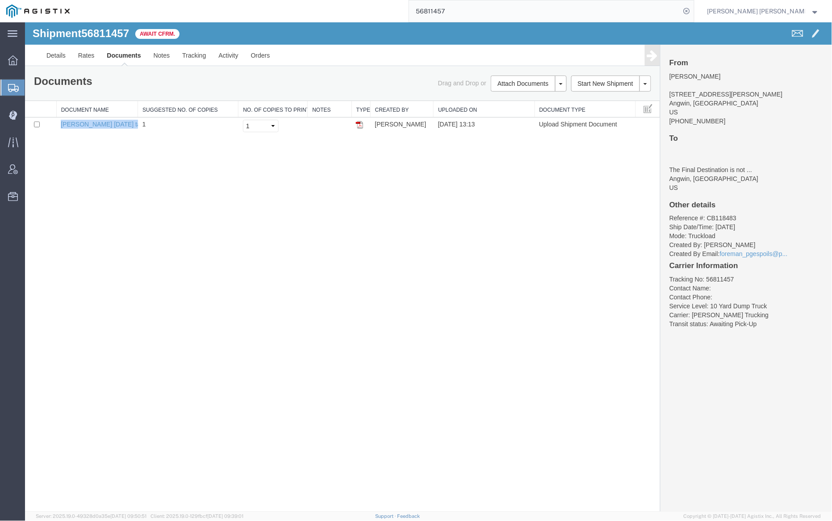
click at [130, 55] on link "Documents" at bounding box center [123, 54] width 46 height 21
click at [192, 54] on div at bounding box center [428, 266] width 807 height 489
click at [194, 54] on div at bounding box center [428, 266] width 807 height 489
click at [119, 51] on link "Documents" at bounding box center [123, 54] width 46 height 21
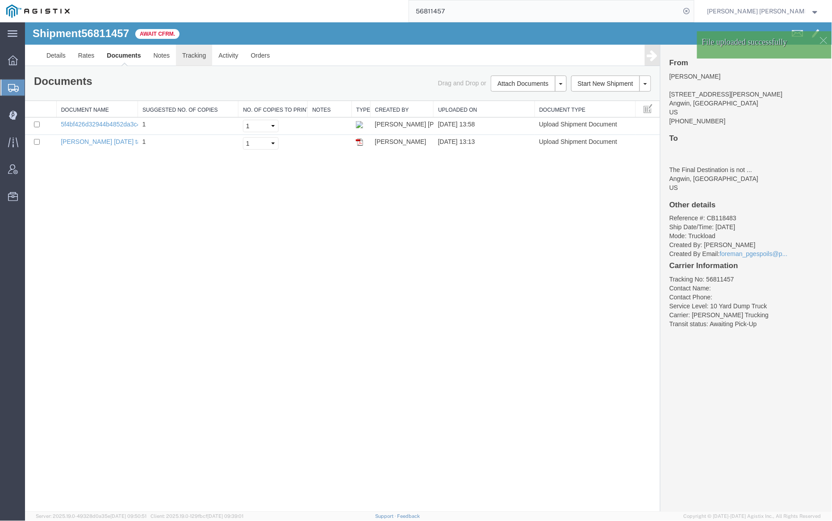
click at [194, 54] on link "Tracking" at bounding box center [193, 54] width 36 height 21
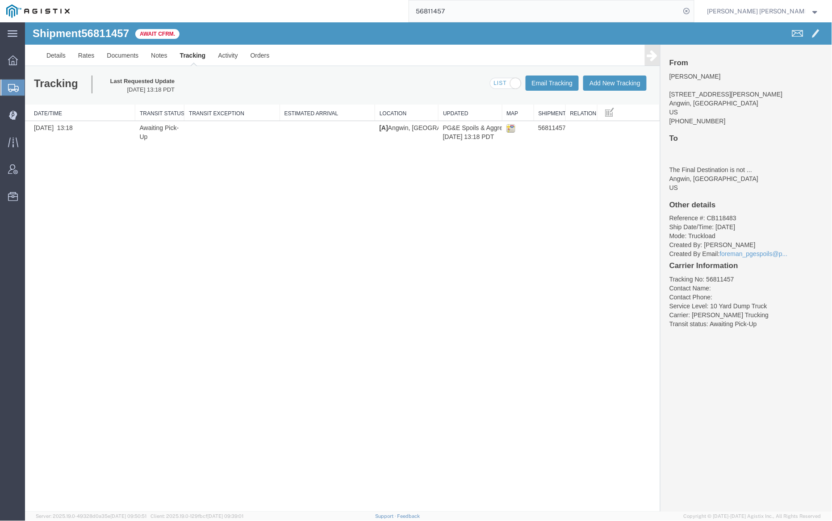
click at [193, 55] on link "Tracking" at bounding box center [192, 54] width 38 height 21
click at [616, 86] on button "Add New Tracking" at bounding box center [614, 82] width 63 height 15
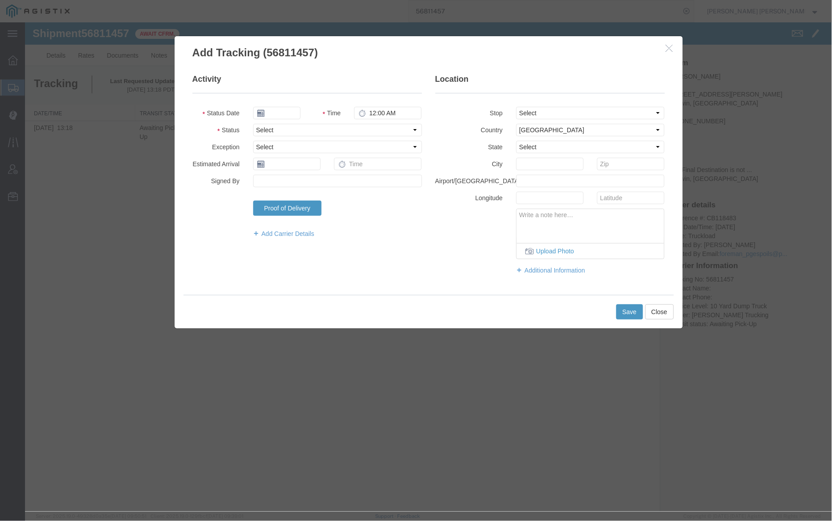
type input "09/17/2025"
type input "2:00 PM"
click at [285, 112] on input "09/17/2025" at bounding box center [276, 112] width 47 height 12
click at [276, 179] on td "15" at bounding box center [272, 181] width 13 height 13
type input "[DATE]"
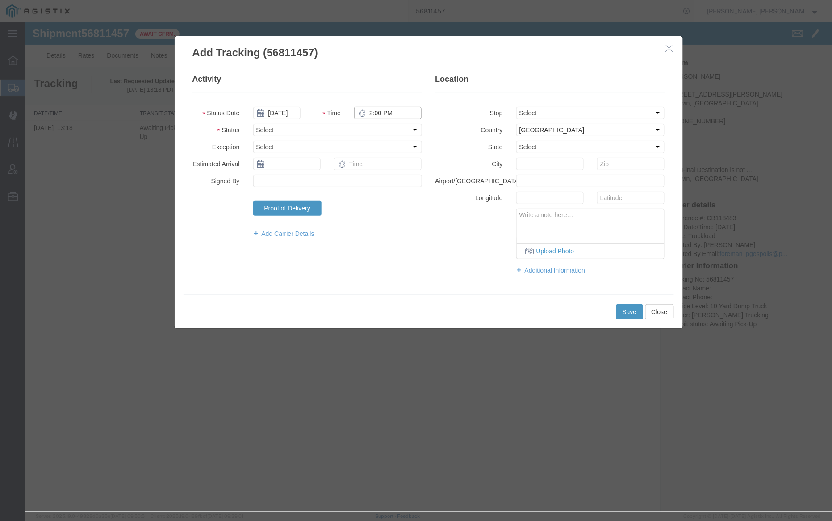
click at [371, 113] on input "2:00 PM" at bounding box center [387, 112] width 67 height 12
type input "5:30 PM"
click at [376, 129] on select "Select Arrival Notice Available Arrival Notice Imported Arrive at Delivery Loca…" at bounding box center [337, 129] width 169 height 12
select select "DELIVRED"
click at [253, 123] on select "Select Arrival Notice Available Arrival Notice Imported Arrive at Delivery Loca…" at bounding box center [337, 129] width 169 height 12
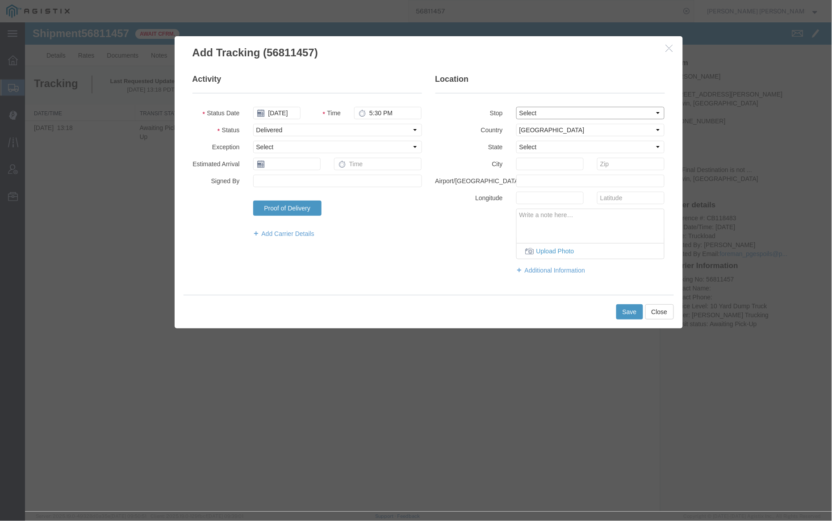
click at [562, 112] on select "Select From: [STREET_ADDRESS][PERSON_NAME] To: The Final Destination is not def…" at bounding box center [590, 112] width 149 height 12
select select "{"pickupDeliveryInfoId": "122920618","pickupOrDelivery": "P","stopNum": "1","lo…"
click at [516, 106] on select "Select From: [STREET_ADDRESS][PERSON_NAME] To: The Final Destination is not def…" at bounding box center [590, 112] width 149 height 12
select select "CA"
type input "Angwin"
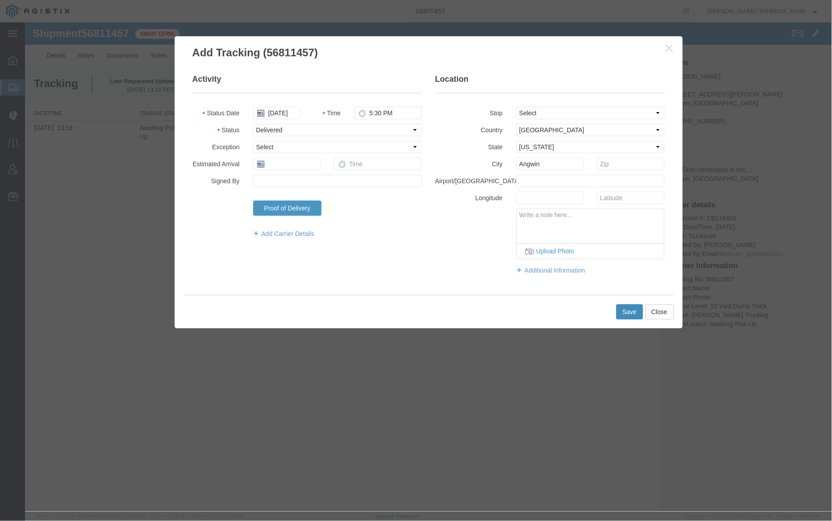
click at [633, 310] on button "Save" at bounding box center [629, 311] width 27 height 15
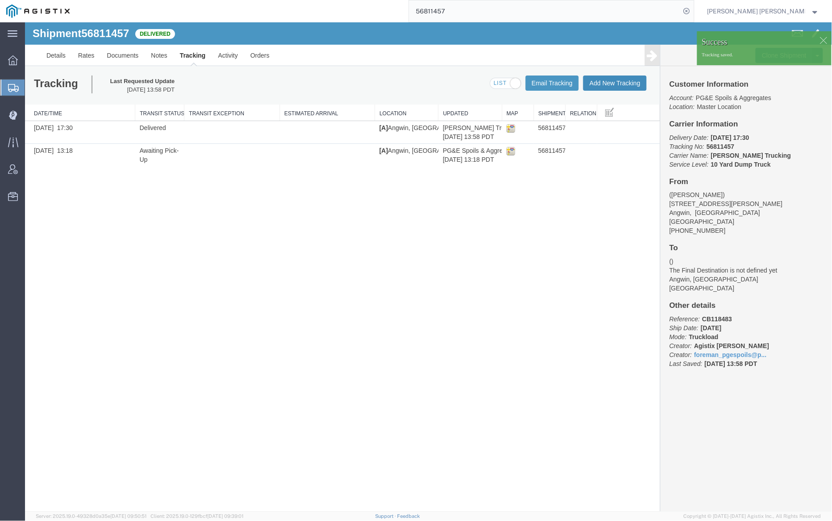
click at [608, 83] on button "Add New Tracking" at bounding box center [614, 82] width 63 height 15
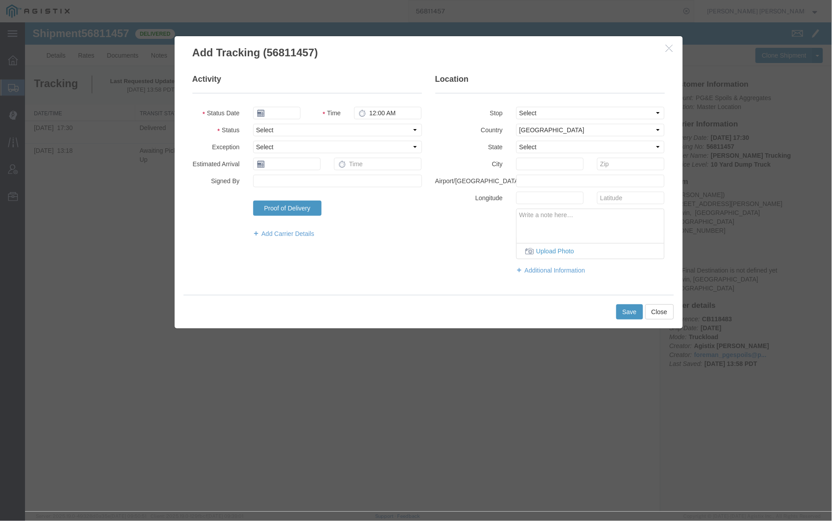
type input "09/17/2025"
type input "2:00 PM"
click at [280, 113] on input "09/17/2025" at bounding box center [276, 112] width 47 height 12
click at [273, 184] on td "15" at bounding box center [272, 181] width 13 height 13
type input "[DATE]"
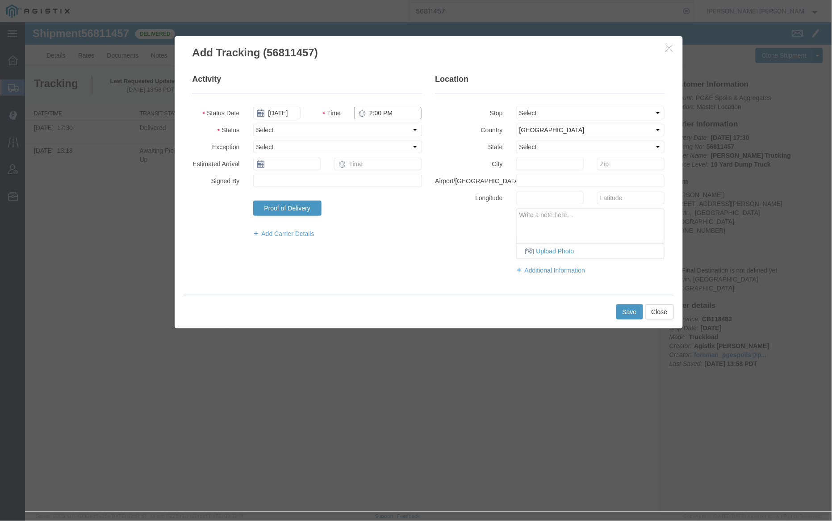
click at [369, 112] on input "2:00 PM" at bounding box center [387, 112] width 67 height 12
type input "7:00 AM"
click at [563, 112] on select "Select From: [STREET_ADDRESS][PERSON_NAME] To: The Final Destination is not def…" at bounding box center [590, 112] width 149 height 12
select select "{"pickupDeliveryInfoId": "122920618","pickupOrDelivery": "P","stopNum": "1","lo…"
click at [516, 106] on select "Select From: [STREET_ADDRESS][PERSON_NAME] To: The Final Destination is not def…" at bounding box center [590, 112] width 149 height 12
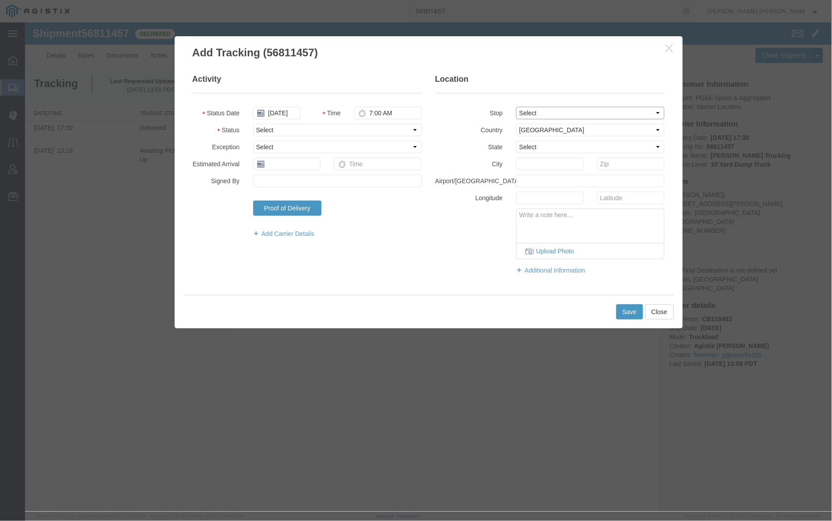
select select "CA"
type input "Angwin"
click at [624, 310] on button "Save" at bounding box center [629, 311] width 27 height 15
click at [620, 313] on button "Save" at bounding box center [629, 311] width 27 height 15
click at [312, 126] on select "Select Arrival Notice Available Arrival Notice Imported Arrive at Delivery Loca…" at bounding box center [337, 129] width 169 height 12
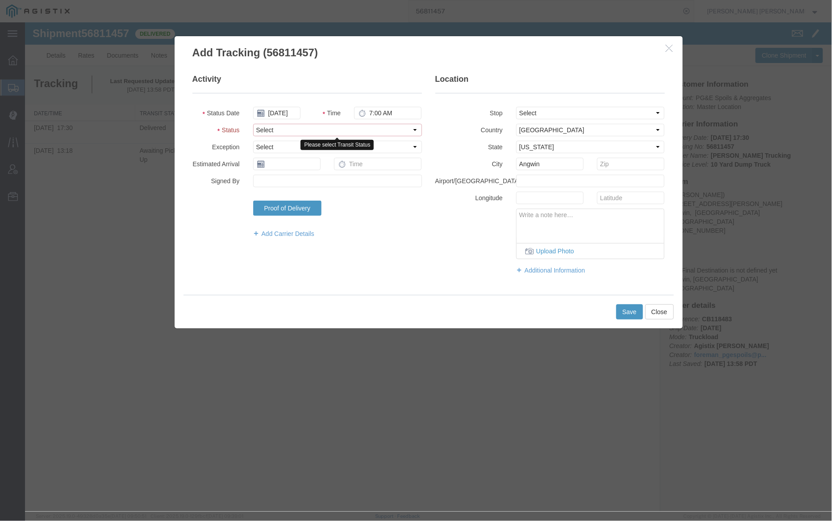
select select "ARVPULOC"
click at [253, 123] on select "Select Arrival Notice Available Arrival Notice Imported Arrive at Delivery Loca…" at bounding box center [337, 129] width 169 height 12
click at [622, 312] on button "Save" at bounding box center [629, 311] width 27 height 15
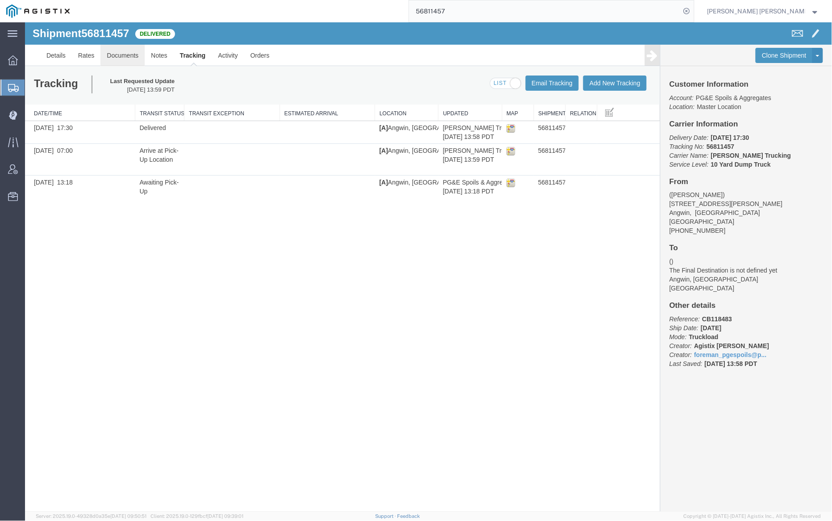
click at [127, 53] on link "Documents" at bounding box center [122, 54] width 44 height 21
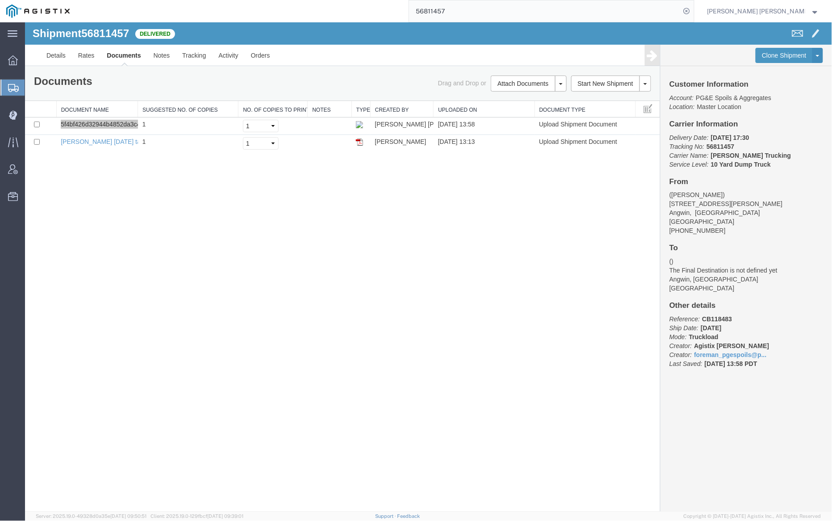
click at [474, 9] on input "56811457" at bounding box center [544, 10] width 271 height 21
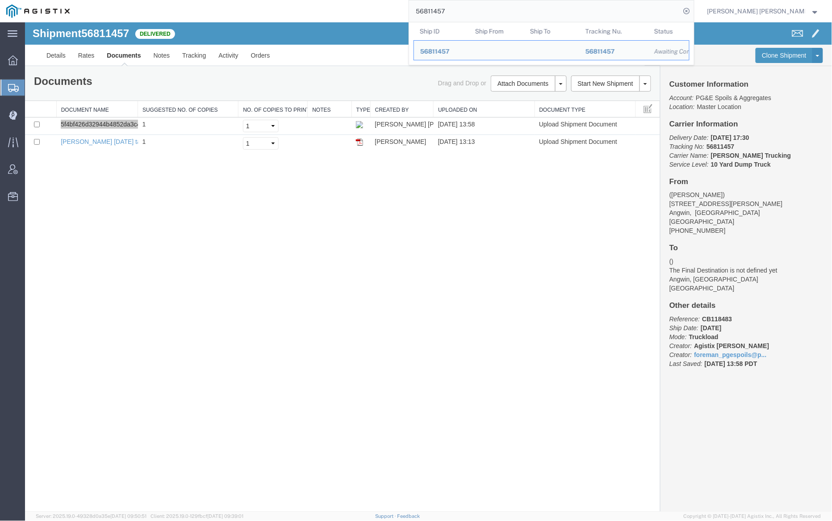
click at [474, 9] on input "56811457" at bounding box center [544, 10] width 271 height 21
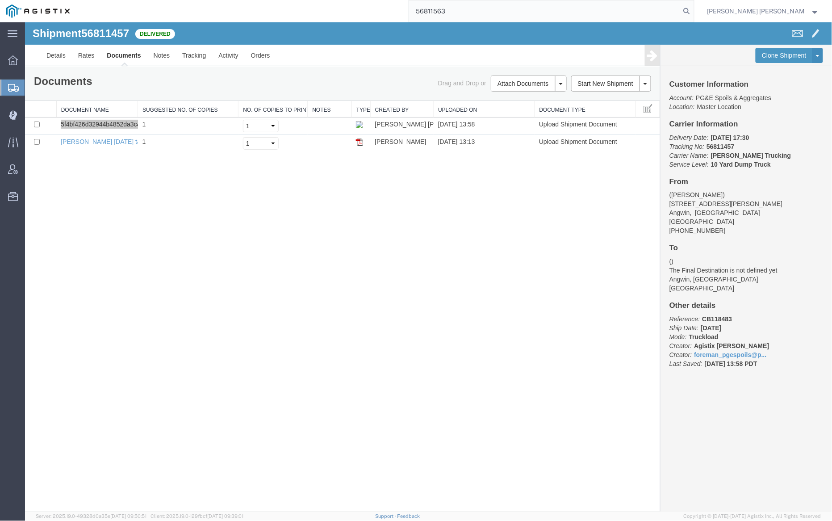
drag, startPoint x: 734, startPoint y: 9, endPoint x: 675, endPoint y: 6, distance: 59.5
click at [693, 9] on icon at bounding box center [686, 11] width 12 height 12
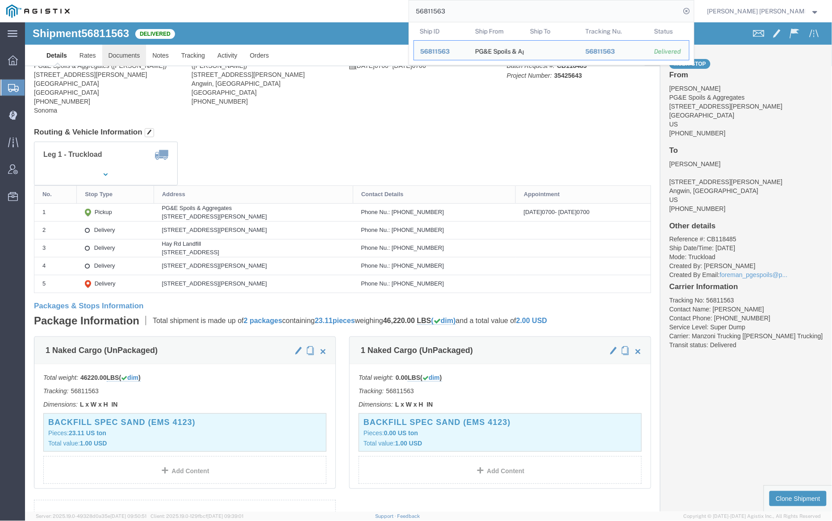
click body "Shipment 56811563 Delivered Details Rates Documents Notes Tracking Activity Ord…"
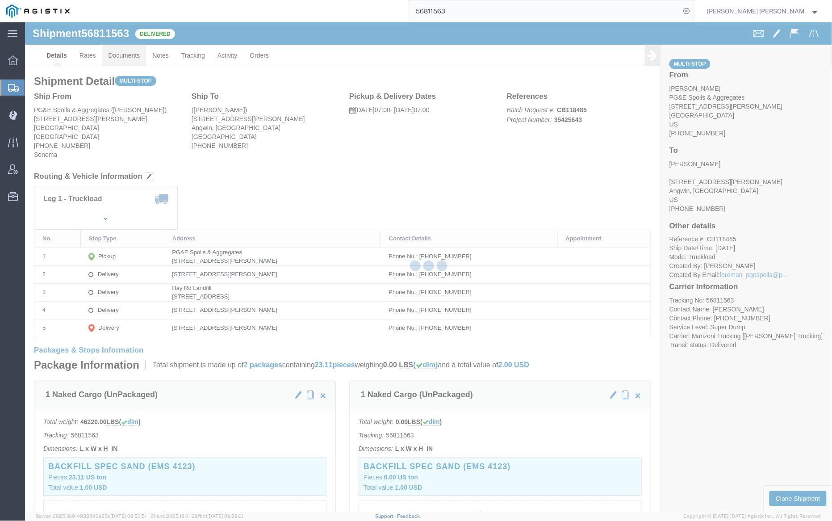
click link "Documents"
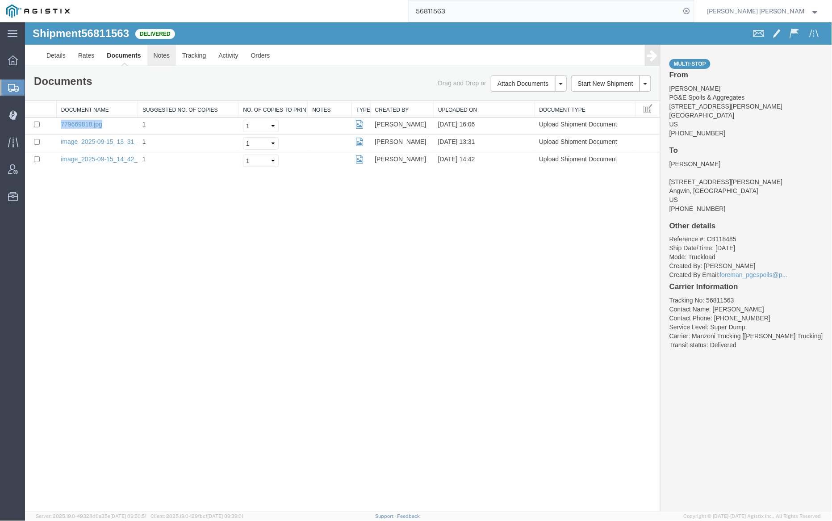
click at [161, 57] on link "Notes" at bounding box center [161, 54] width 29 height 21
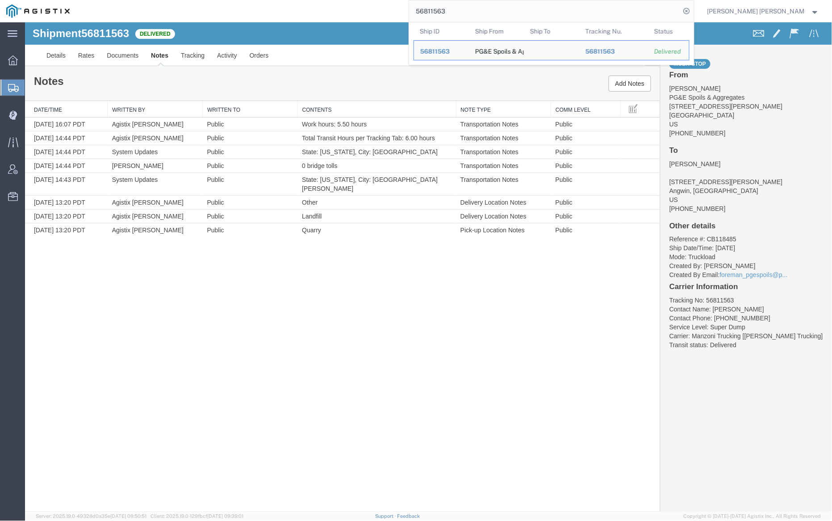
click at [471, 15] on input "56811563" at bounding box center [544, 10] width 271 height 21
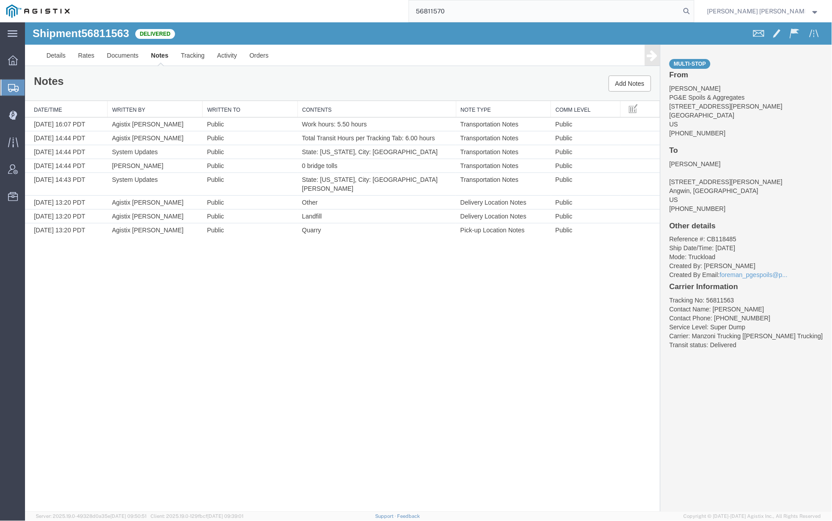
click at [693, 10] on icon at bounding box center [686, 11] width 12 height 12
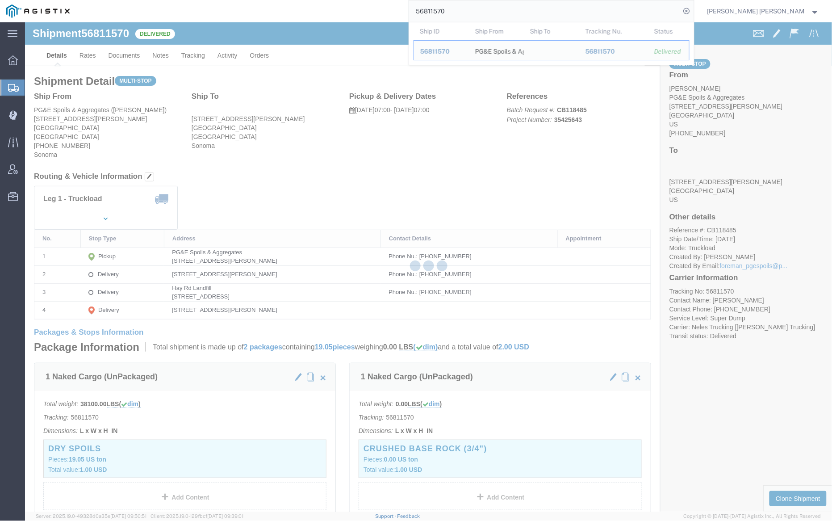
click at [125, 54] on div at bounding box center [428, 266] width 807 height 489
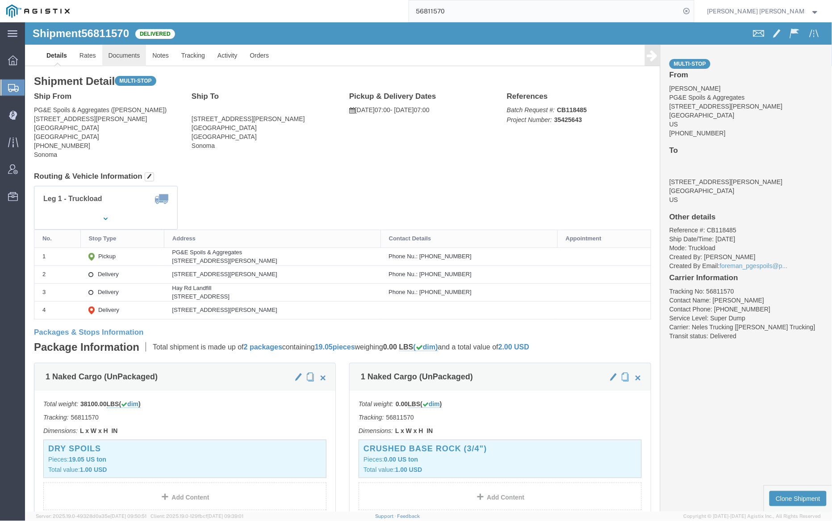
click link "Documents"
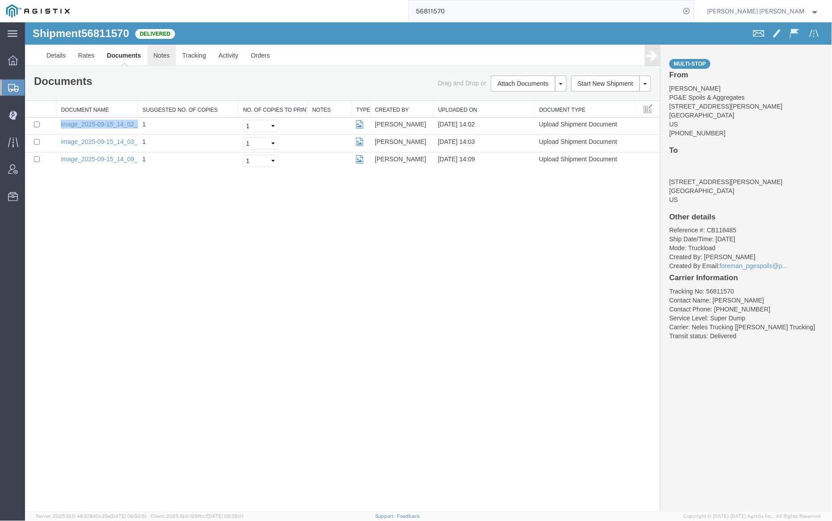
click at [163, 51] on link "Notes" at bounding box center [161, 54] width 29 height 21
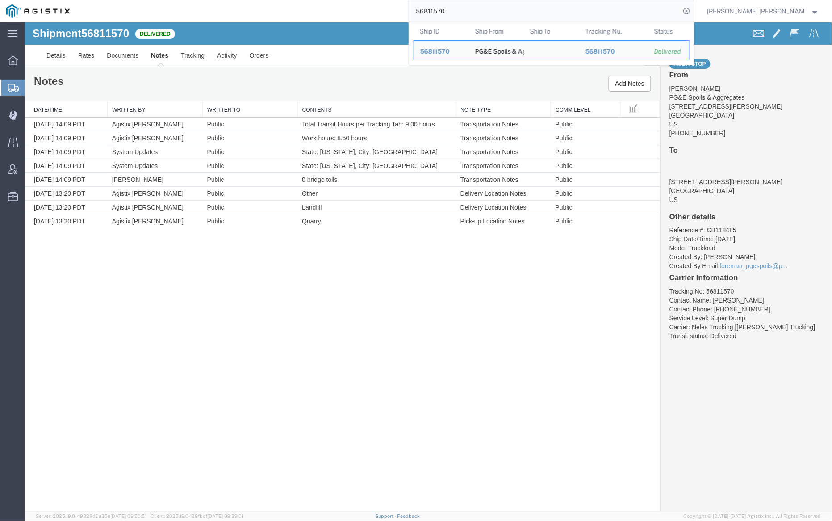
click at [472, 15] on input "56811570" at bounding box center [544, 10] width 271 height 21
click at [472, 14] on input "56811570" at bounding box center [544, 10] width 271 height 21
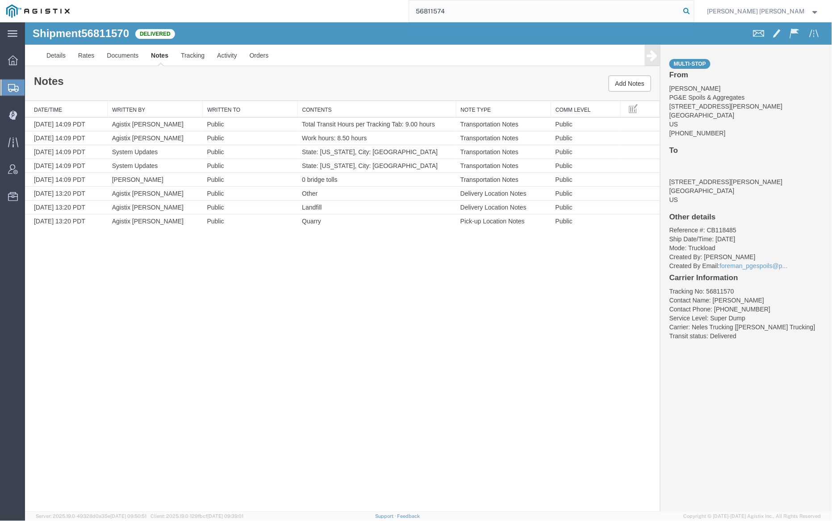
click at [693, 10] on icon at bounding box center [686, 11] width 12 height 12
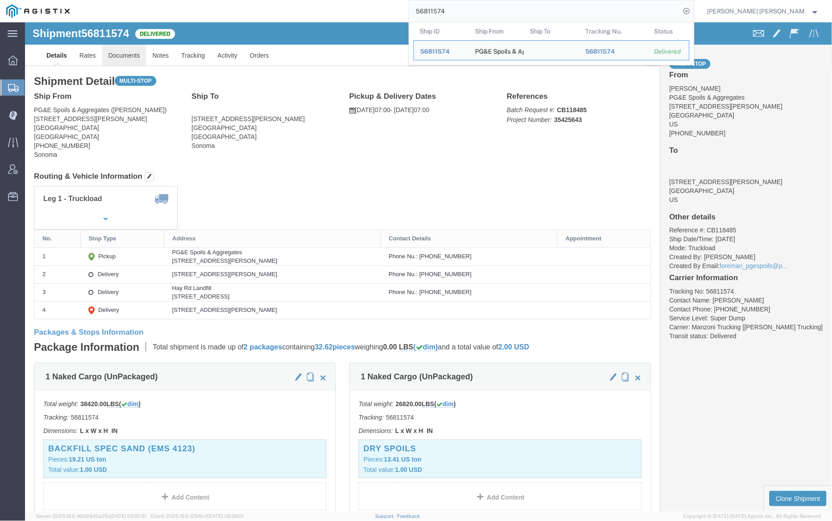
click link "Documents"
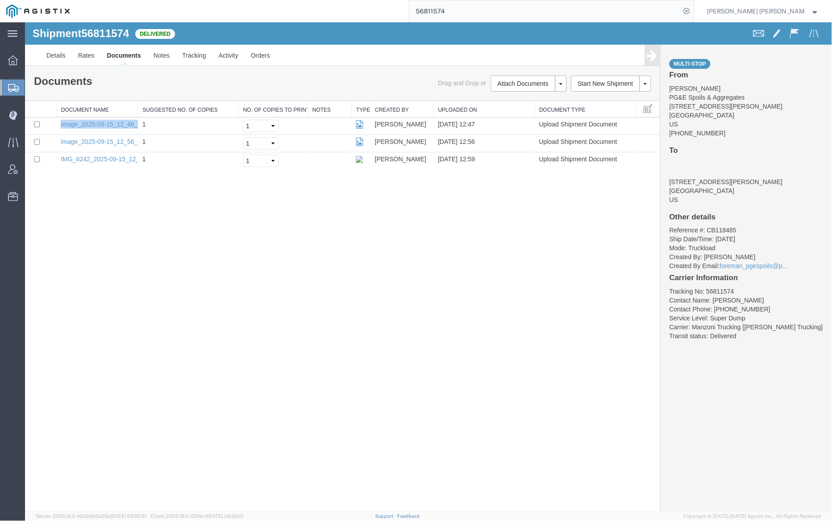
click at [145, 56] on link "Documents" at bounding box center [123, 54] width 46 height 21
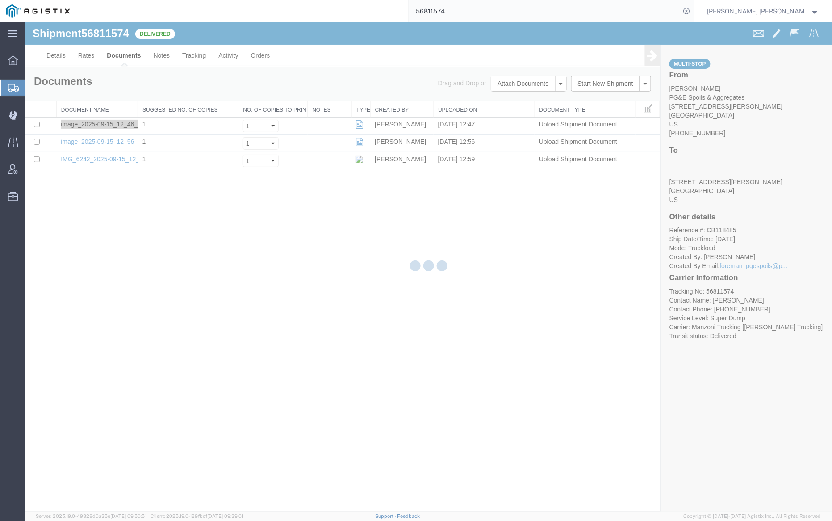
click at [151, 54] on div at bounding box center [428, 266] width 807 height 489
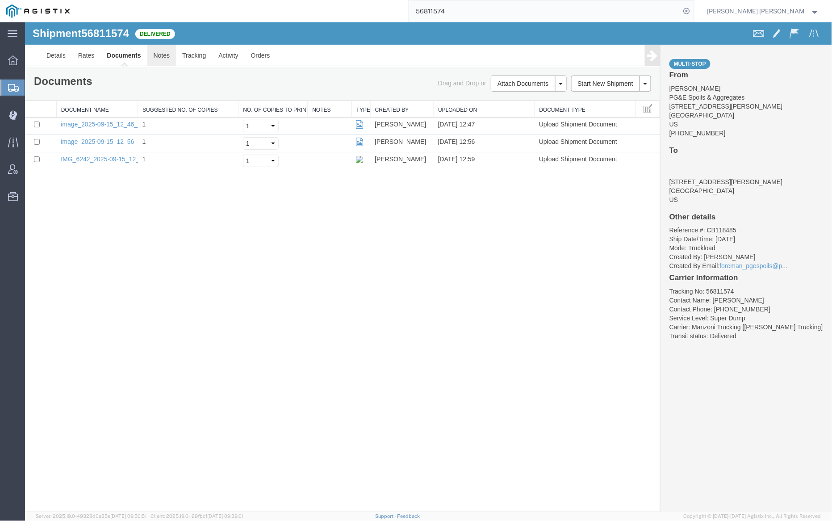
click at [160, 48] on link "Notes" at bounding box center [161, 54] width 29 height 21
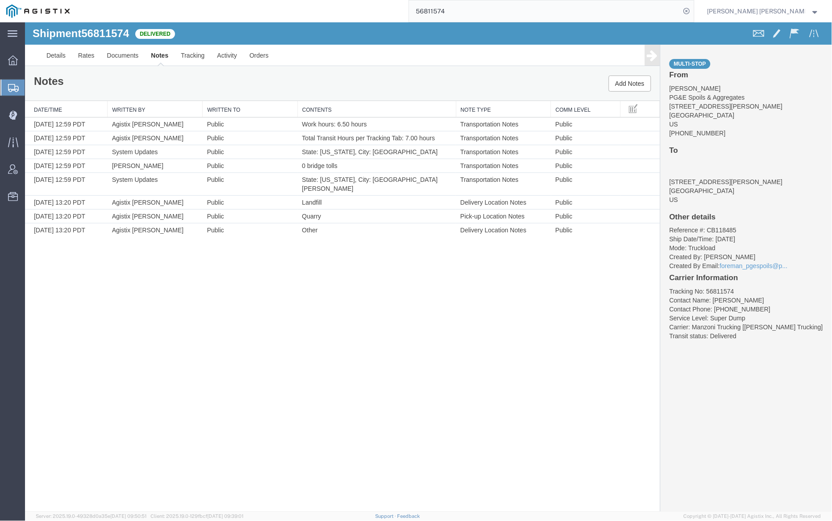
click at [474, 1] on input "56811574" at bounding box center [544, 10] width 271 height 21
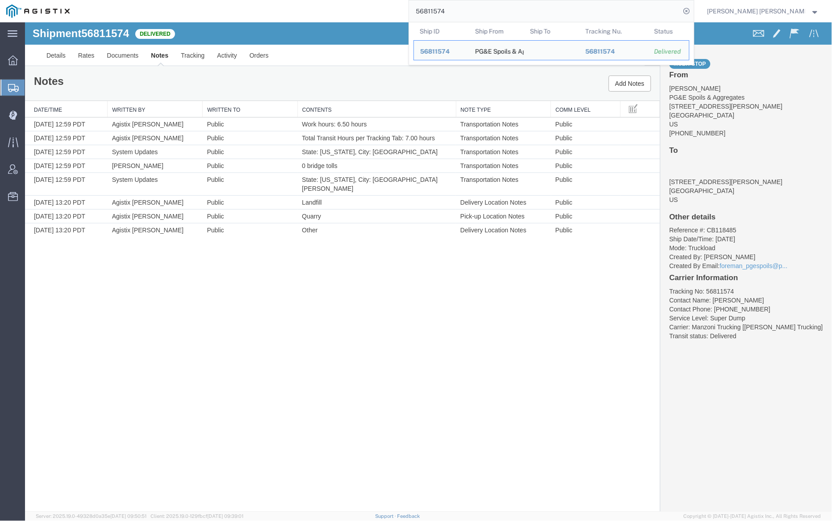
click at [474, 1] on input "56811574" at bounding box center [544, 10] width 271 height 21
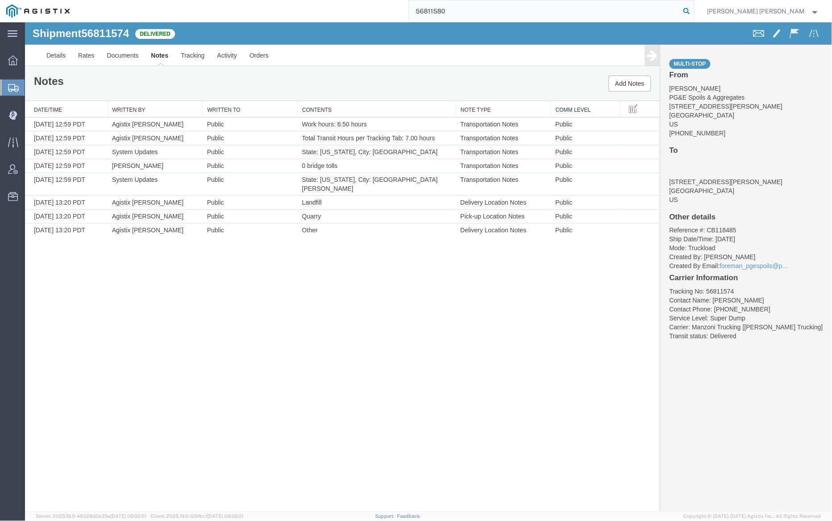
type input "56811580"
drag, startPoint x: 732, startPoint y: 10, endPoint x: 720, endPoint y: 11, distance: 12.5
click at [693, 10] on icon at bounding box center [686, 11] width 12 height 12
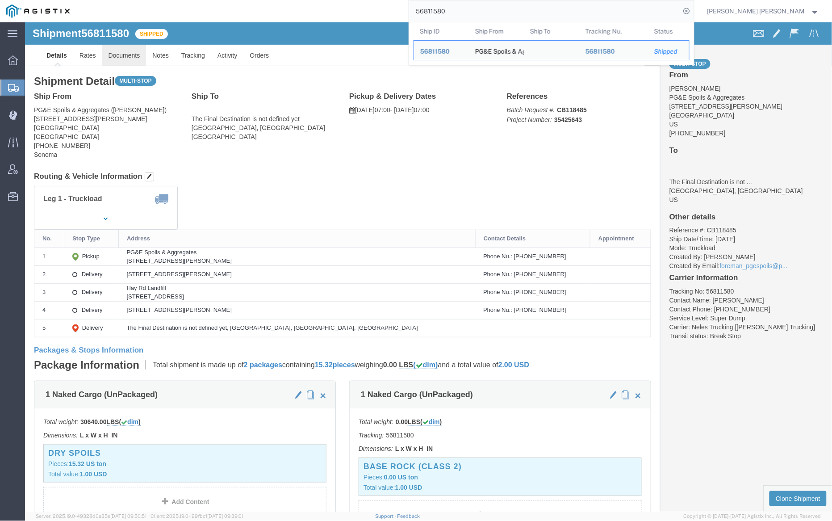
click link "Documents"
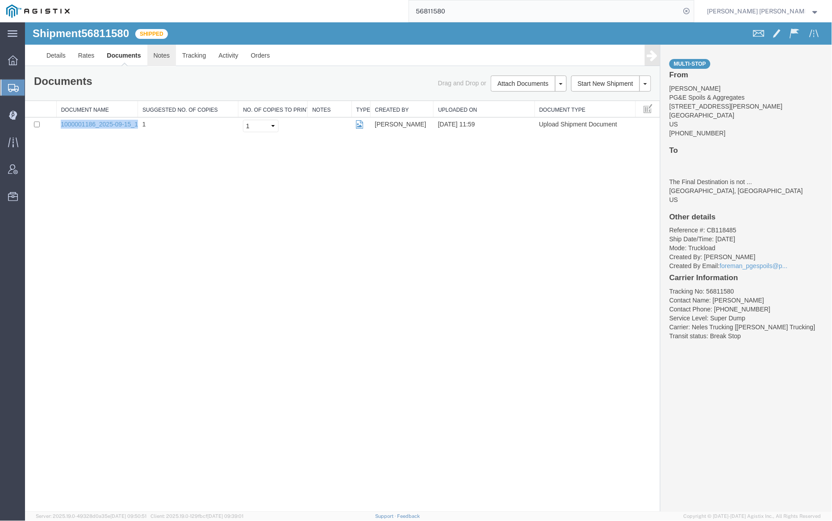
click at [161, 53] on link "Notes" at bounding box center [161, 54] width 29 height 21
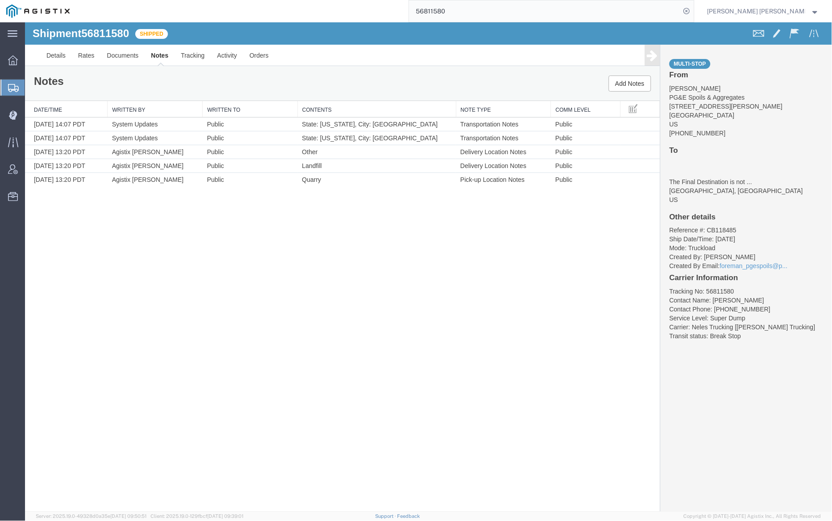
click at [482, 9] on input "56811580" at bounding box center [544, 10] width 271 height 21
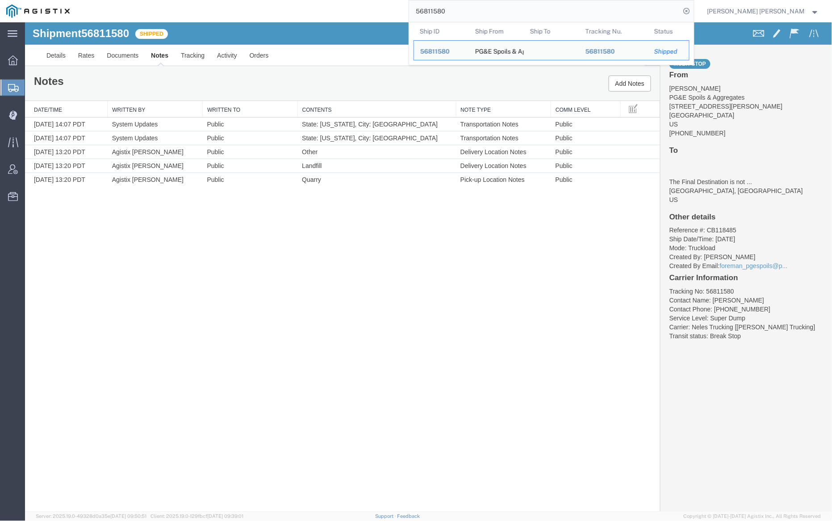
click at [482, 9] on input "56811580" at bounding box center [544, 10] width 271 height 21
click at [113, 59] on link "Documents" at bounding box center [122, 54] width 44 height 21
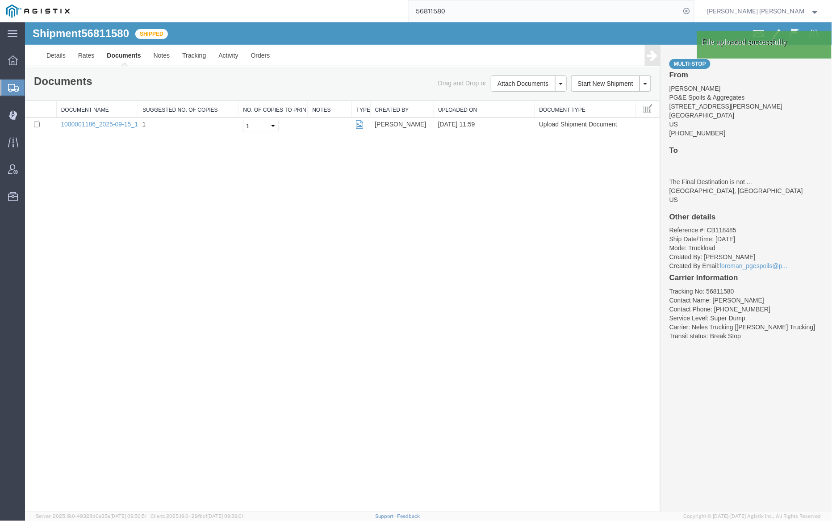
click at [123, 54] on link "Documents" at bounding box center [123, 54] width 46 height 21
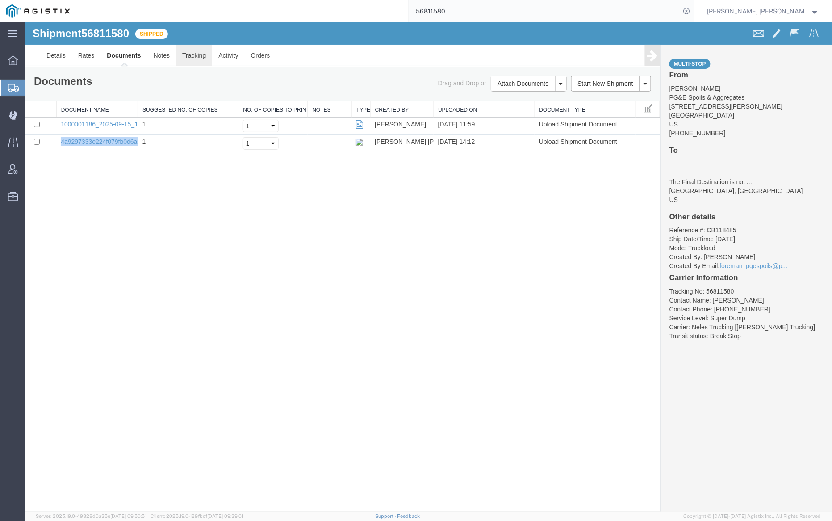
click at [198, 53] on link "Tracking" at bounding box center [193, 54] width 36 height 21
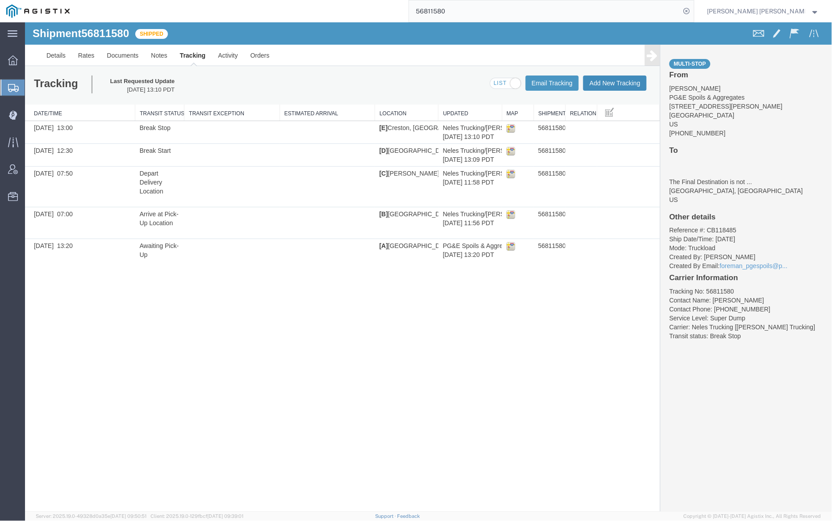
click at [617, 80] on button "Add New Tracking" at bounding box center [614, 82] width 63 height 15
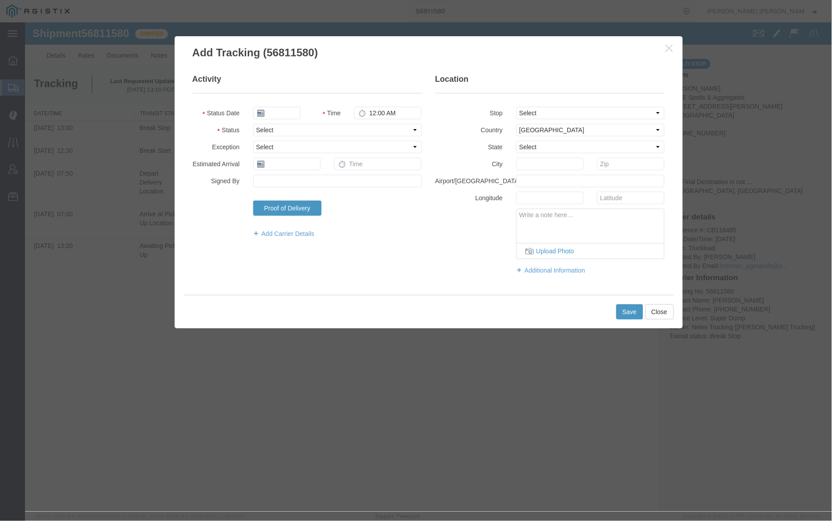
type input "09/17/2025"
type input "3:00 PM"
click at [275, 107] on input "09/17/2025" at bounding box center [276, 112] width 47 height 12
drag, startPoint x: 274, startPoint y: 181, endPoint x: 283, endPoint y: 174, distance: 11.2
click at [275, 180] on td "15" at bounding box center [272, 181] width 13 height 13
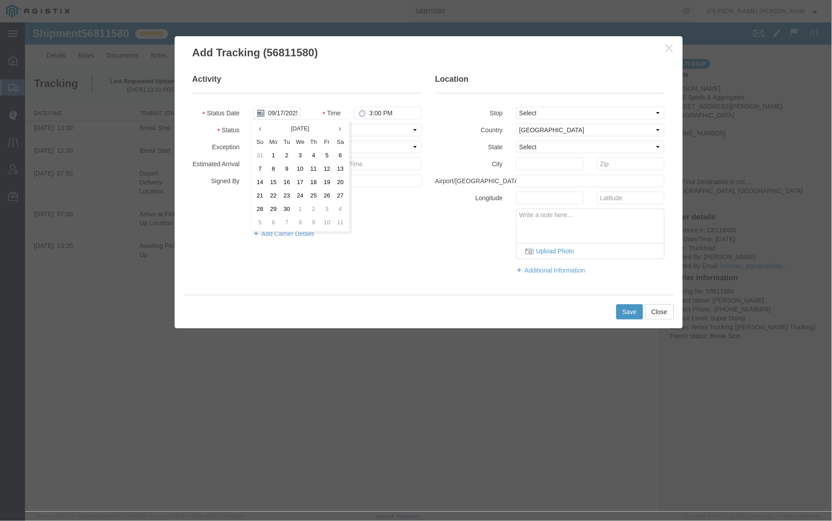
type input "[DATE]"
click at [369, 112] on input "3:00 PM" at bounding box center [387, 112] width 67 height 12
type input "4:30 PM"
click at [394, 129] on select "Select Arrival Notice Available Arrival Notice Imported Arrive at Delivery Loca…" at bounding box center [337, 129] width 169 height 12
select select "DELIVRED"
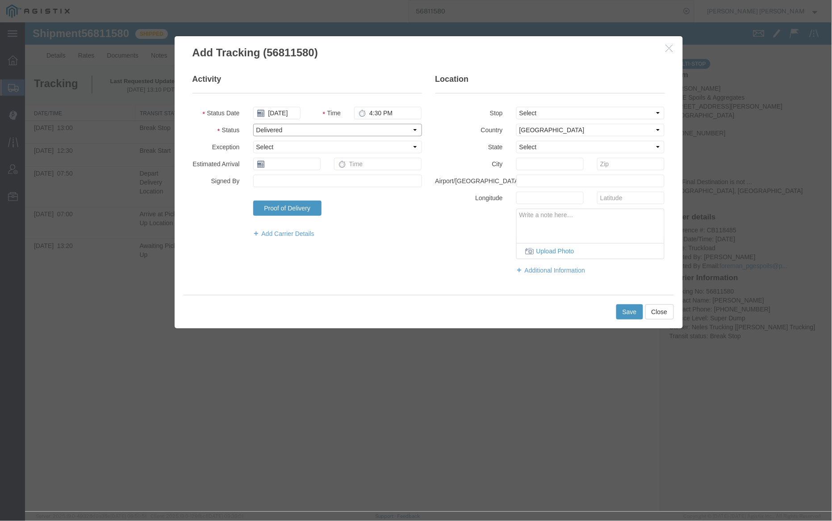
click at [253, 123] on select "Select Arrival Notice Available Arrival Notice Imported Arrive at Delivery Loca…" at bounding box center [337, 129] width 169 height 12
click at [545, 113] on select "Select From: [STREET_ADDRESS][PERSON_NAME] Stop 2: [STREET_ADDRESS][PERSON_NAME…" at bounding box center [590, 112] width 149 height 12
select select "{"pickupDeliveryInfoId": "122920871","pickupOrDelivery": "P","stopNum": "1","lo…"
click at [516, 106] on select "Select From: [STREET_ADDRESS][PERSON_NAME] Stop 2: [STREET_ADDRESS][PERSON_NAME…" at bounding box center [590, 112] width 149 height 12
select select "CA"
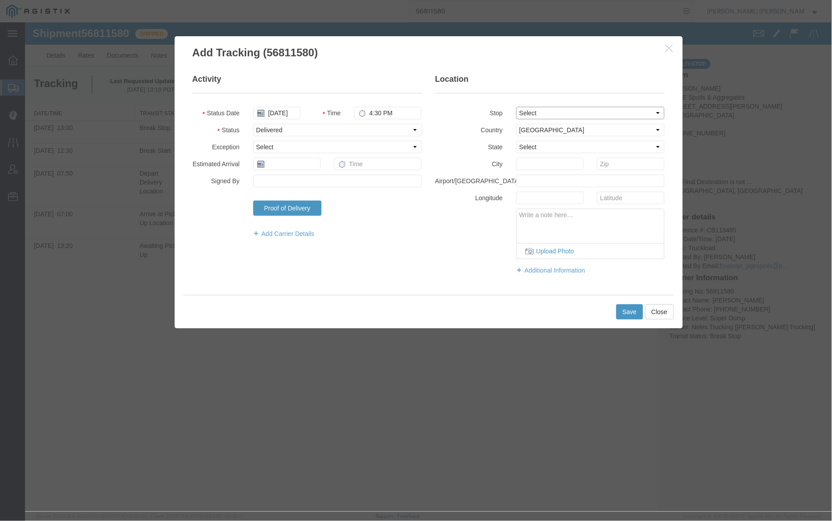
type input "Santa [PERSON_NAME]"
click at [626, 309] on button "Save" at bounding box center [629, 311] width 27 height 15
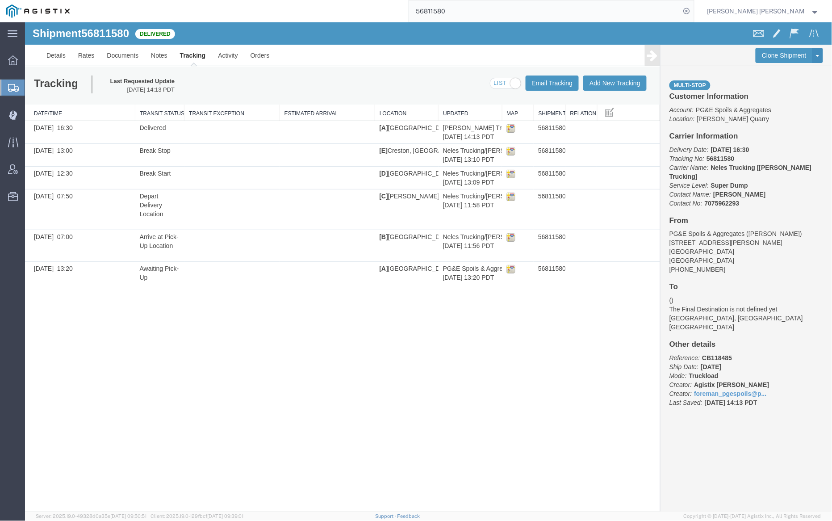
click at [479, 8] on input "56811580" at bounding box center [544, 10] width 271 height 21
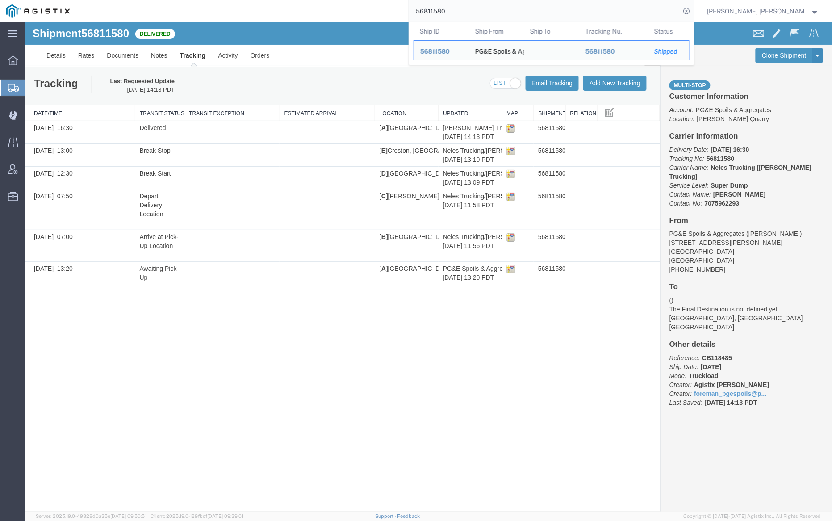
click at [479, 8] on input "56811580" at bounding box center [544, 10] width 271 height 21
paste input "06439"
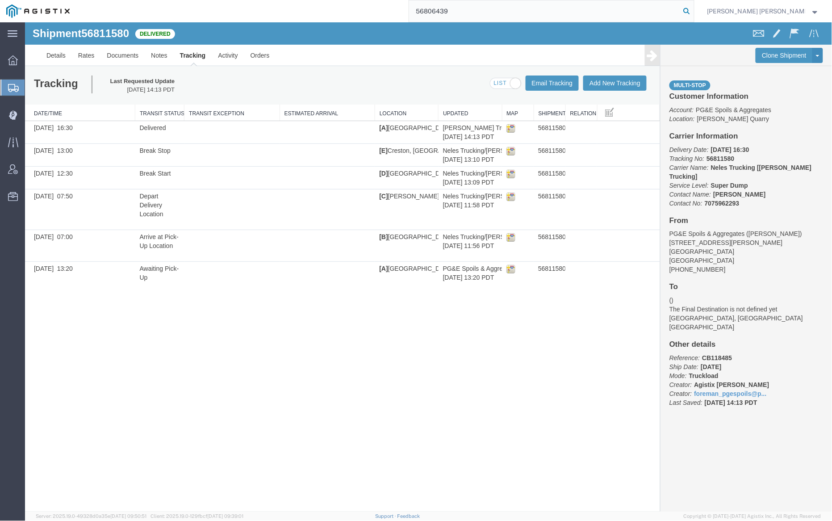
type input "56806439"
drag, startPoint x: 736, startPoint y: 11, endPoint x: 655, endPoint y: 12, distance: 80.4
click at [693, 11] on icon at bounding box center [686, 11] width 12 height 12
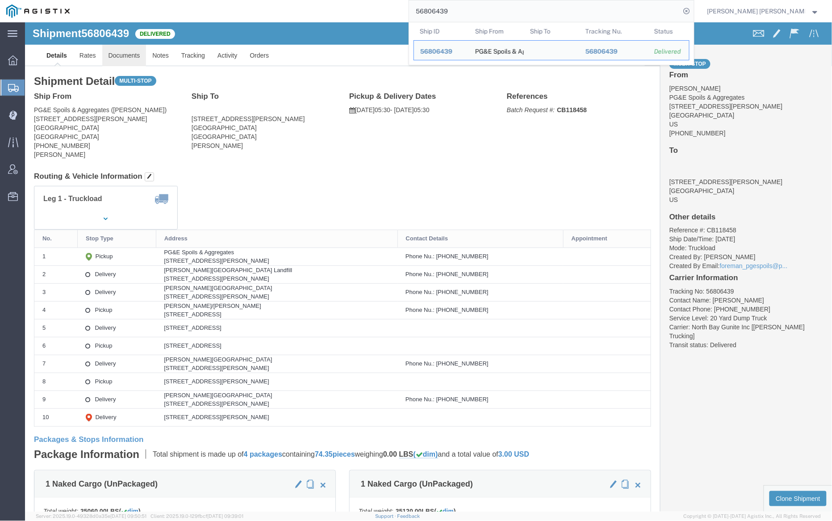
click link "Documents"
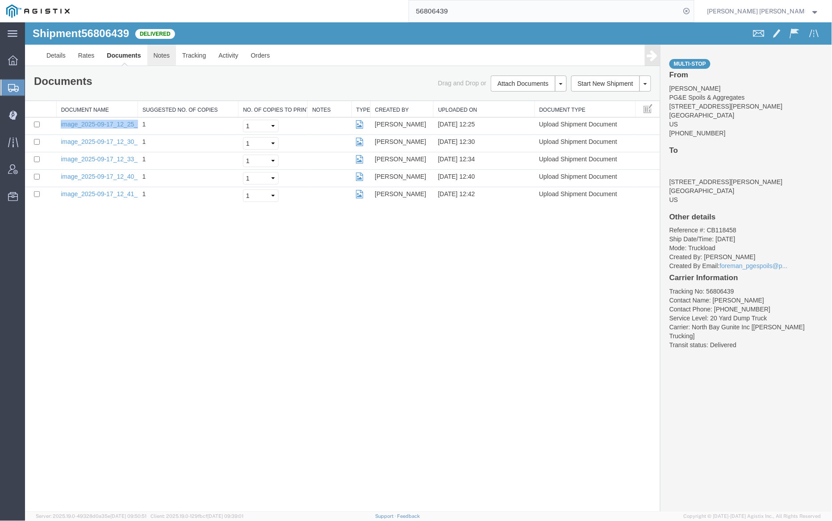
click at [164, 50] on link "Notes" at bounding box center [161, 54] width 29 height 21
